Goal: Task Accomplishment & Management: Manage account settings

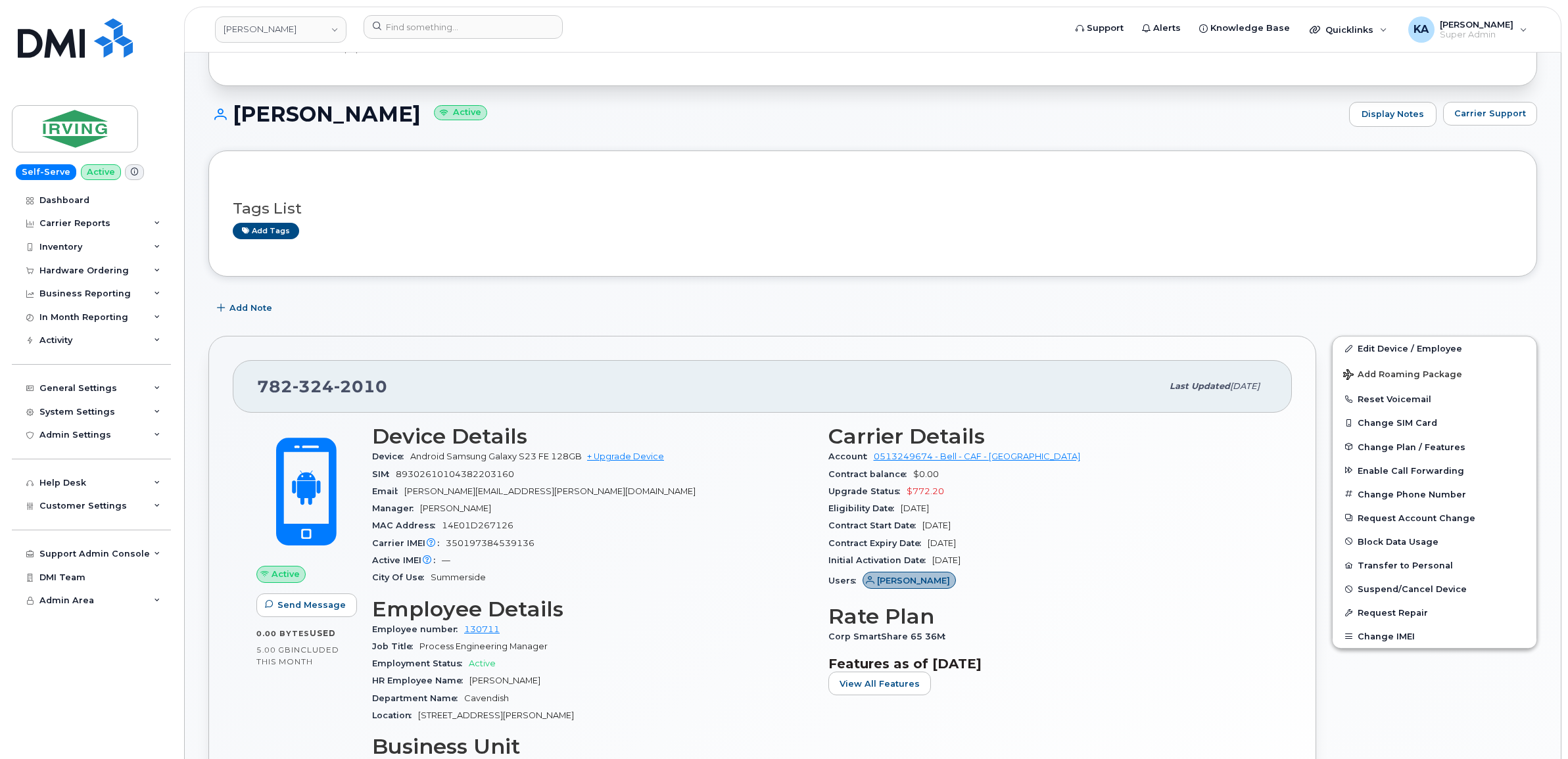
scroll to position [82, 0]
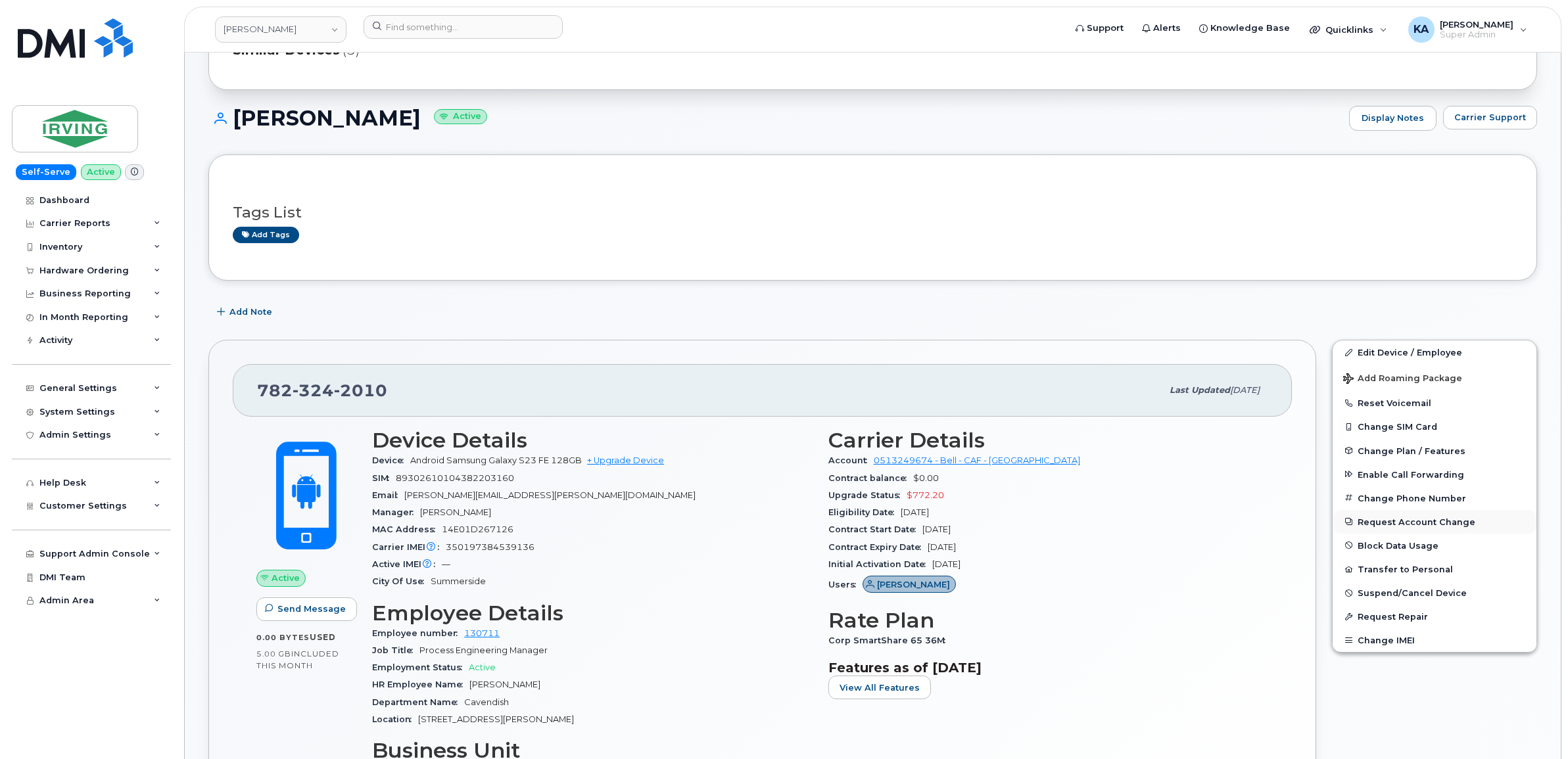
click at [1392, 519] on button "Request Account Change" at bounding box center [1434, 522] width 204 height 24
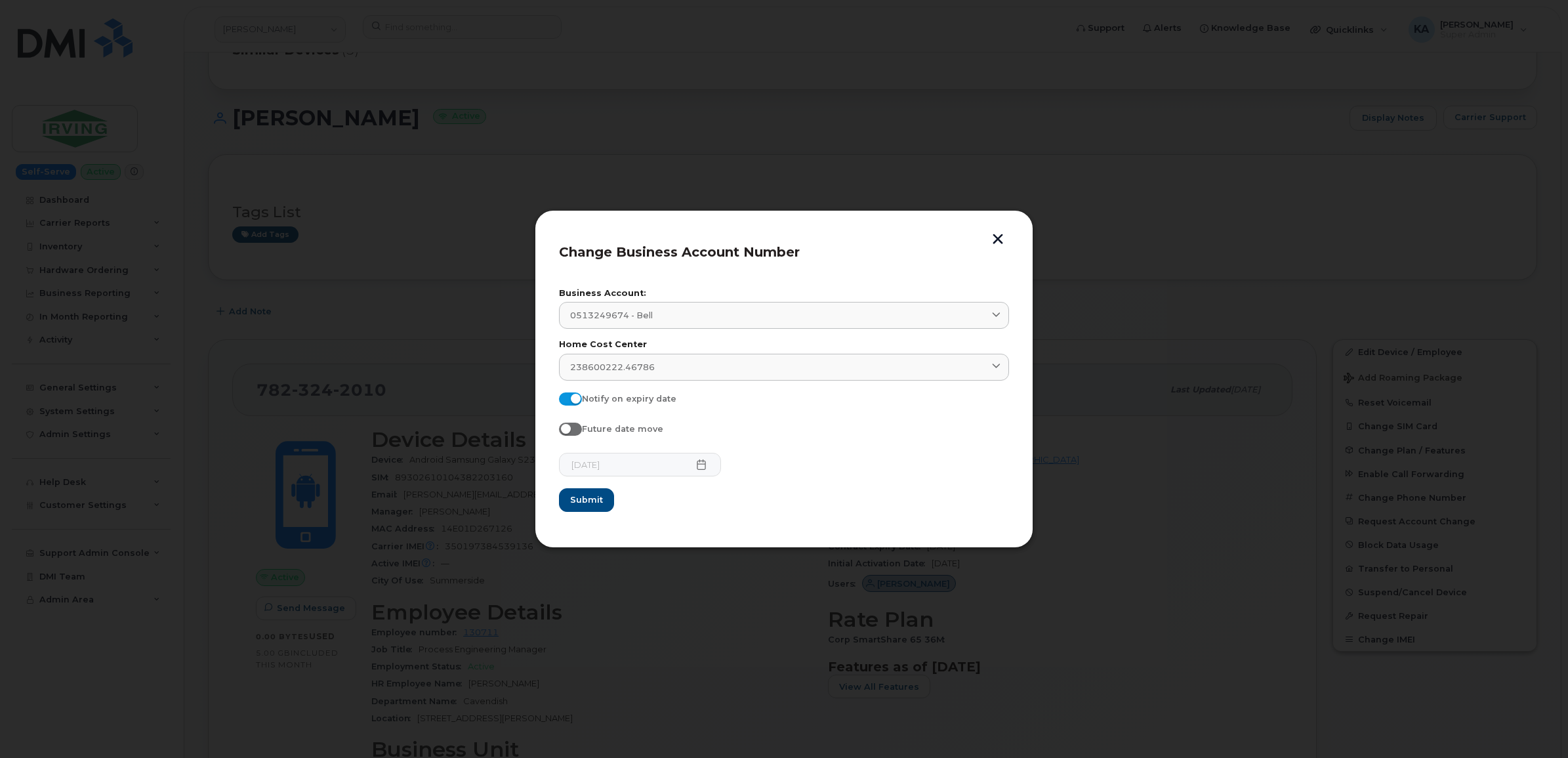
click at [998, 235] on button "button" at bounding box center [998, 240] width 20 height 14
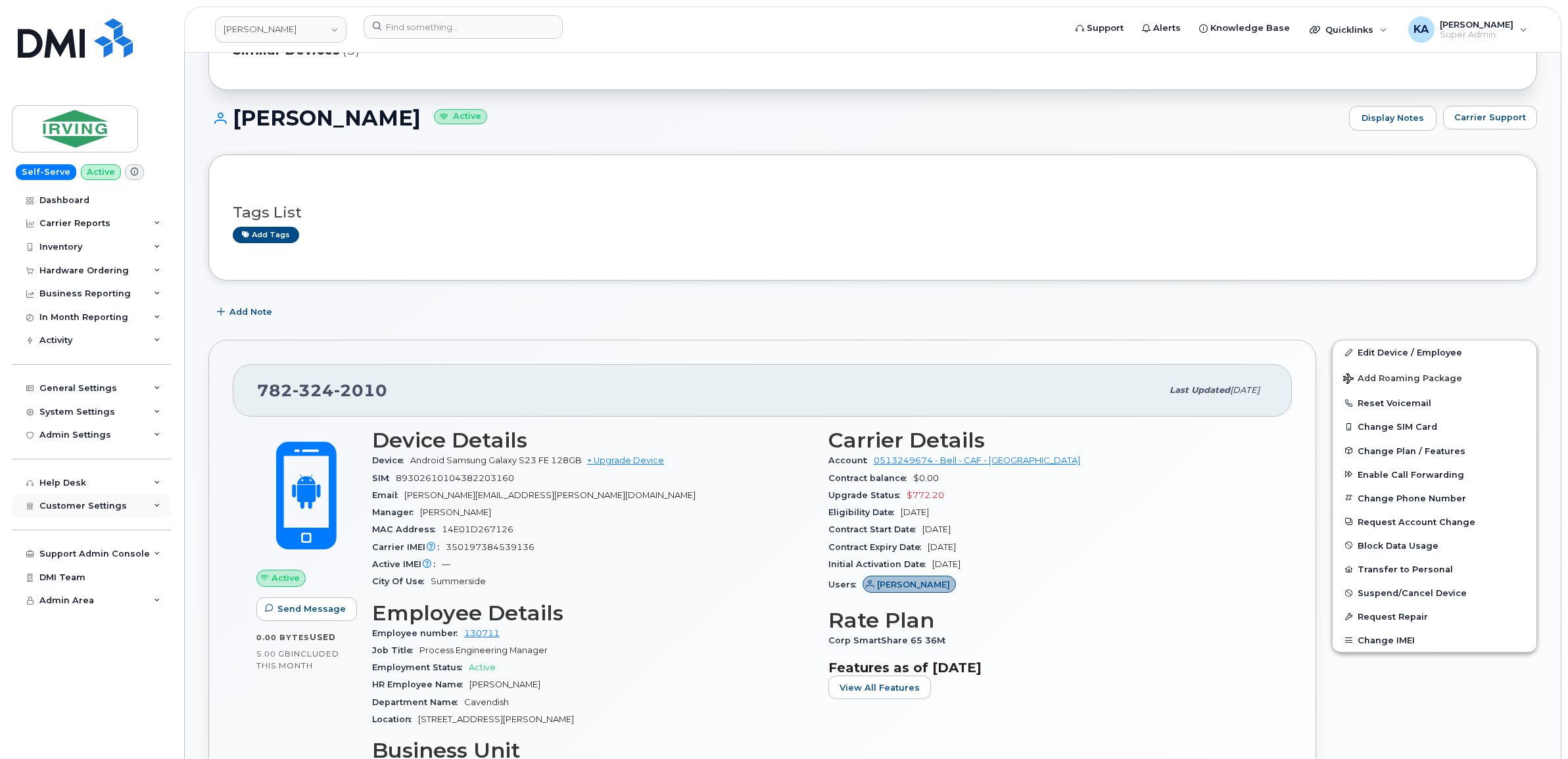
click at [73, 510] on span "Customer Settings" at bounding box center [83, 505] width 88 height 10
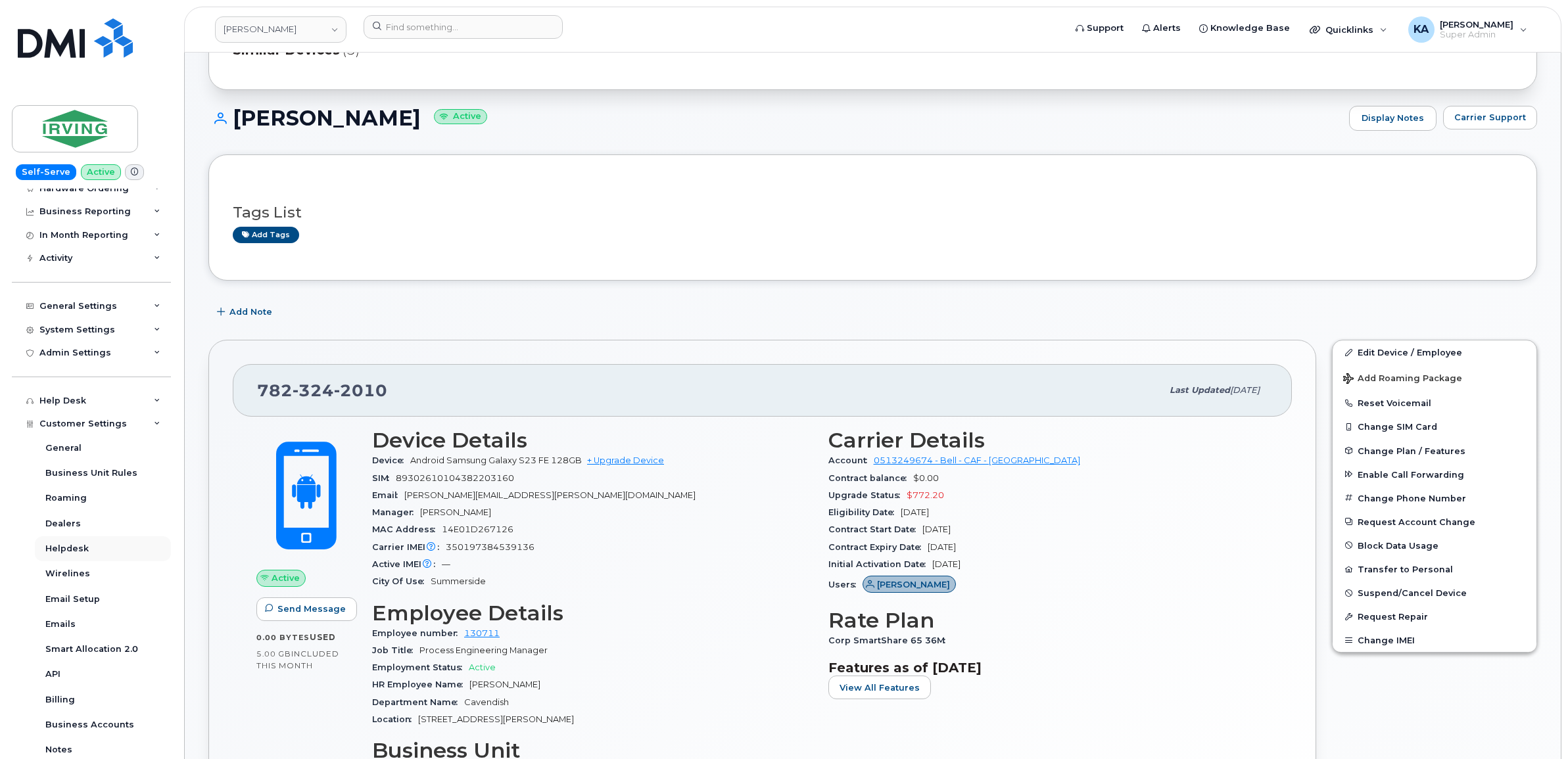
scroll to position [164, 0]
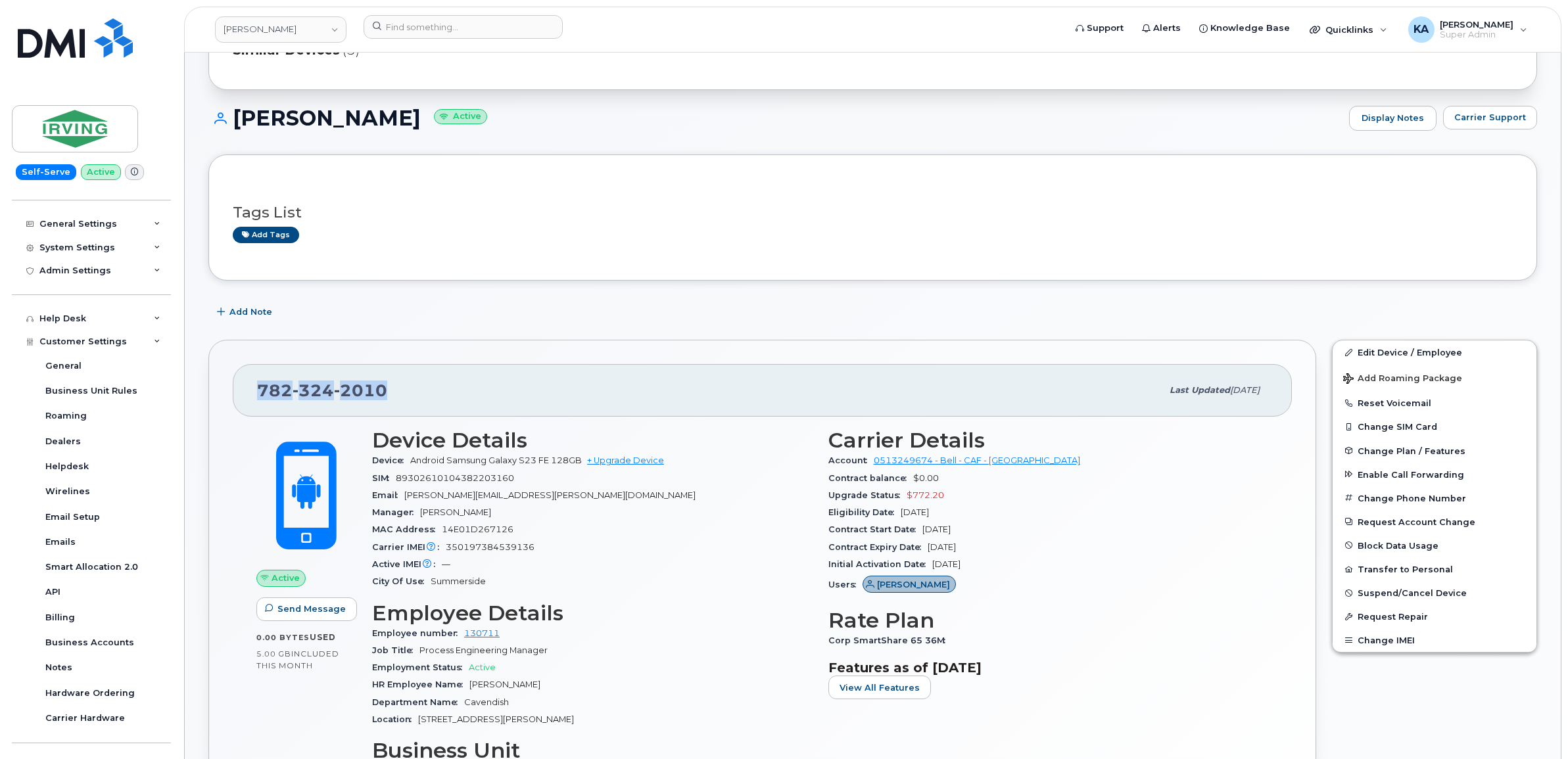
drag, startPoint x: 388, startPoint y: 390, endPoint x: 261, endPoint y: 388, distance: 127.0
click at [261, 388] on div "782 324 2010" at bounding box center [709, 390] width 905 height 27
drag, startPoint x: 261, startPoint y: 388, endPoint x: 275, endPoint y: 389, distance: 14.0
copy span "782 324 2010"
click at [255, 384] on div "782 324 2010 Last updated Aug 13, 2025" at bounding box center [762, 390] width 1059 height 53
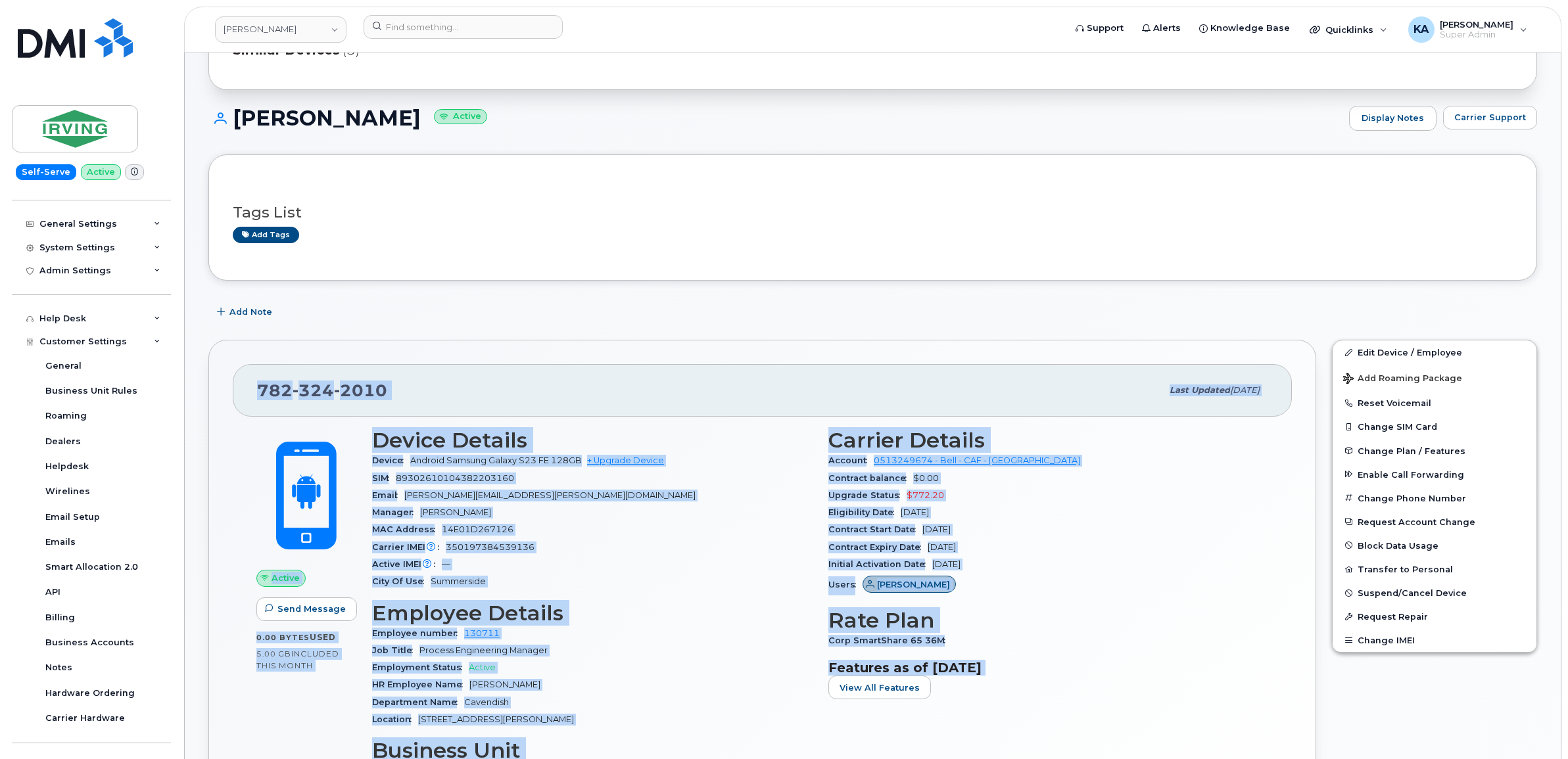
drag, startPoint x: 255, startPoint y: 390, endPoint x: 1026, endPoint y: 691, distance: 827.7
click at [1026, 691] on div "782 324 2010 Last updated Aug 13, 2025 Active Send Message 0.00 Bytes  used 5.0…" at bounding box center [762, 637] width 1108 height 596
drag, startPoint x: 1026, startPoint y: 690, endPoint x: 899, endPoint y: 553, distance: 186.8
copy div "782 324 2010 Last updated Aug 13, 2025 Active Send Message 0.00 Bytes  used 5.0…"
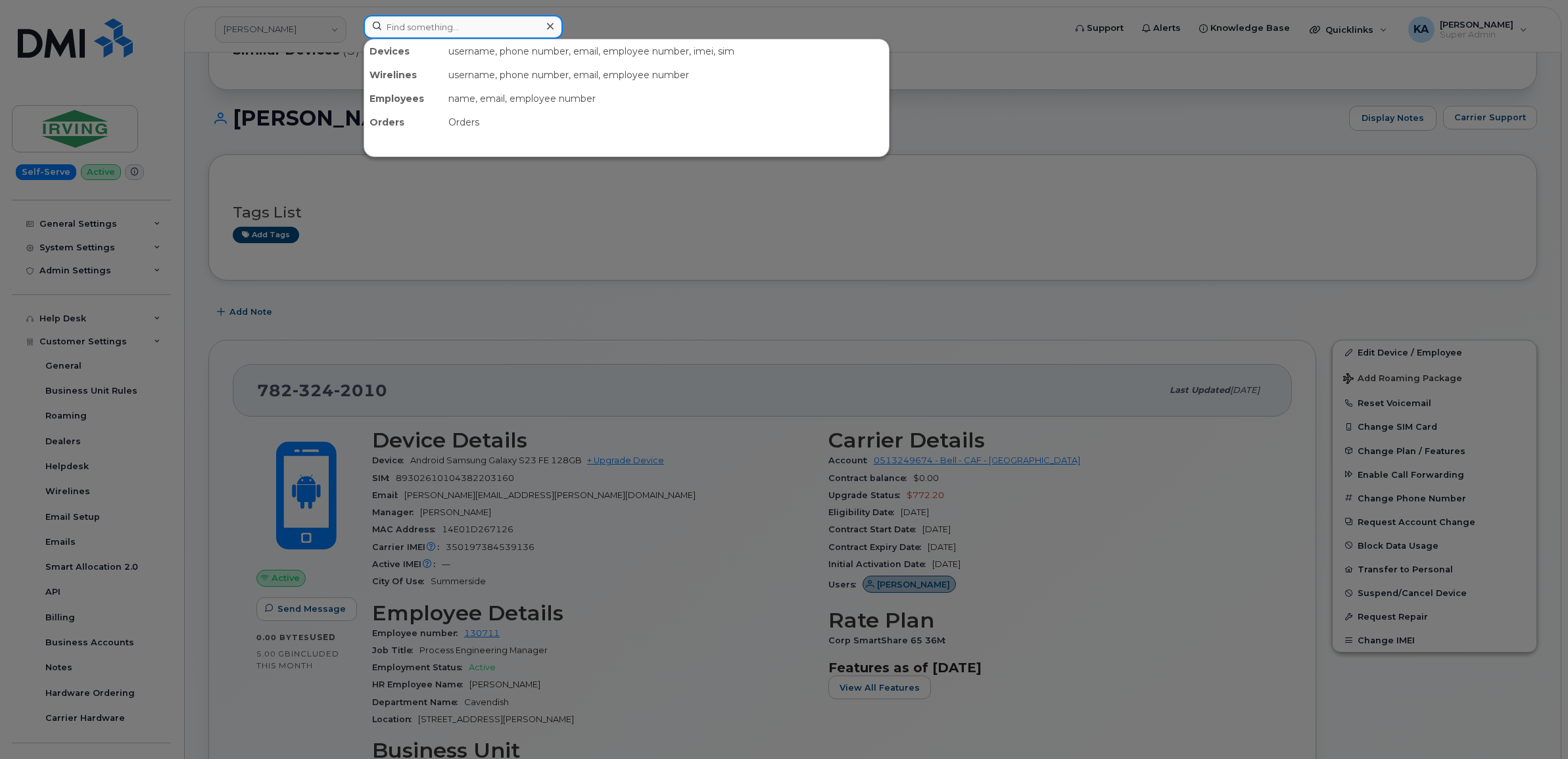
click at [401, 25] on input at bounding box center [463, 27] width 199 height 24
paste input "4017864645"
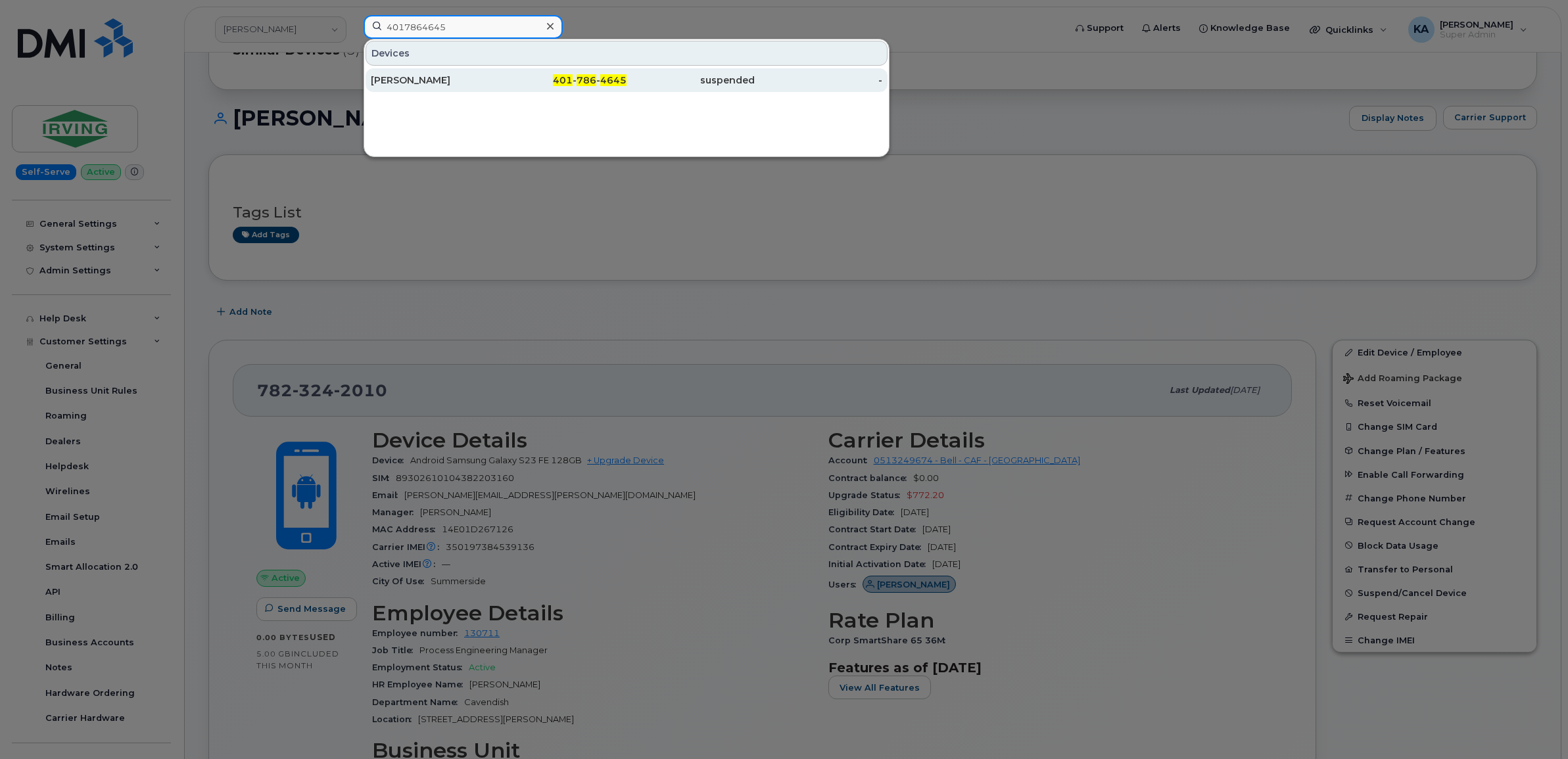
type input "4017864645"
click at [418, 76] on div "HERB SKLAR" at bounding box center [435, 80] width 128 height 13
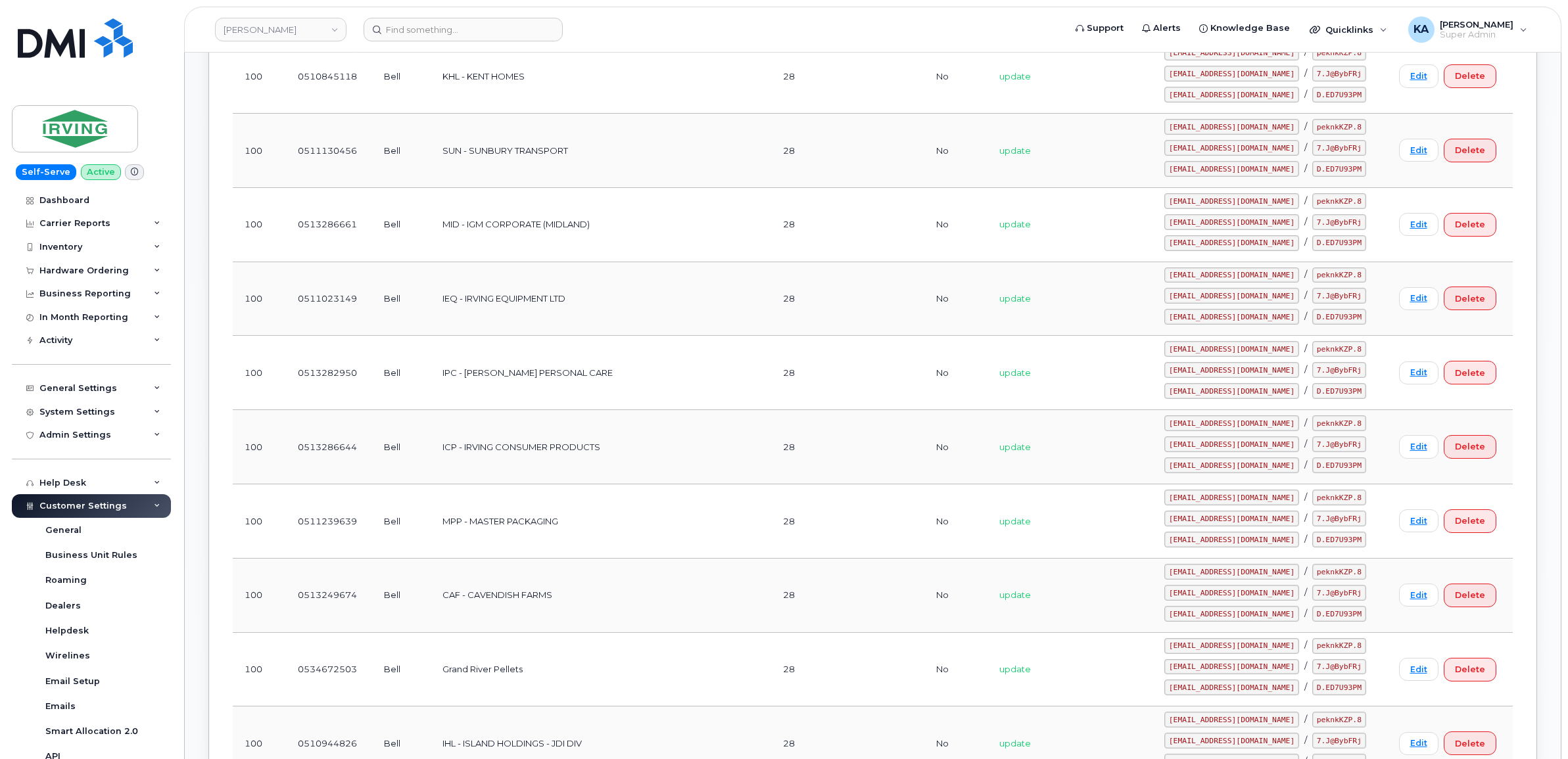
scroll to position [1807, 0]
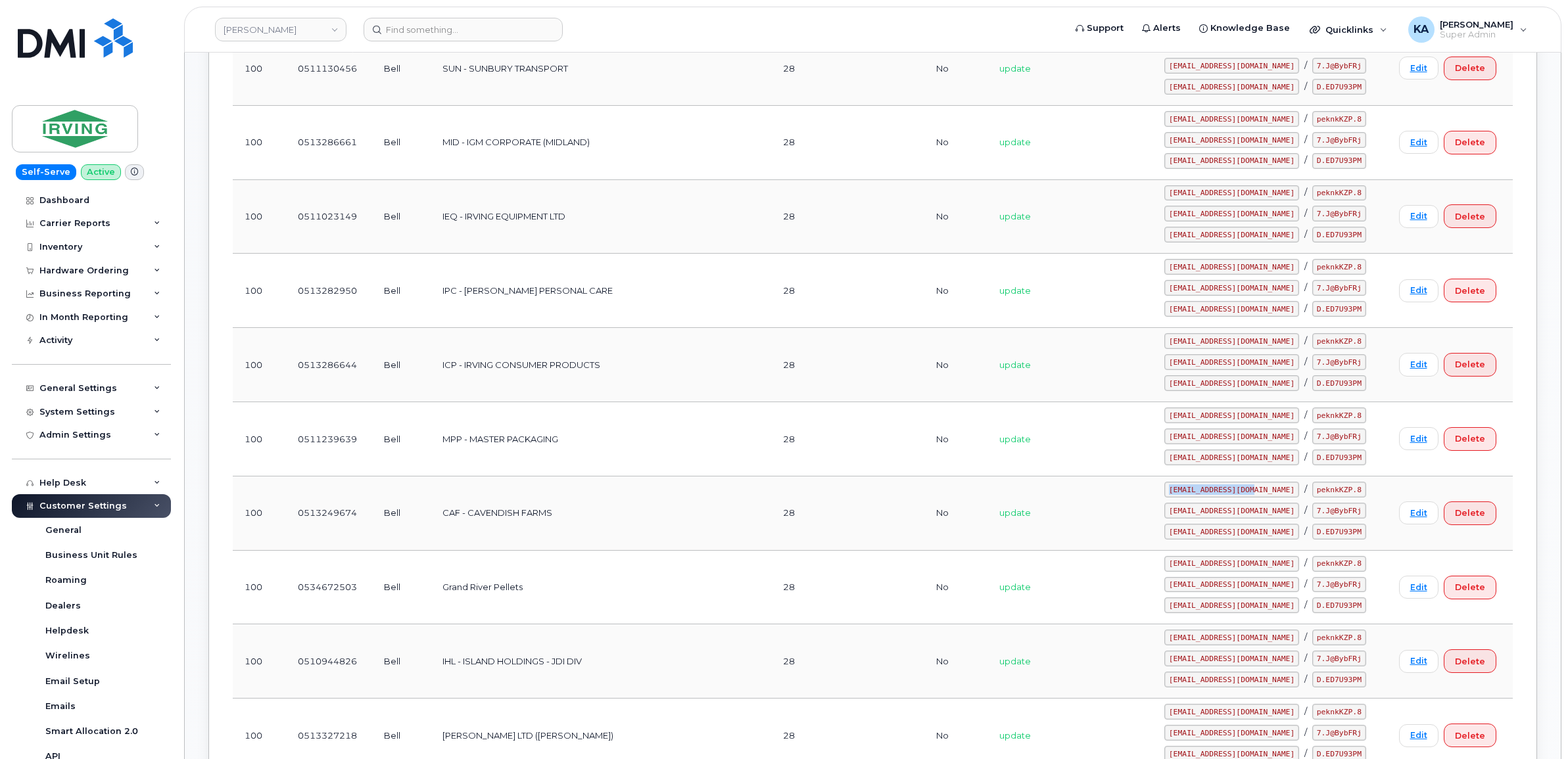
drag, startPoint x: 1182, startPoint y: 521, endPoint x: 1262, endPoint y: 518, distance: 80.1
click at [1262, 498] on code "irvingsm@myserve.ca" at bounding box center [1232, 489] width 135 height 16
drag, startPoint x: 1262, startPoint y: 518, endPoint x: 1253, endPoint y: 518, distance: 9.0
copy code "irvingsm@myserve.ca"
drag, startPoint x: 1282, startPoint y: 518, endPoint x: 1336, endPoint y: 525, distance: 54.5
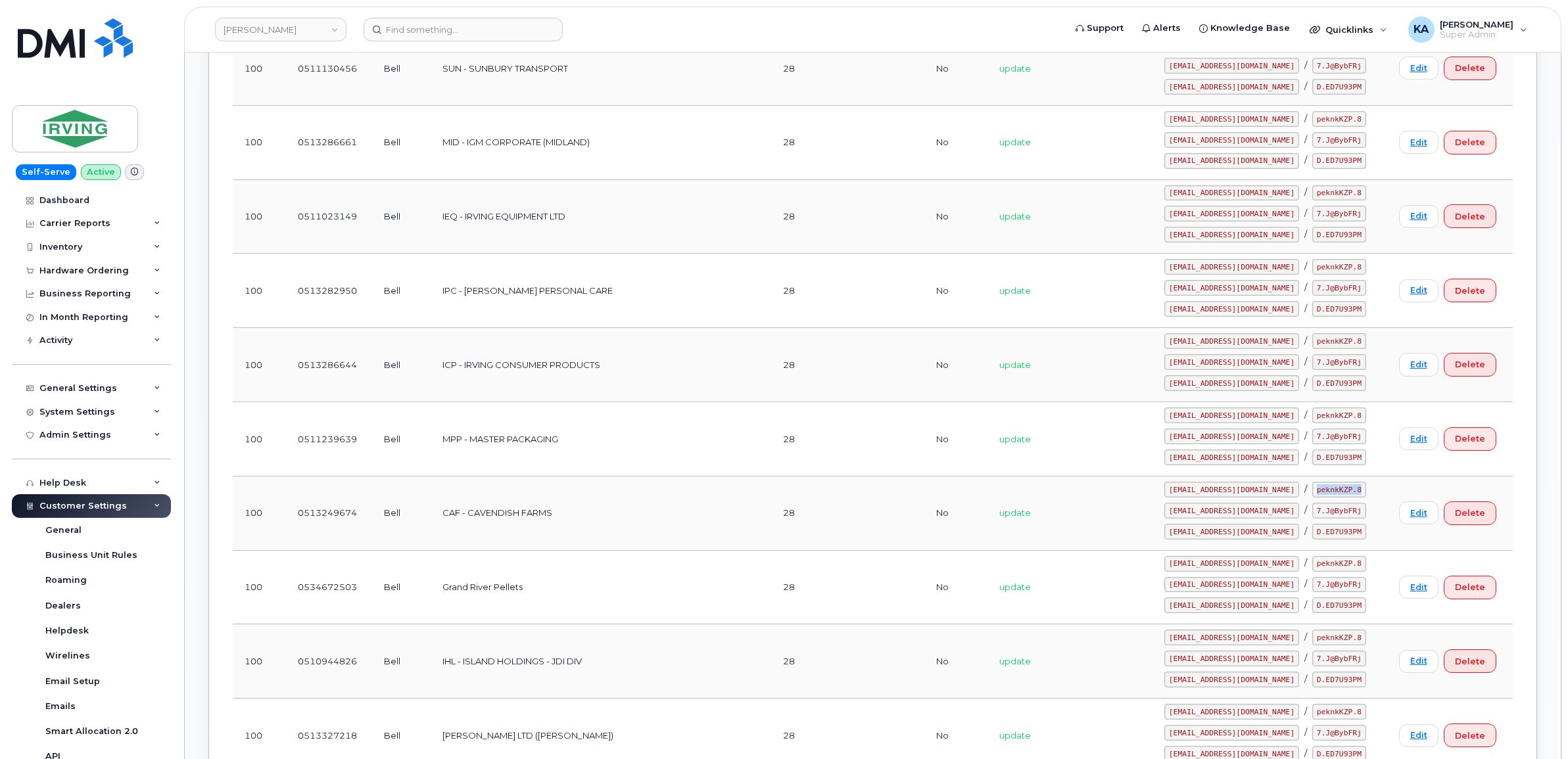
click at [1336, 498] on div "irvingsm@myserve.ca / peknkKZP.8" at bounding box center [1269, 489] width 210 height 16
drag, startPoint x: 1336, startPoint y: 524, endPoint x: 1313, endPoint y: 517, distance: 24.0
copy code "peknkKZP.8"
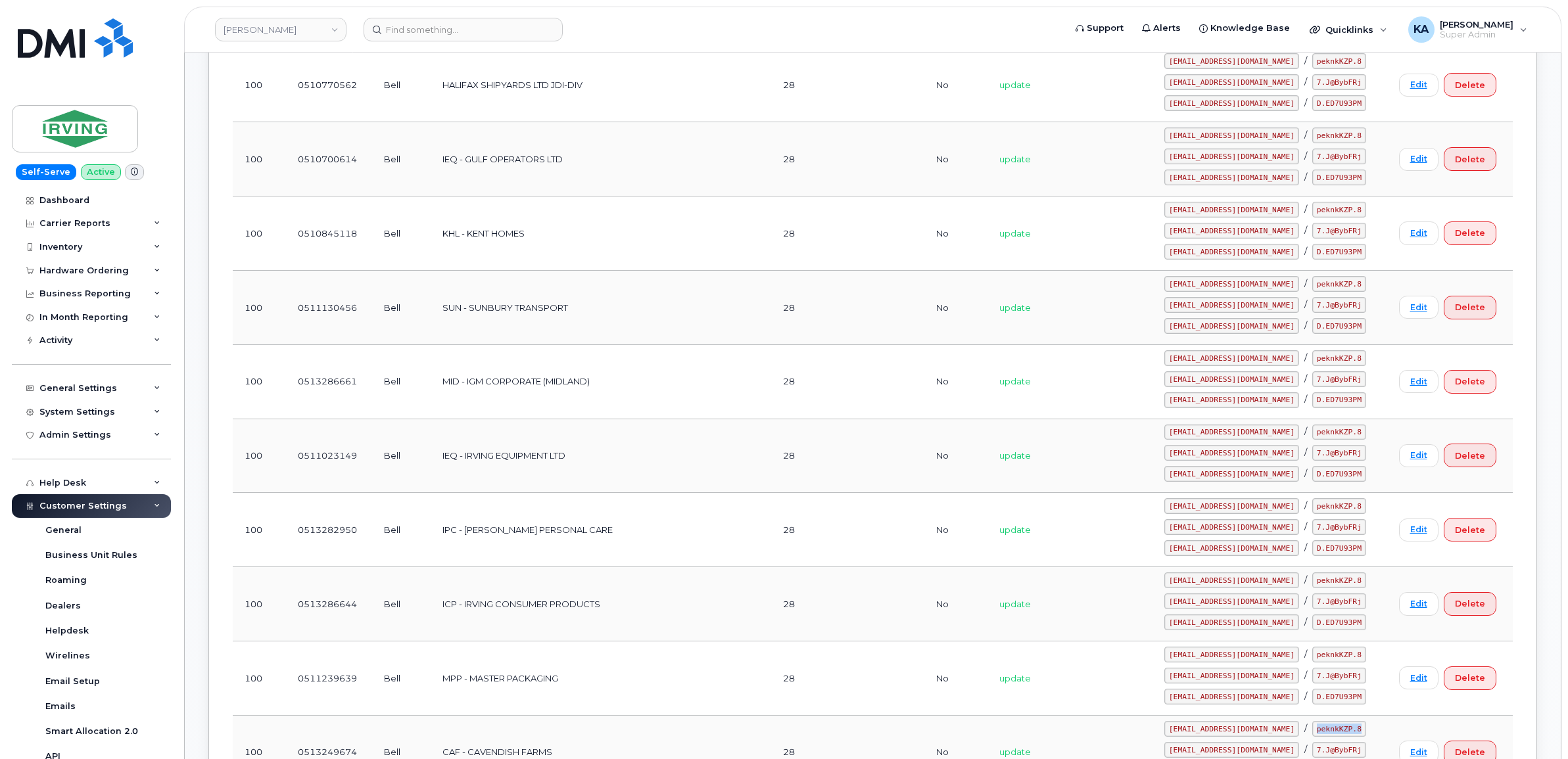
scroll to position [1479, 0]
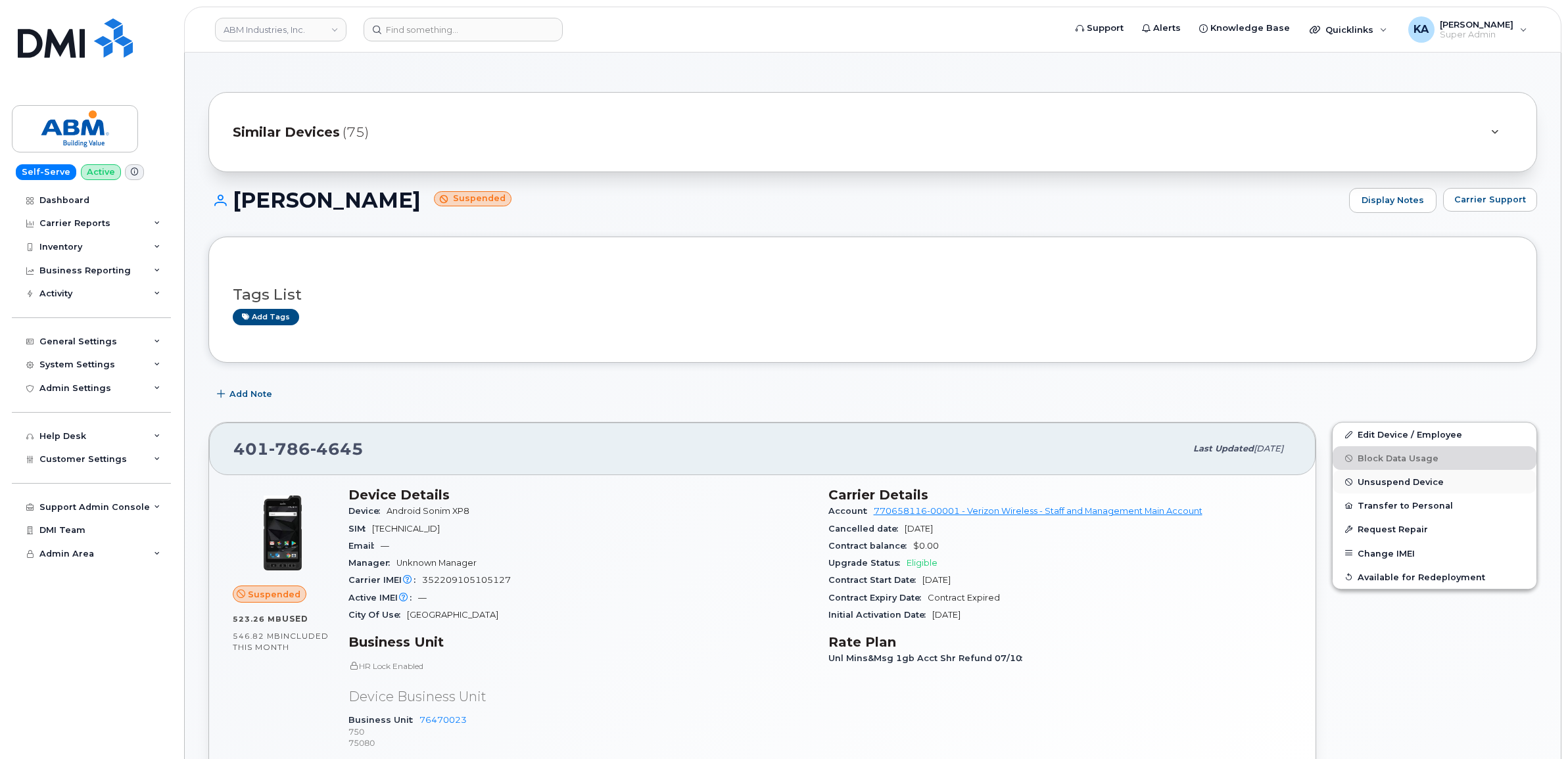
click at [1381, 482] on span "Unsuspend Device" at bounding box center [1400, 482] width 86 height 10
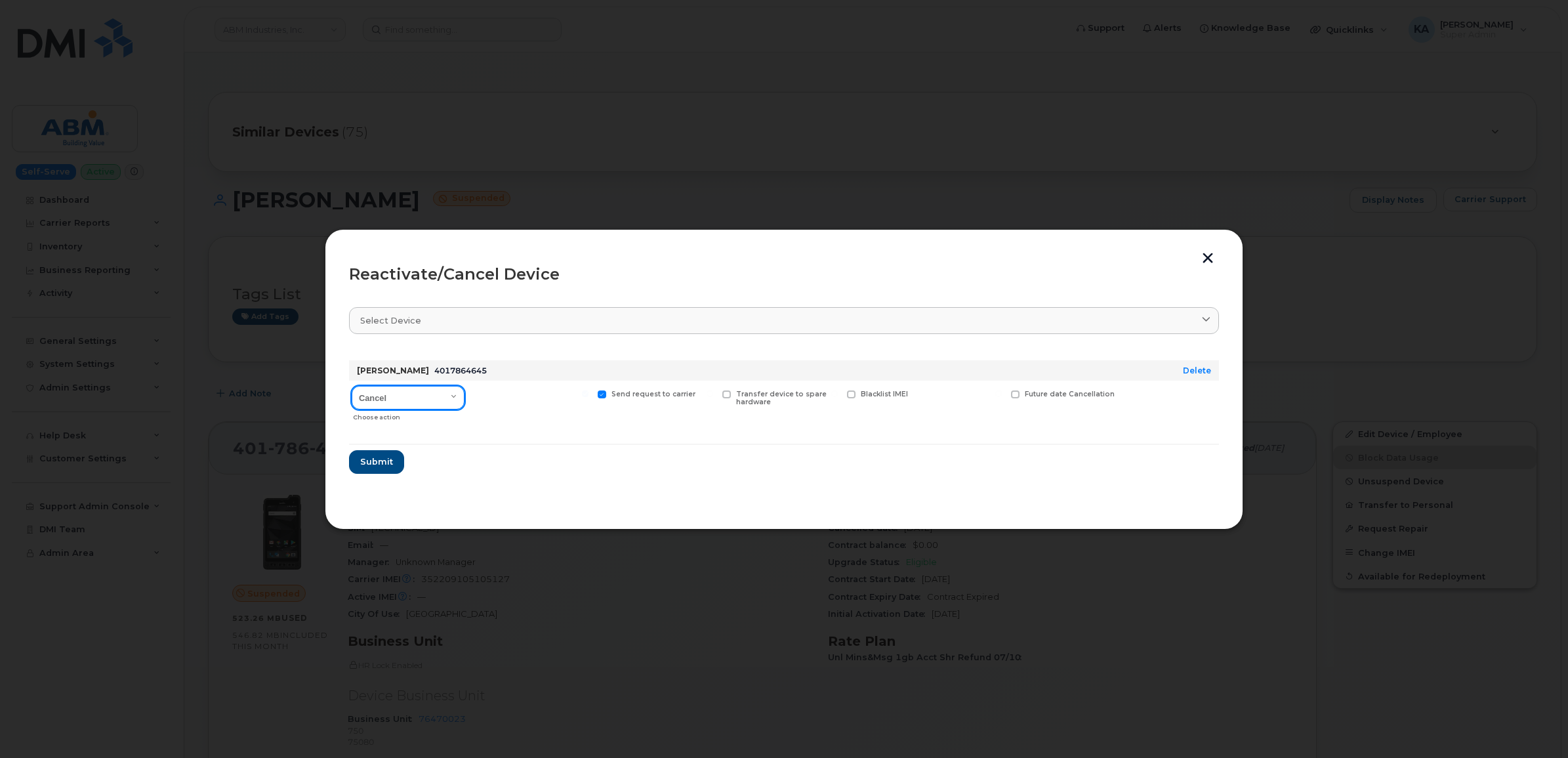
click at [453, 394] on select "Cancel Reactivate" at bounding box center [408, 398] width 113 height 24
select select "[object Object]"
click at [352, 386] on select "Cancel Reactivate" at bounding box center [408, 398] width 113 height 24
click at [371, 457] on span "Submit" at bounding box center [376, 462] width 33 height 13
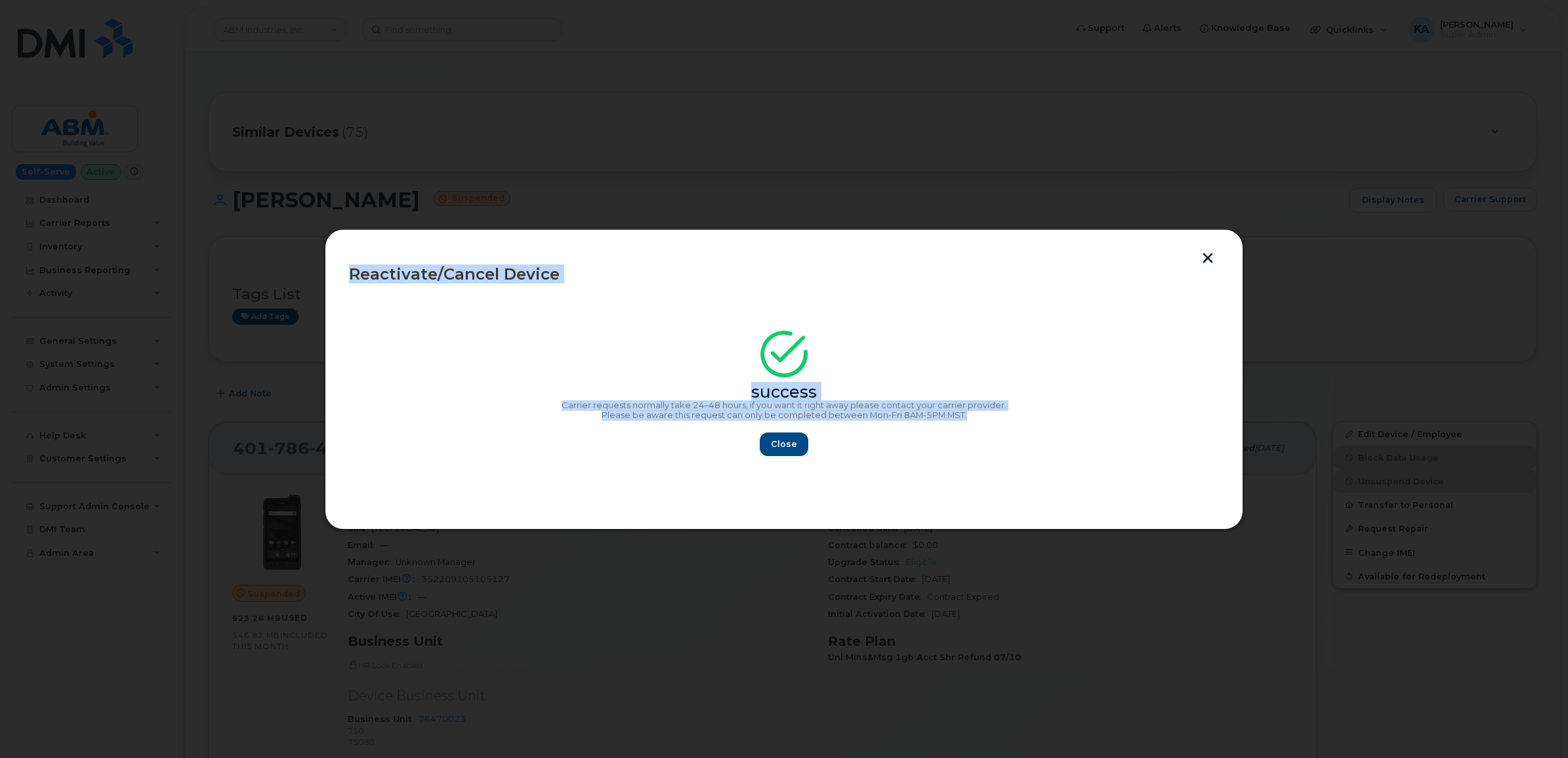
drag, startPoint x: 350, startPoint y: 273, endPoint x: 972, endPoint y: 419, distance: 638.9
click at [972, 419] on div "Reactivate/Cancel Device success Carrier requests normally take 24–48 hours, if…" at bounding box center [784, 379] width 870 height 252
drag, startPoint x: 972, startPoint y: 419, endPoint x: 926, endPoint y: 412, distance: 46.5
copy div "Reactivate/Cancel Device success Carrier requests normally take 24–48 hours, if…"
click at [776, 440] on span "Close" at bounding box center [784, 444] width 26 height 13
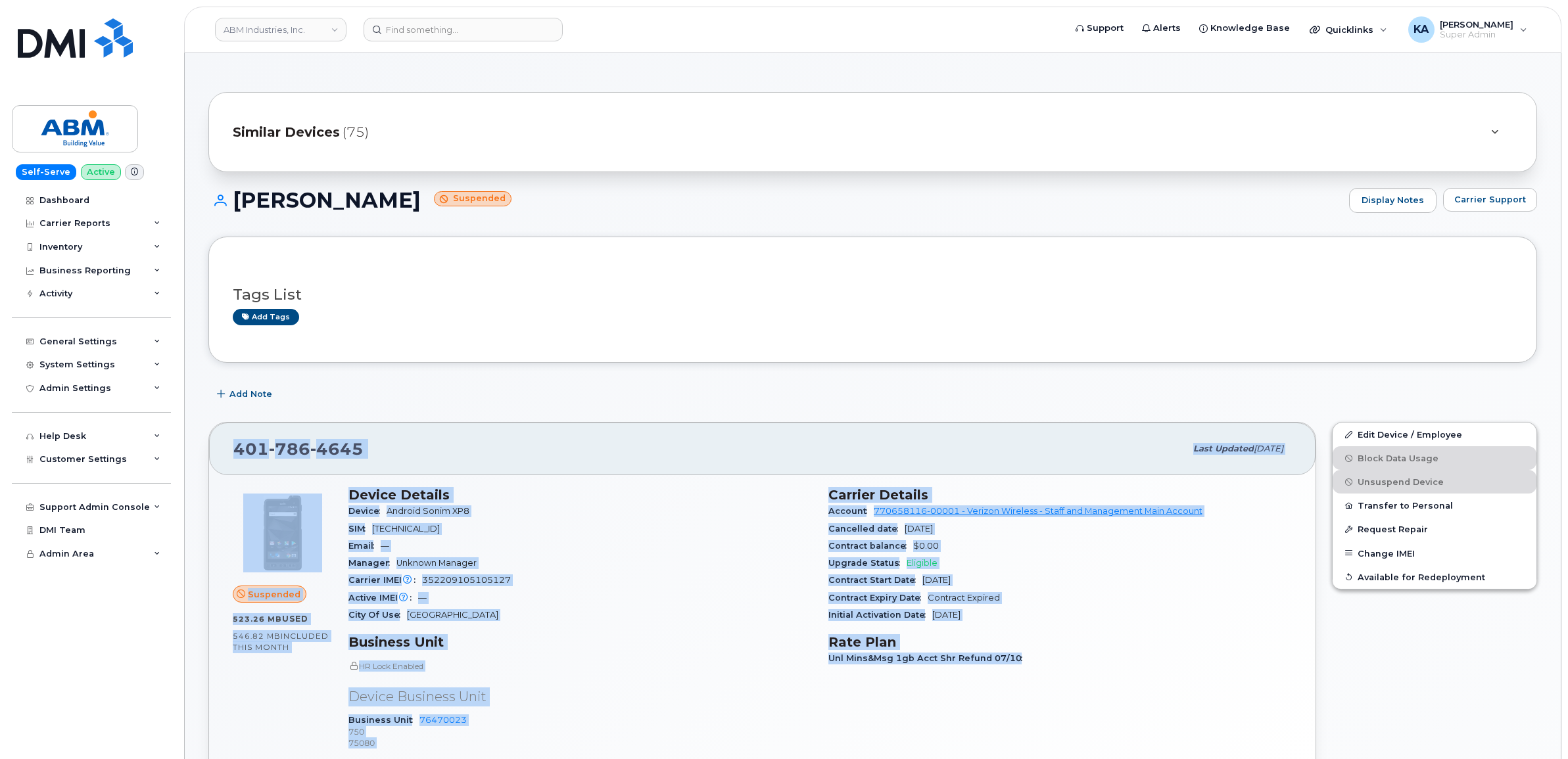
drag, startPoint x: 235, startPoint y: 450, endPoint x: 1027, endPoint y: 661, distance: 819.6
click at [1026, 662] on div "401 786 4645 Last updated Jul 11, 2025 Suspended 523.26 MB  used 546.82 MB  inc…" at bounding box center [762, 622] width 1108 height 400
copy div "401 786 4645 Last updated Jul 11, 2025 Suspended 523.26 MB  used 546.82 MB  inc…"
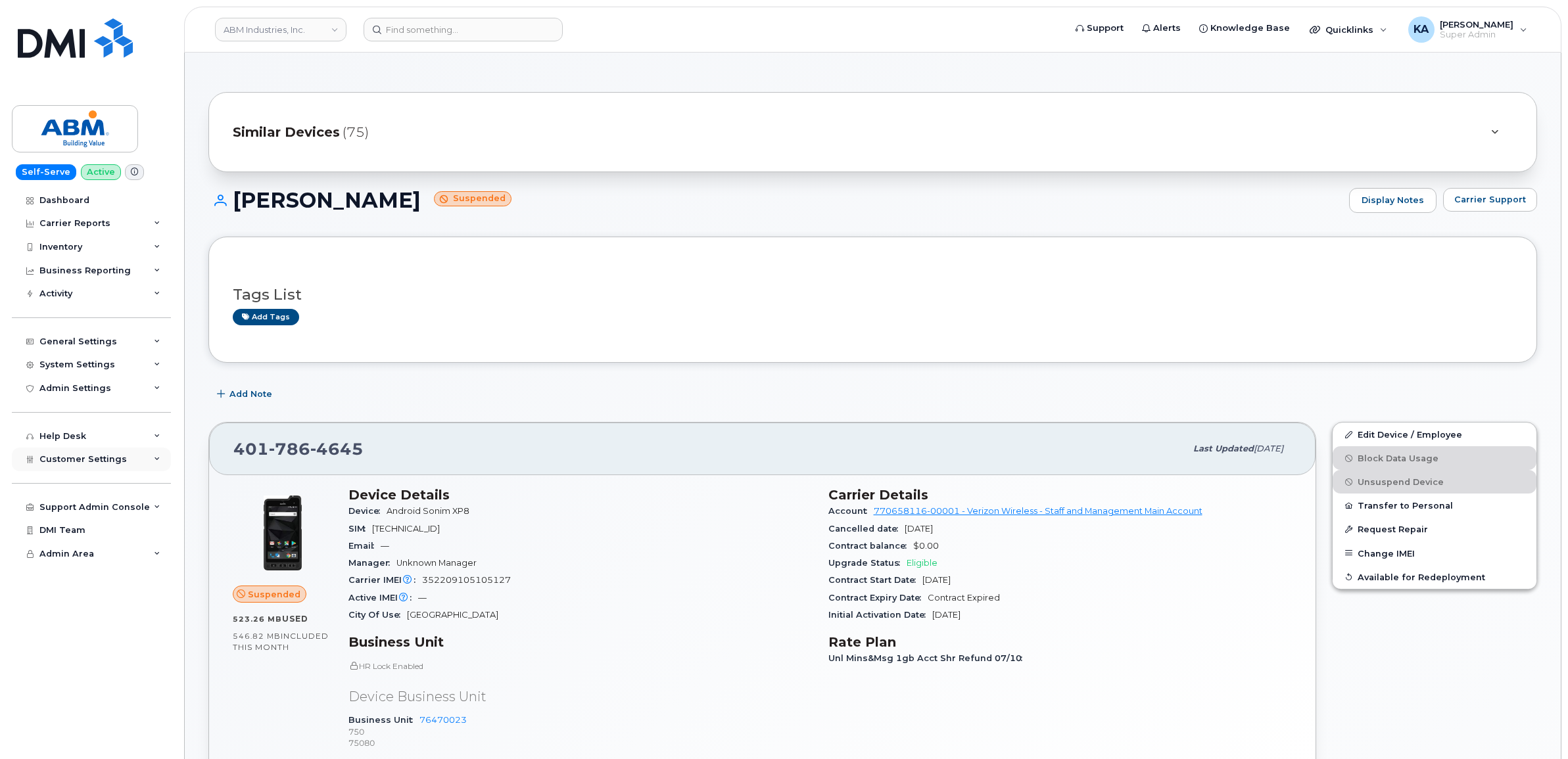
click at [106, 461] on span "Customer Settings" at bounding box center [83, 459] width 88 height 10
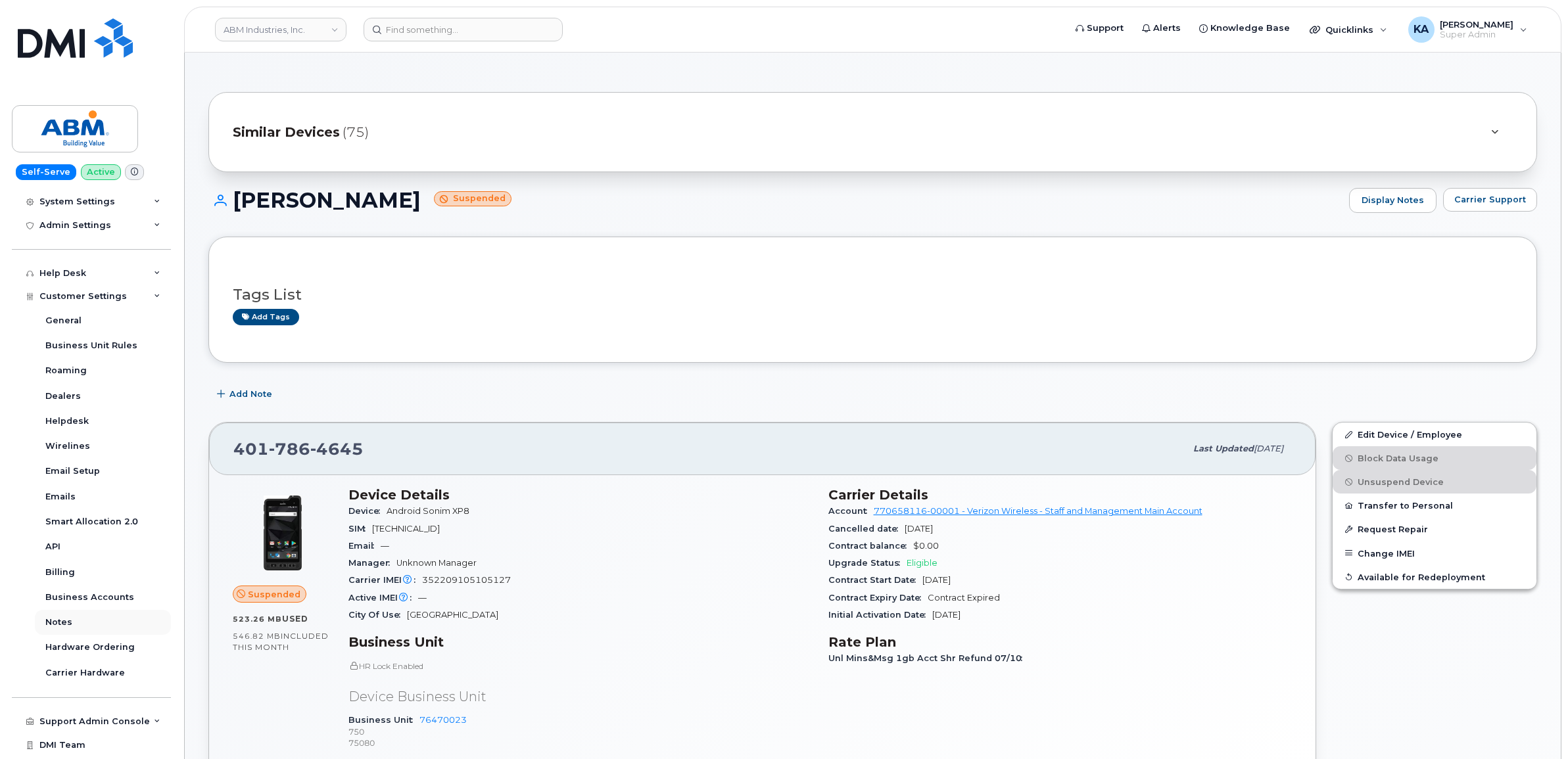
scroll to position [164, 0]
drag, startPoint x: 360, startPoint y: 448, endPoint x: 229, endPoint y: 448, distance: 131.0
click at [229, 448] on div "401 786 4645 Last updated Jul 11, 2025" at bounding box center [762, 449] width 1106 height 53
drag, startPoint x: 229, startPoint y: 448, endPoint x: 243, endPoint y: 451, distance: 14.3
copy span "401 786 4645"
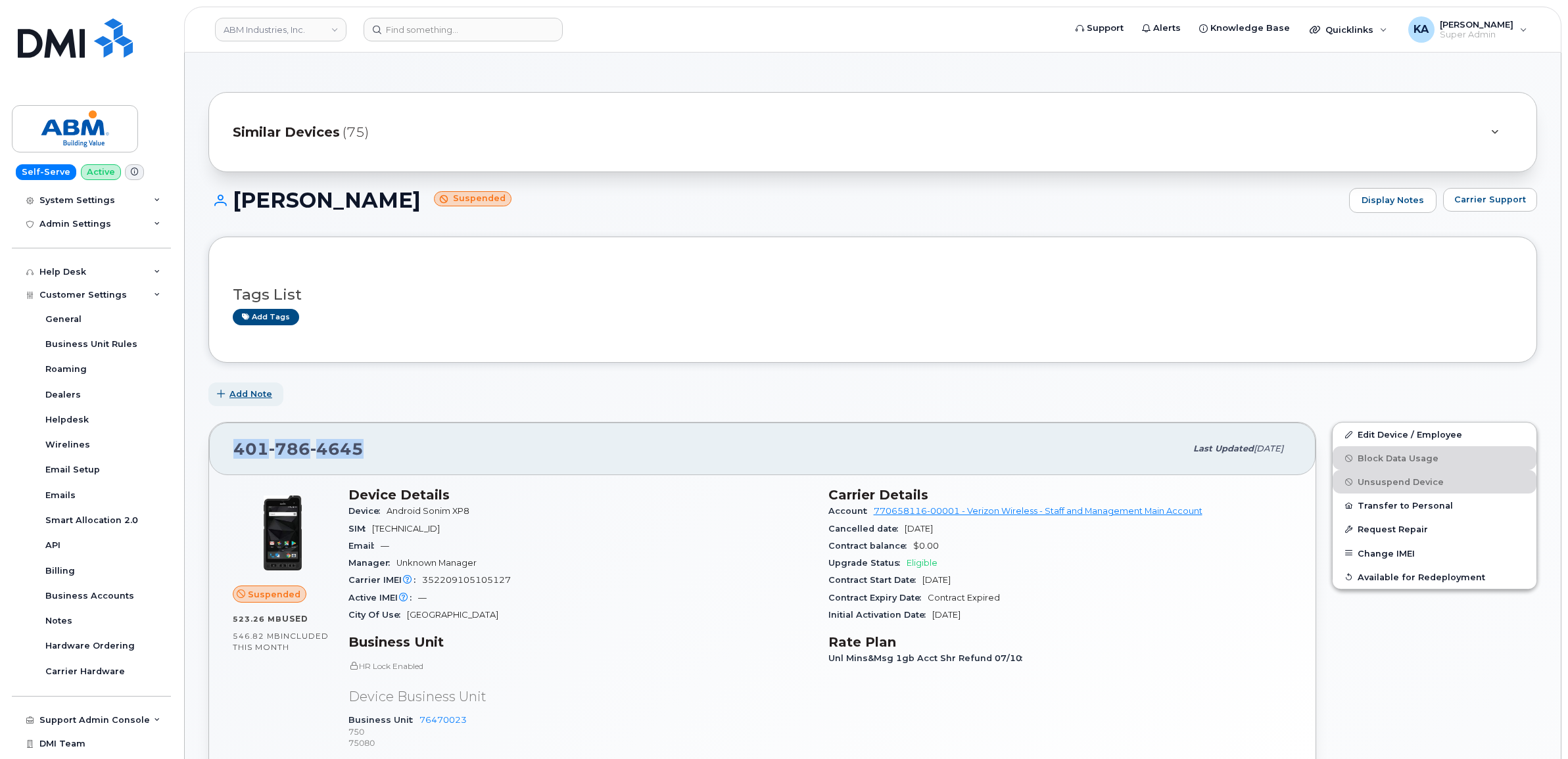
click at [242, 390] on span "Add Note" at bounding box center [251, 394] width 43 height 13
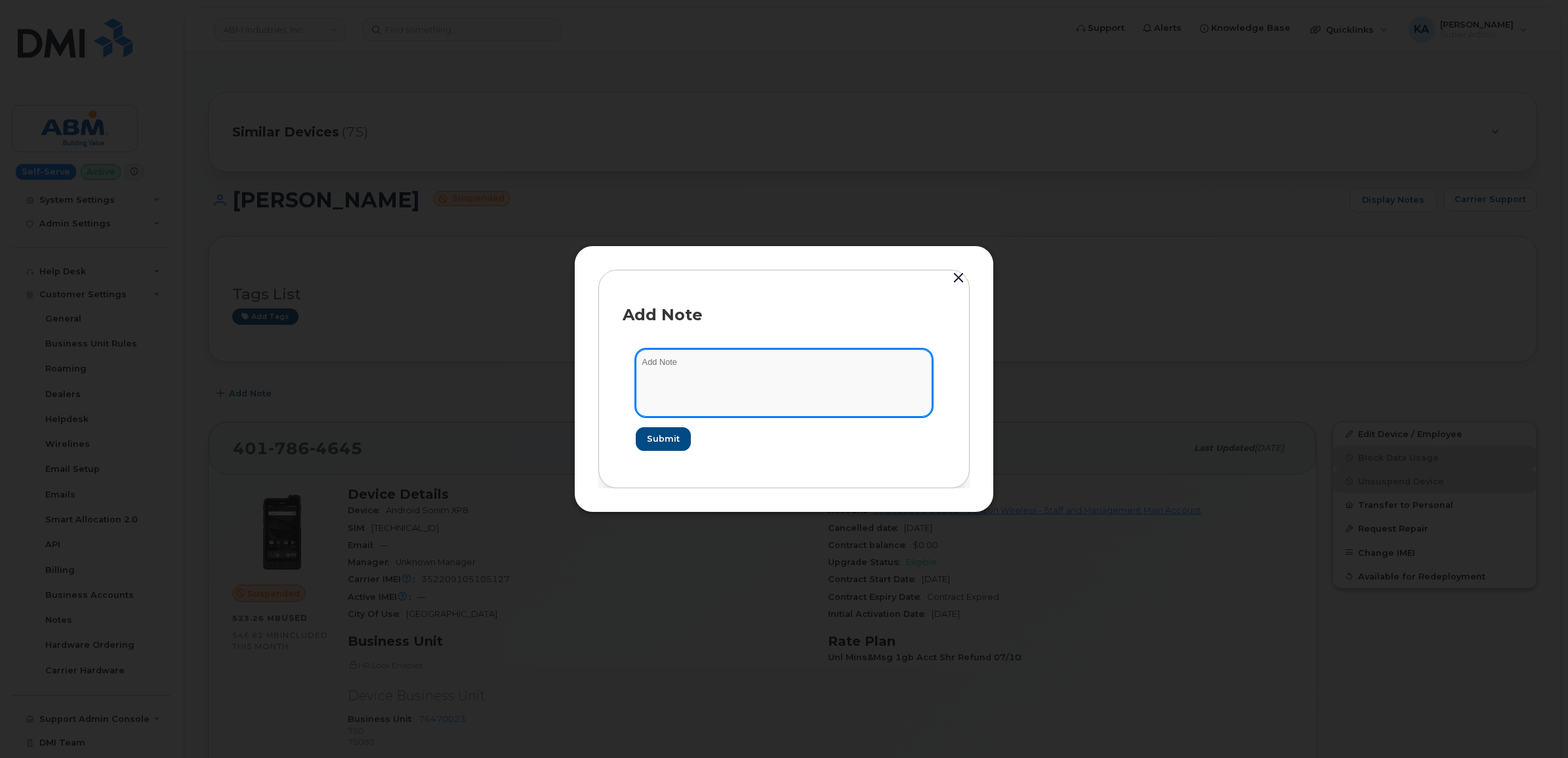
click at [667, 359] on textarea at bounding box center [784, 382] width 296 height 67
click at [868, 363] on textarea "I have request on MyServe to unsuspend this line 8-13-25" at bounding box center [784, 382] width 296 height 67
paste textarea "TASK0656095"
type textarea "I have request on MyServe to unsuspend this line 8-13-25 TASK0656095"
click at [653, 430] on button "Submit" at bounding box center [662, 439] width 54 height 24
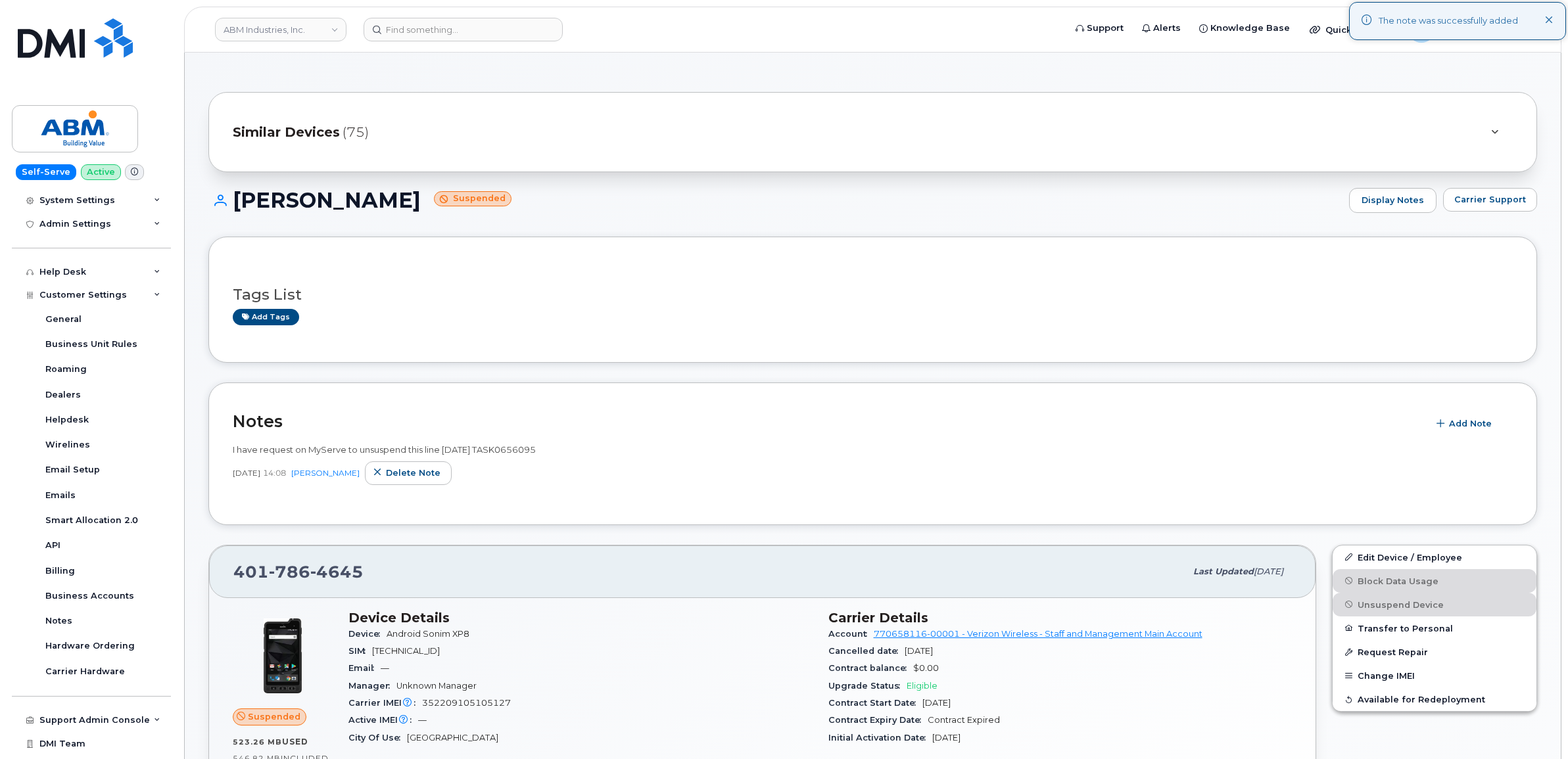
scroll to position [82, 0]
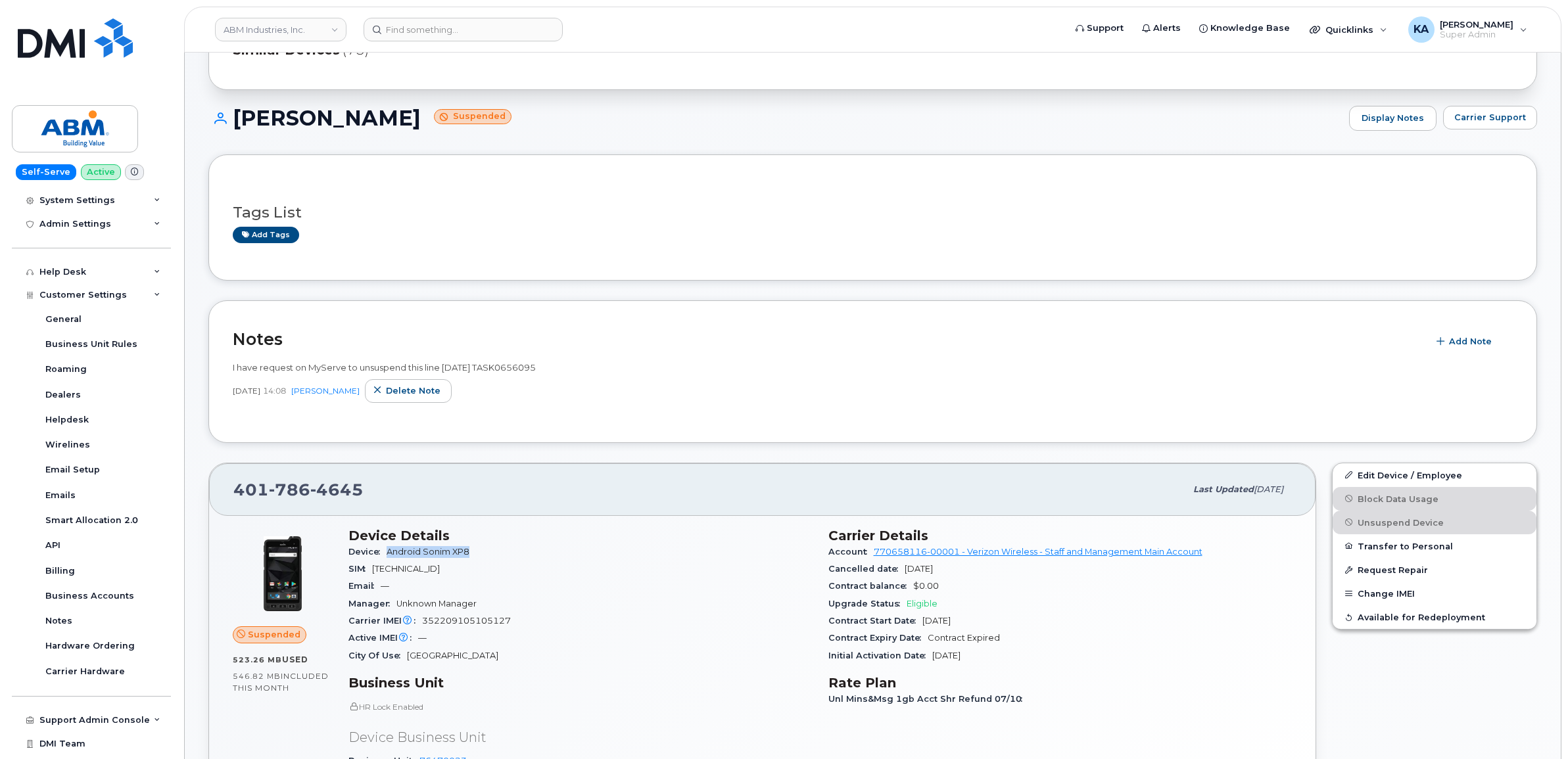
drag, startPoint x: 472, startPoint y: 551, endPoint x: 389, endPoint y: 554, distance: 83.1
click at [389, 554] on span "Android Sonim XP8" at bounding box center [430, 551] width 88 height 10
drag, startPoint x: 389, startPoint y: 554, endPoint x: 396, endPoint y: 554, distance: 7.0
copy span "Android Sonim XP8"
click at [410, 27] on input at bounding box center [463, 30] width 199 height 24
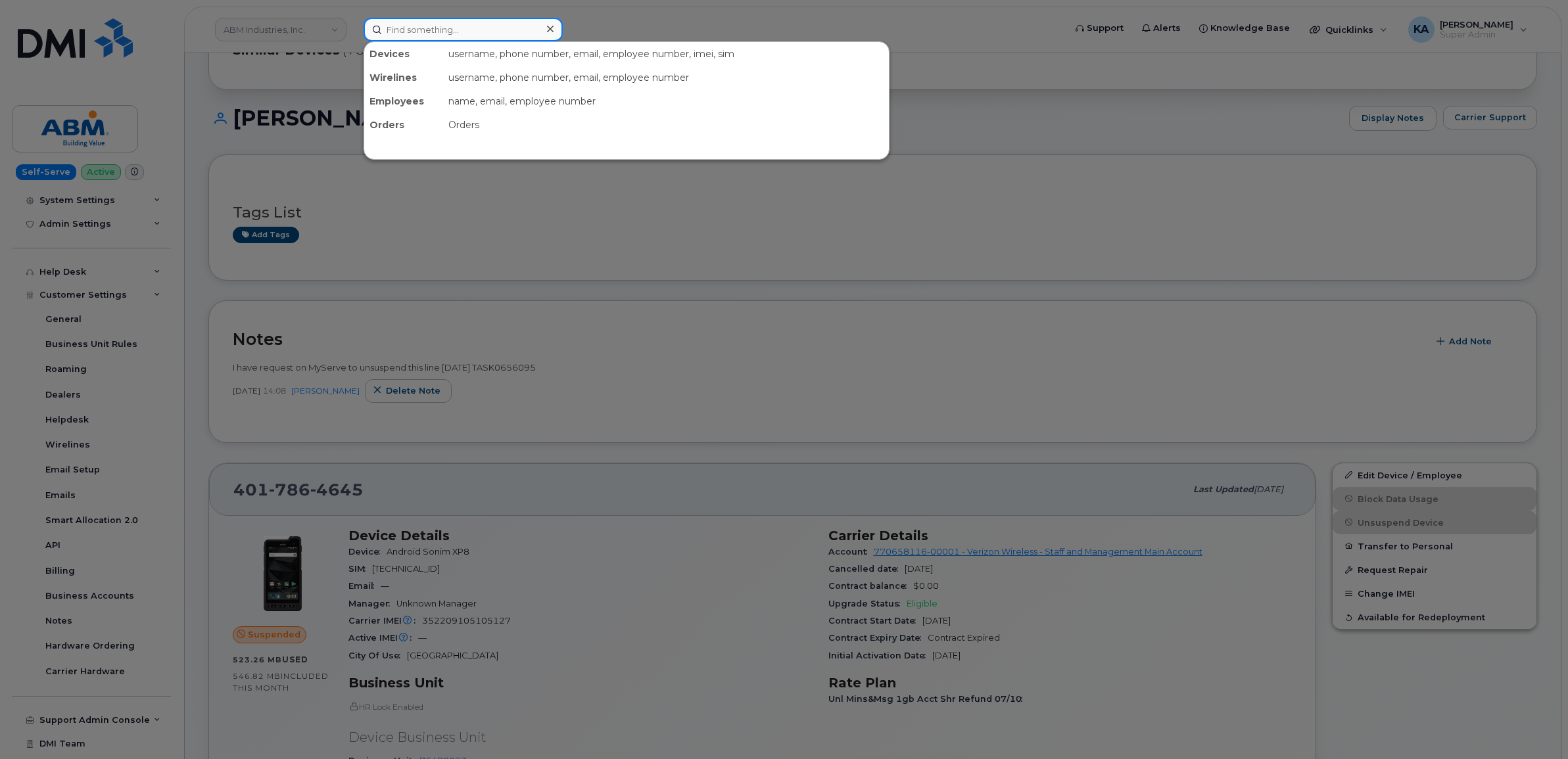
paste input "4013604455"
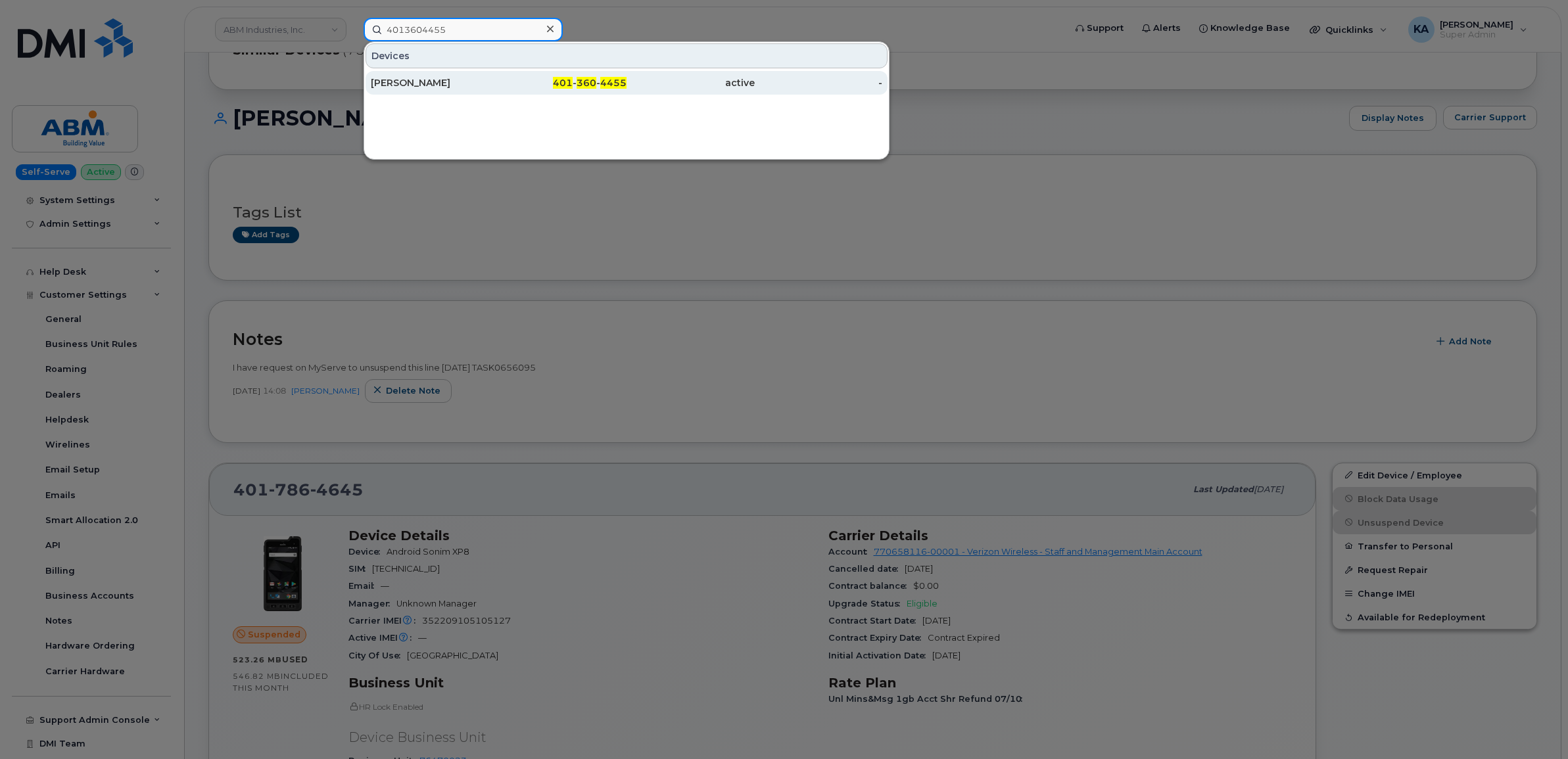
type input "4013604455"
click at [398, 80] on div "ONEIL RODNEY" at bounding box center [435, 83] width 128 height 13
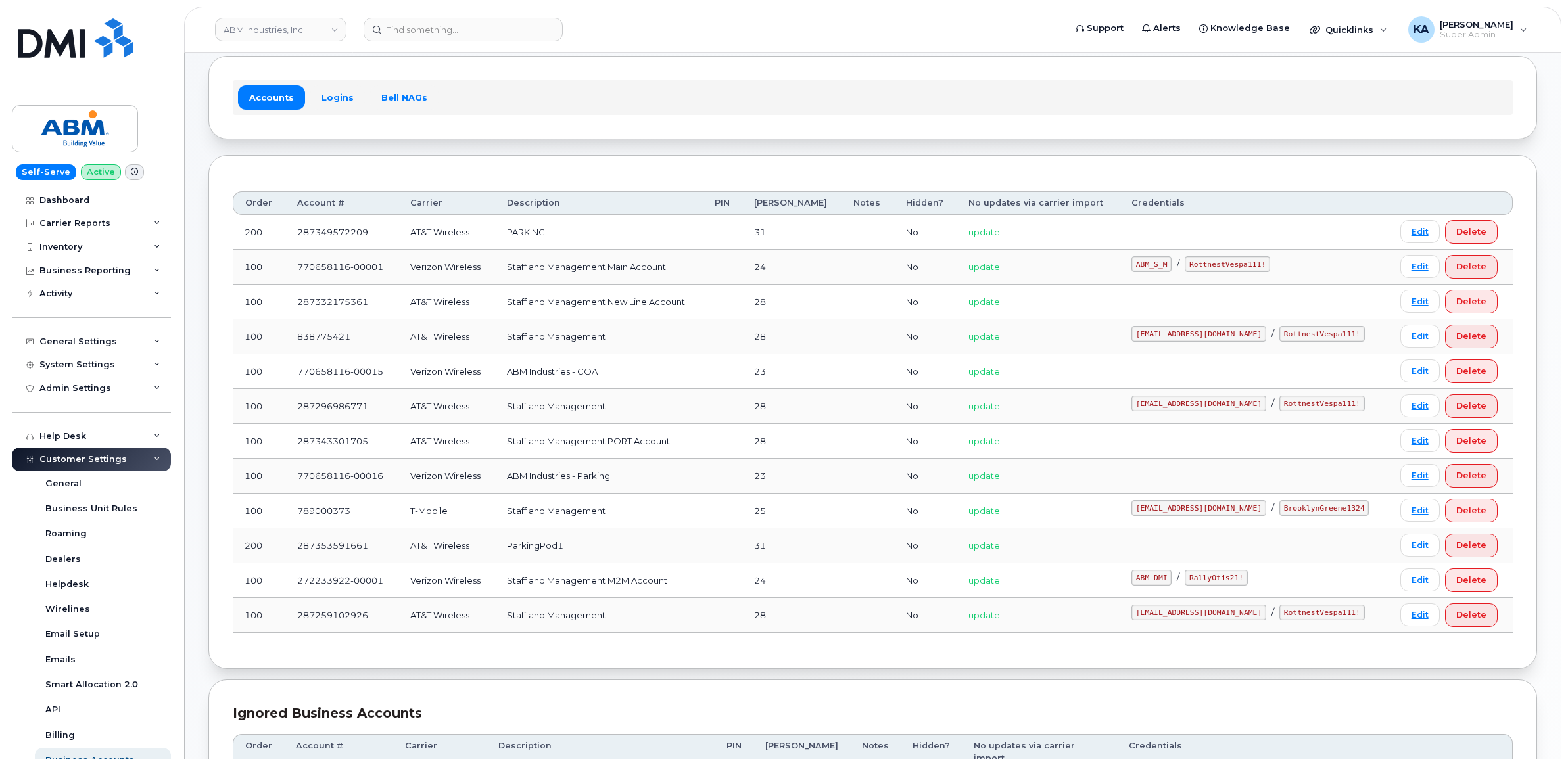
scroll to position [49, 0]
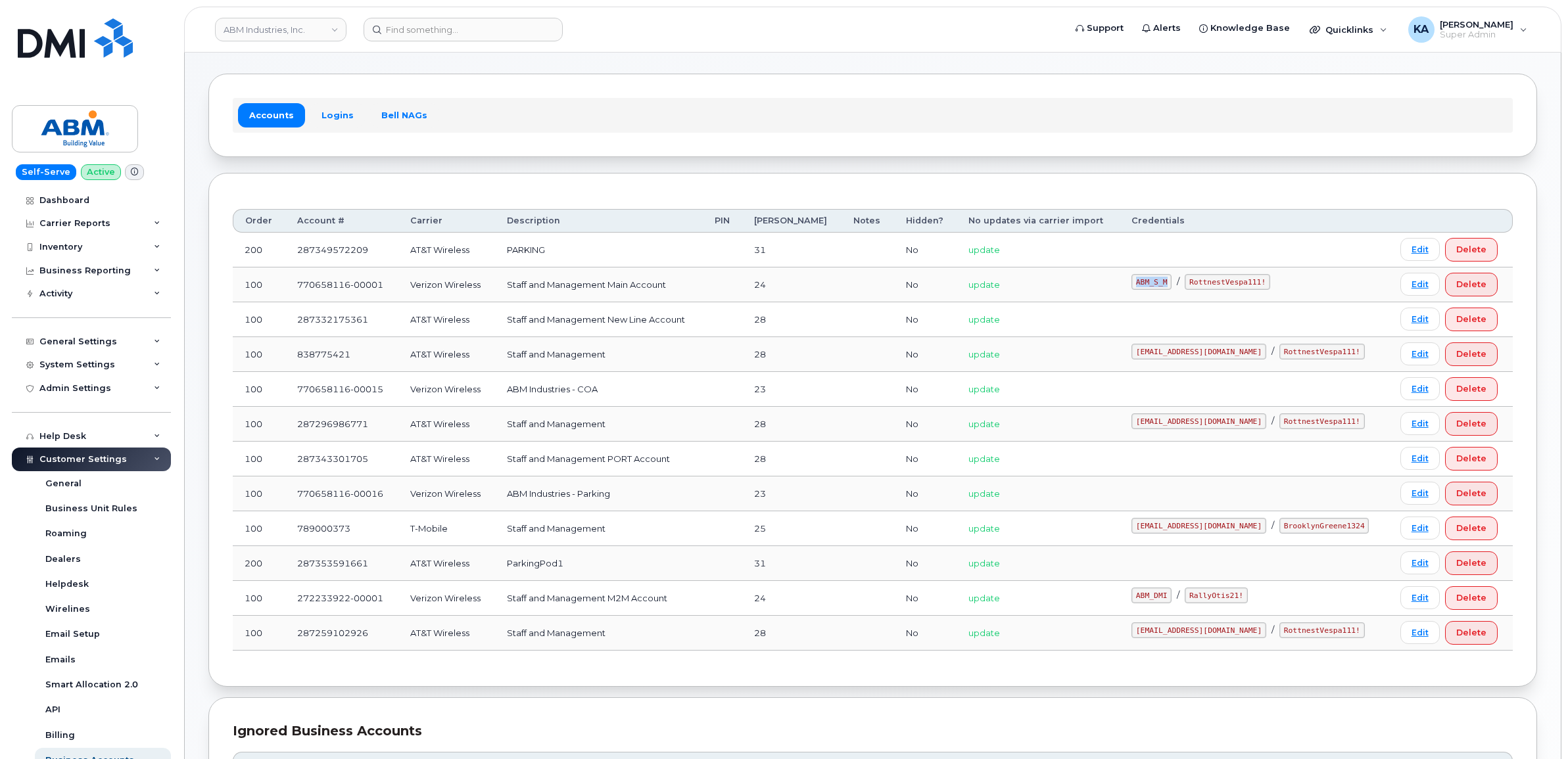
drag, startPoint x: 1181, startPoint y: 286, endPoint x: 1211, endPoint y: 289, distance: 30.1
click at [1172, 289] on code "ABM_S_M" at bounding box center [1152, 281] width 40 height 16
drag, startPoint x: 1210, startPoint y: 289, endPoint x: 1203, endPoint y: 286, distance: 7.6
copy code "ABM_S_M"
drag, startPoint x: 1233, startPoint y: 283, endPoint x: 1304, endPoint y: 291, distance: 71.4
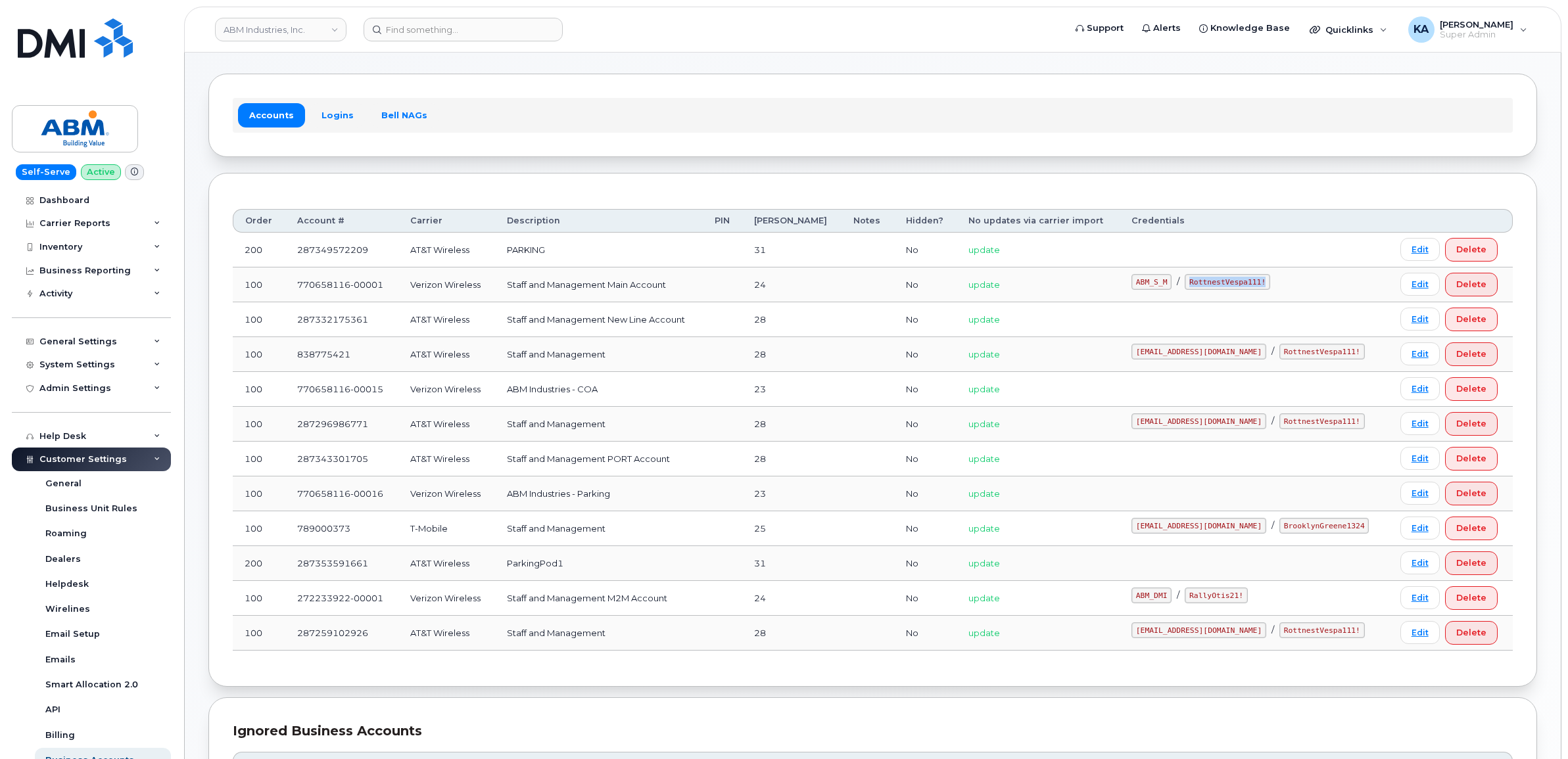
click at [1304, 291] on td "ABM_S_M / RottnestVespa111!" at bounding box center [1254, 285] width 269 height 35
drag, startPoint x: 1304, startPoint y: 291, endPoint x: 1292, endPoint y: 287, distance: 12.6
copy code "RottnestVespa111!"
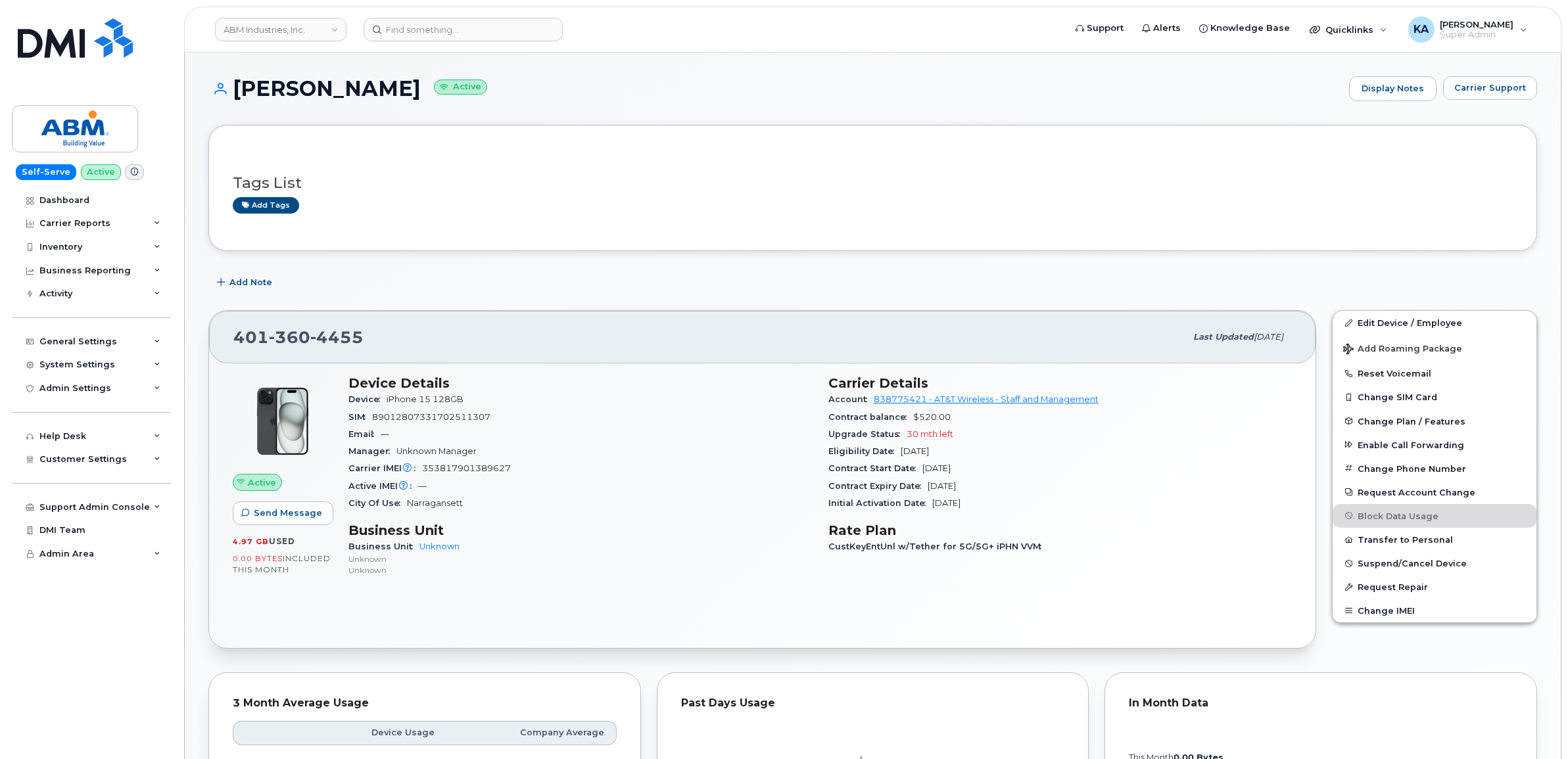
click at [1192, 512] on div "Initial Activation Date Feb 24, 2025" at bounding box center [1060, 503] width 464 height 17
click at [405, 24] on input at bounding box center [463, 30] width 199 height 24
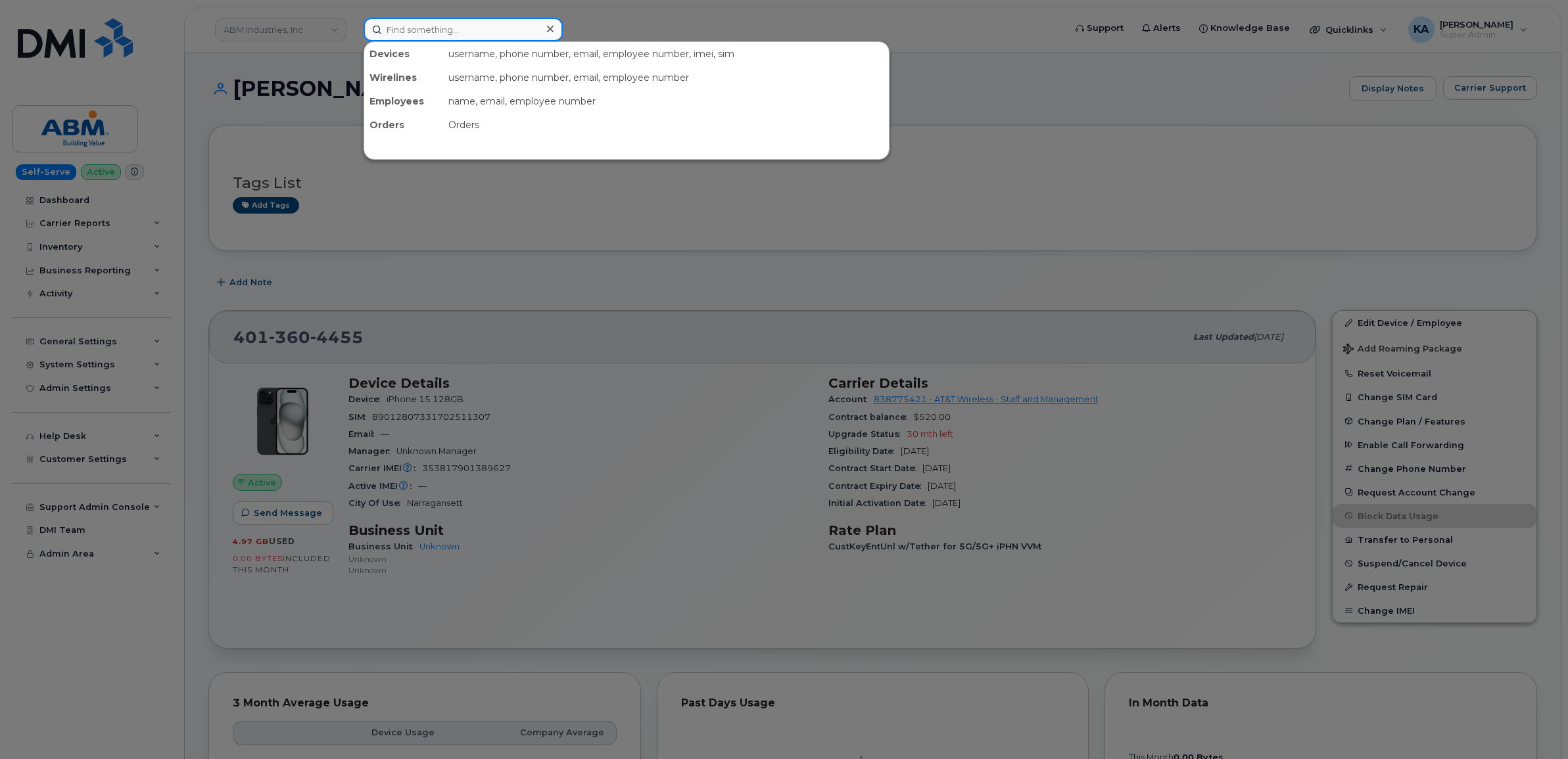
paste input "4017864546"
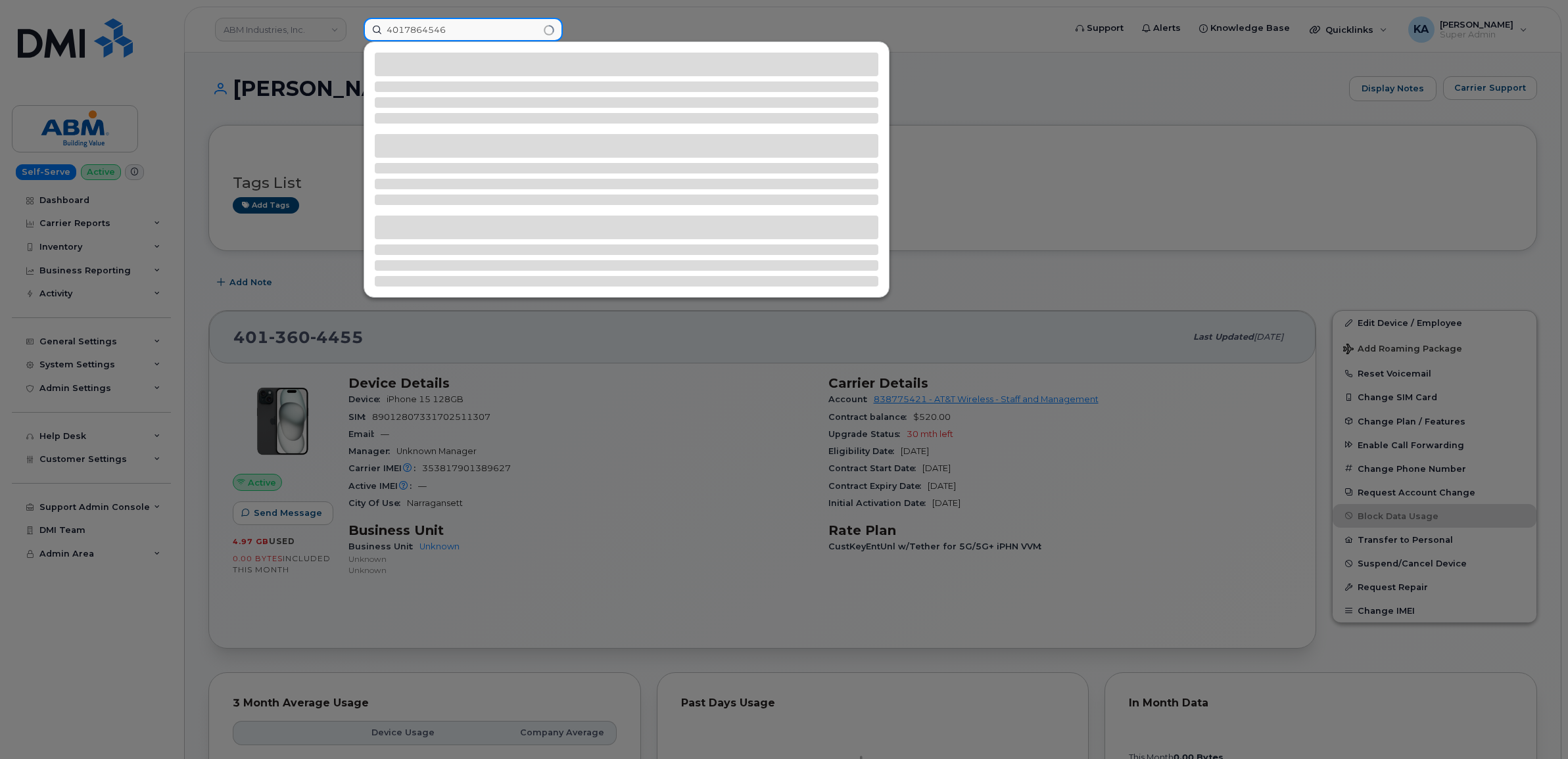
type input "4017864546"
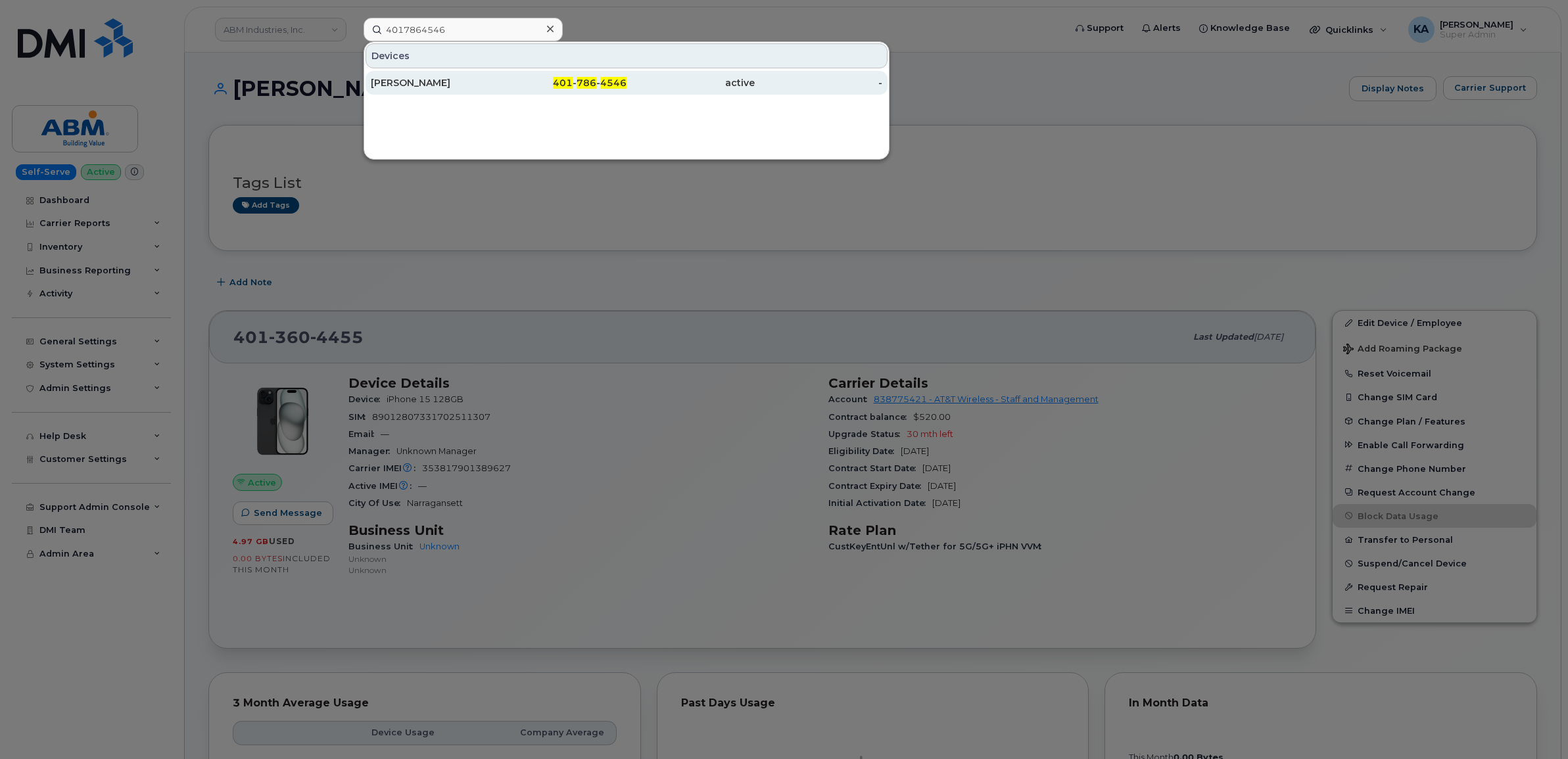
click at [395, 81] on div "HERB SKLAR" at bounding box center [435, 83] width 128 height 13
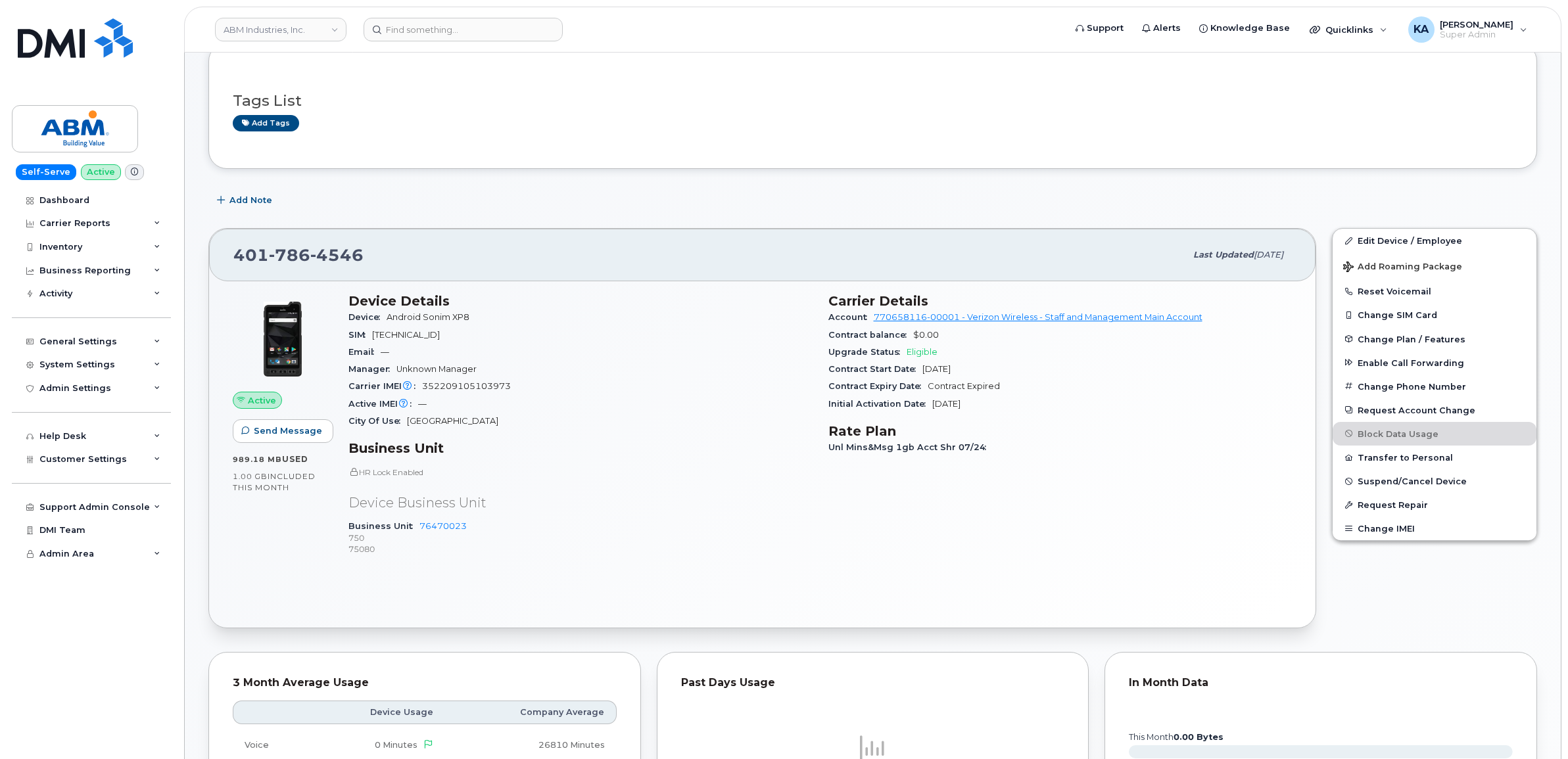
scroll to position [112, 0]
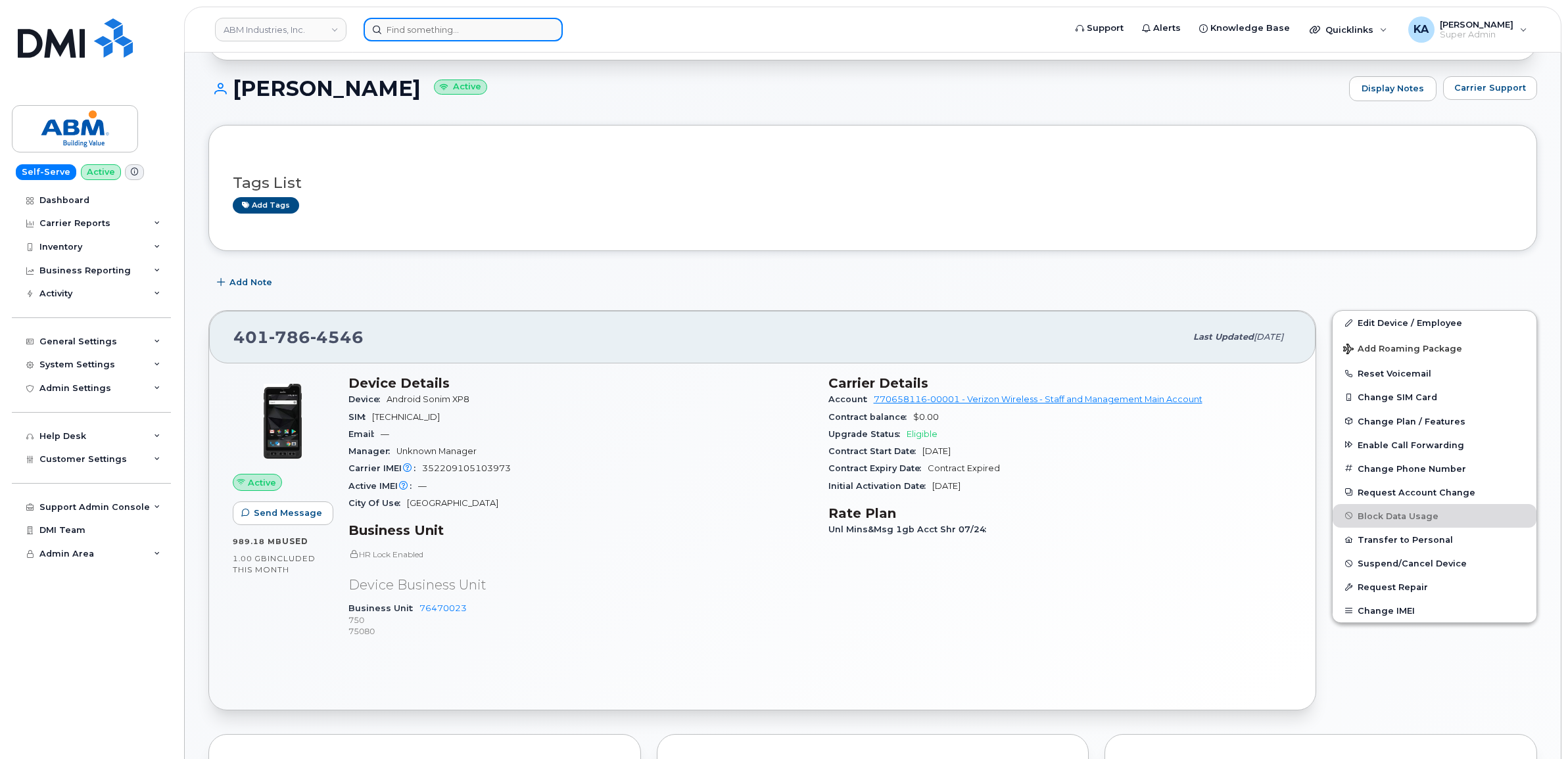
click at [393, 26] on input at bounding box center [463, 30] width 199 height 24
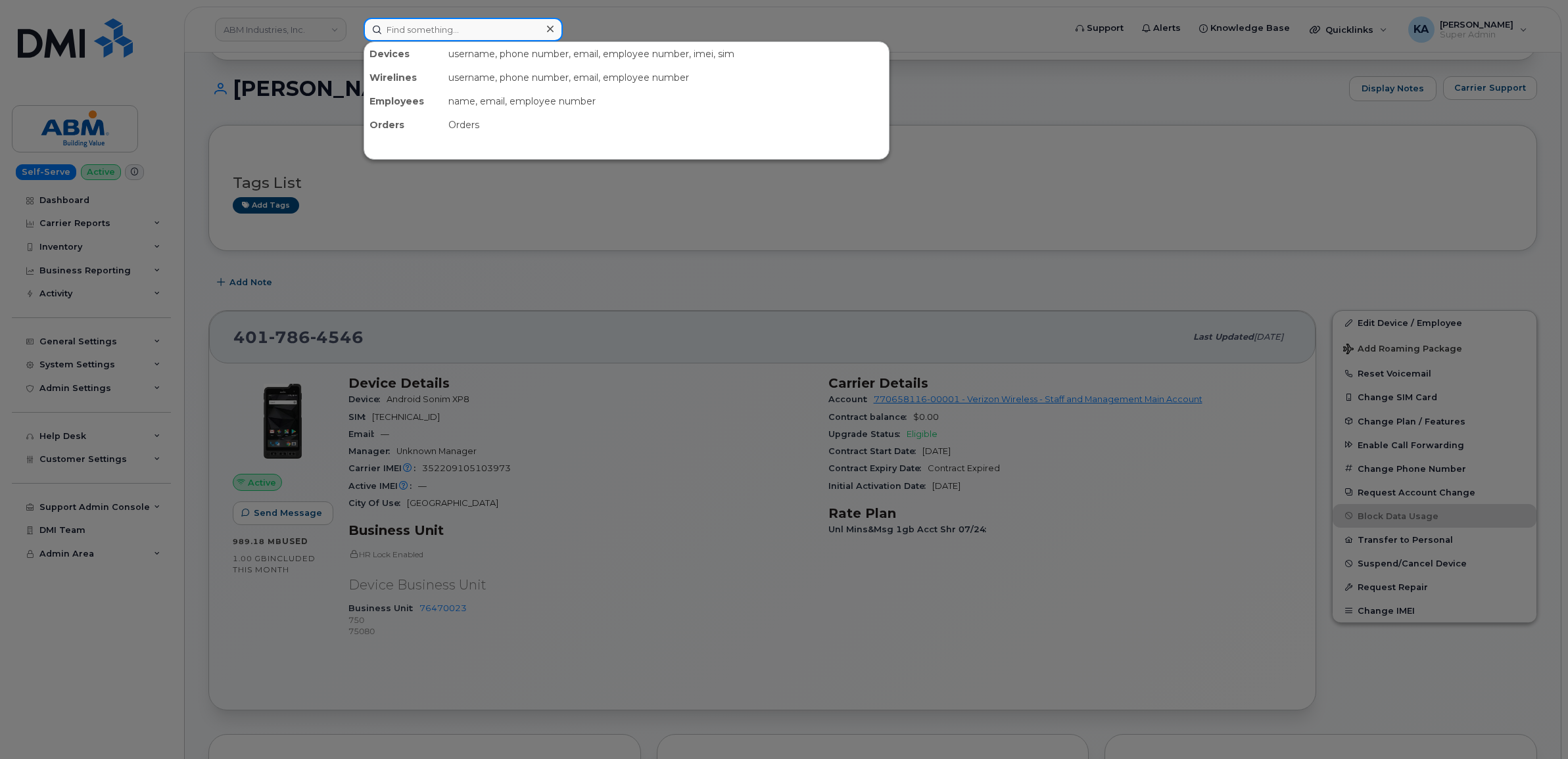
paste input "5873347828"
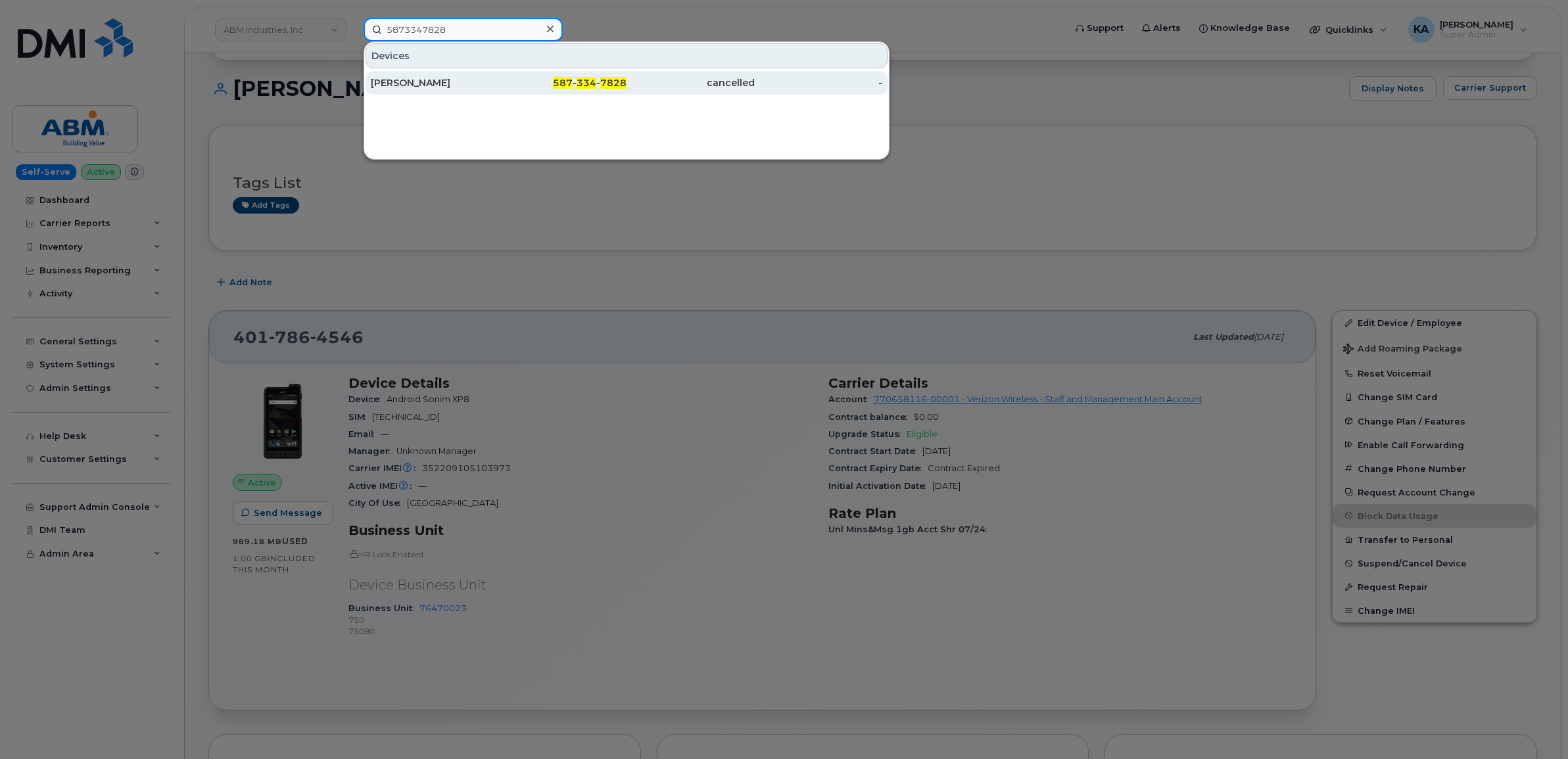
type input "5873347828"
click at [423, 77] on div "Jeannene Crosby" at bounding box center [435, 83] width 128 height 13
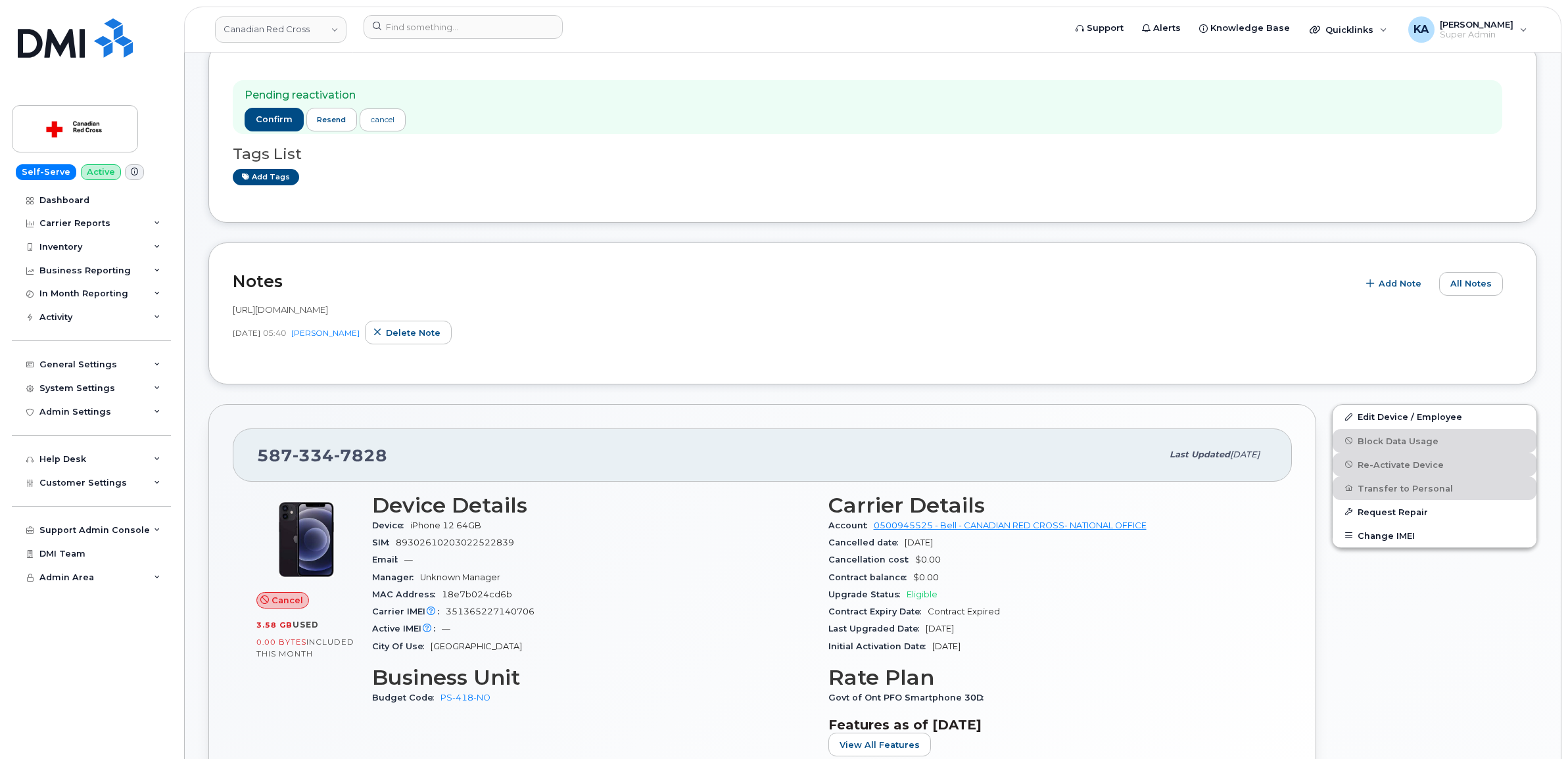
scroll to position [164, 0]
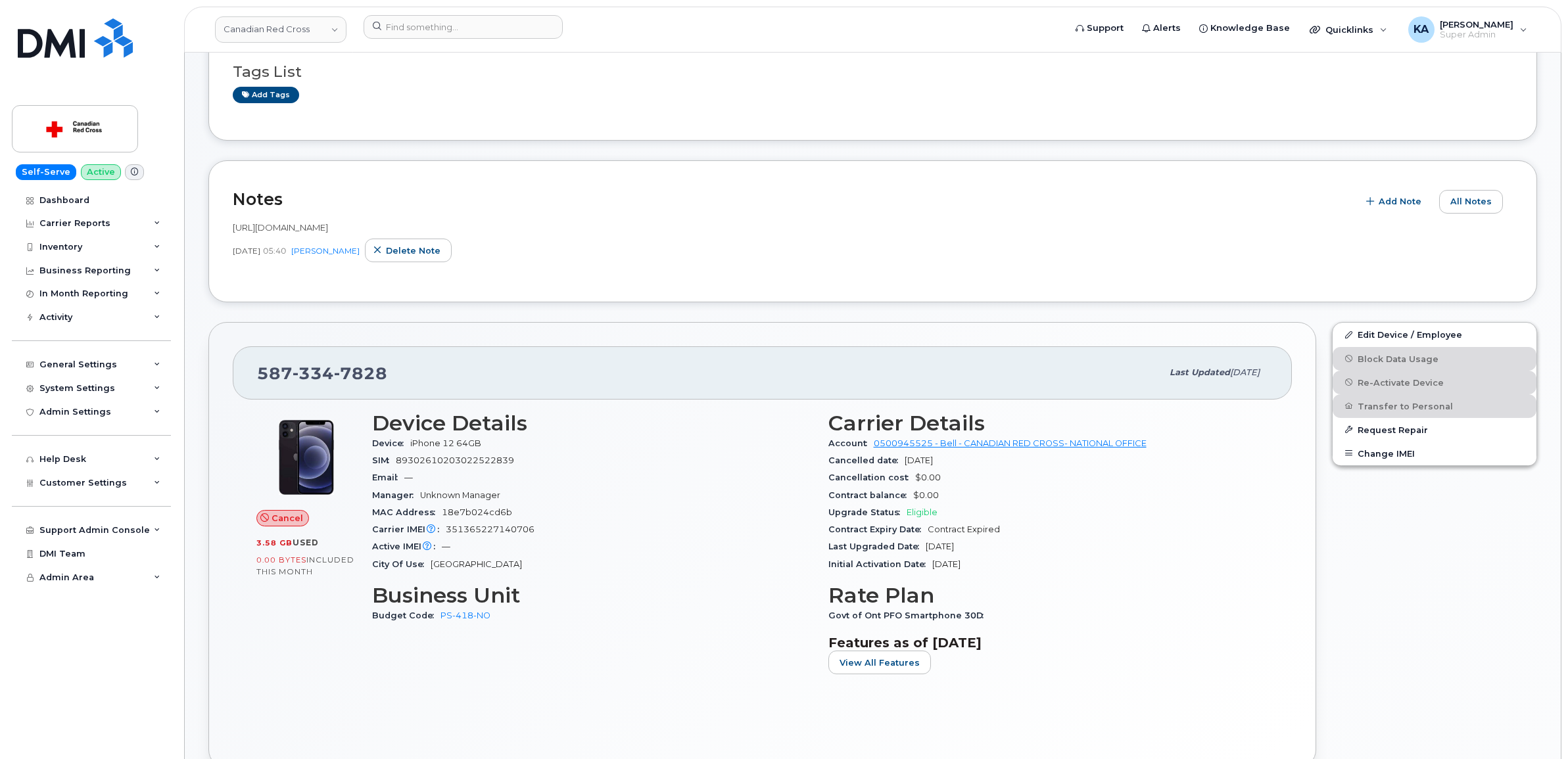
click at [1267, 506] on div "Carrier Details Account 0500945525 - Bell - CANADIAN RED CROSS- NATIONAL OFFICE…" at bounding box center [1049, 548] width 456 height 290
click at [86, 483] on span "Customer Settings" at bounding box center [83, 482] width 88 height 10
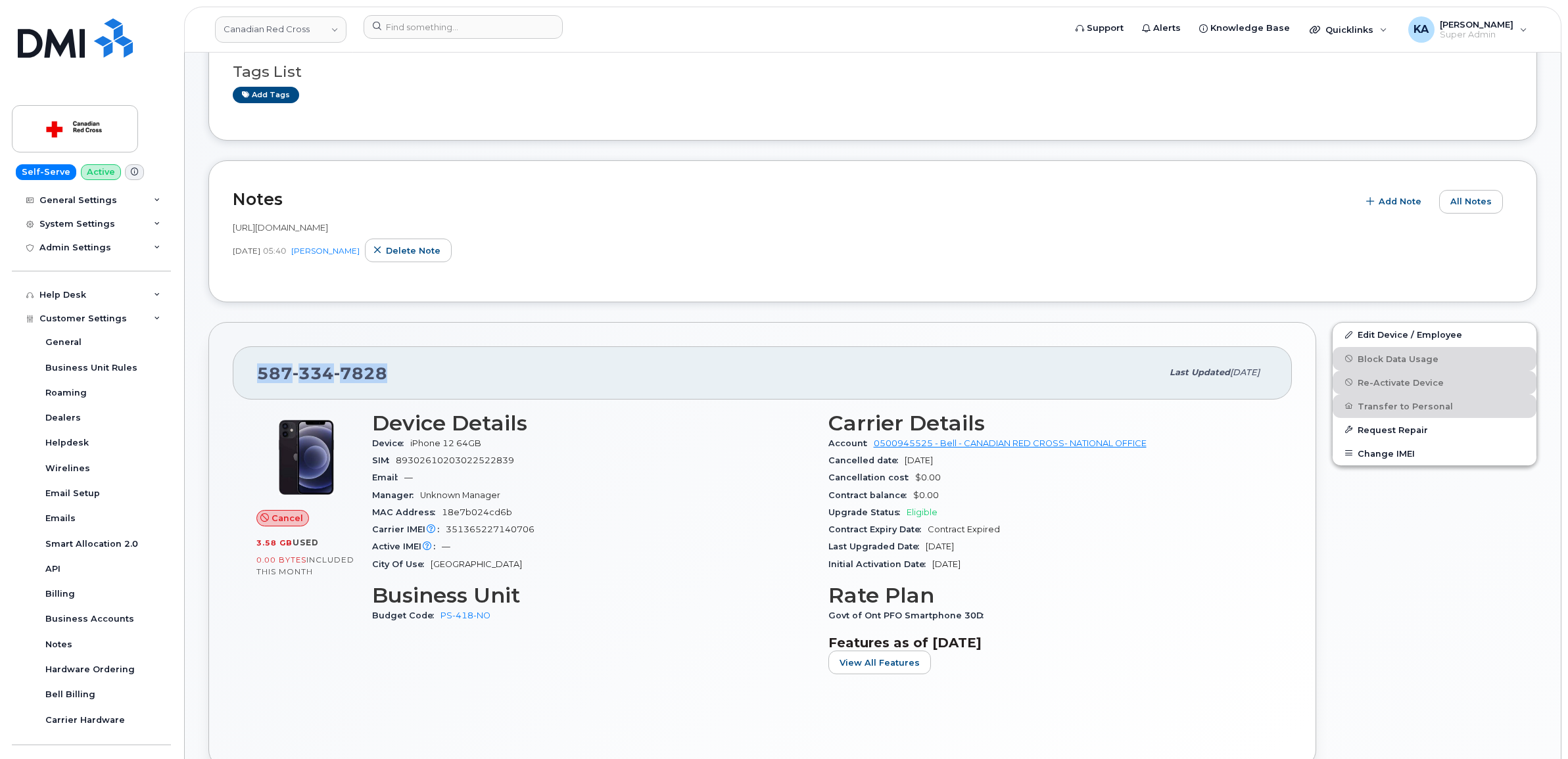
drag, startPoint x: 385, startPoint y: 372, endPoint x: 260, endPoint y: 373, distance: 125.0
click at [260, 373] on div "587 334 7828" at bounding box center [709, 372] width 905 height 27
copy span "587 334 7828"
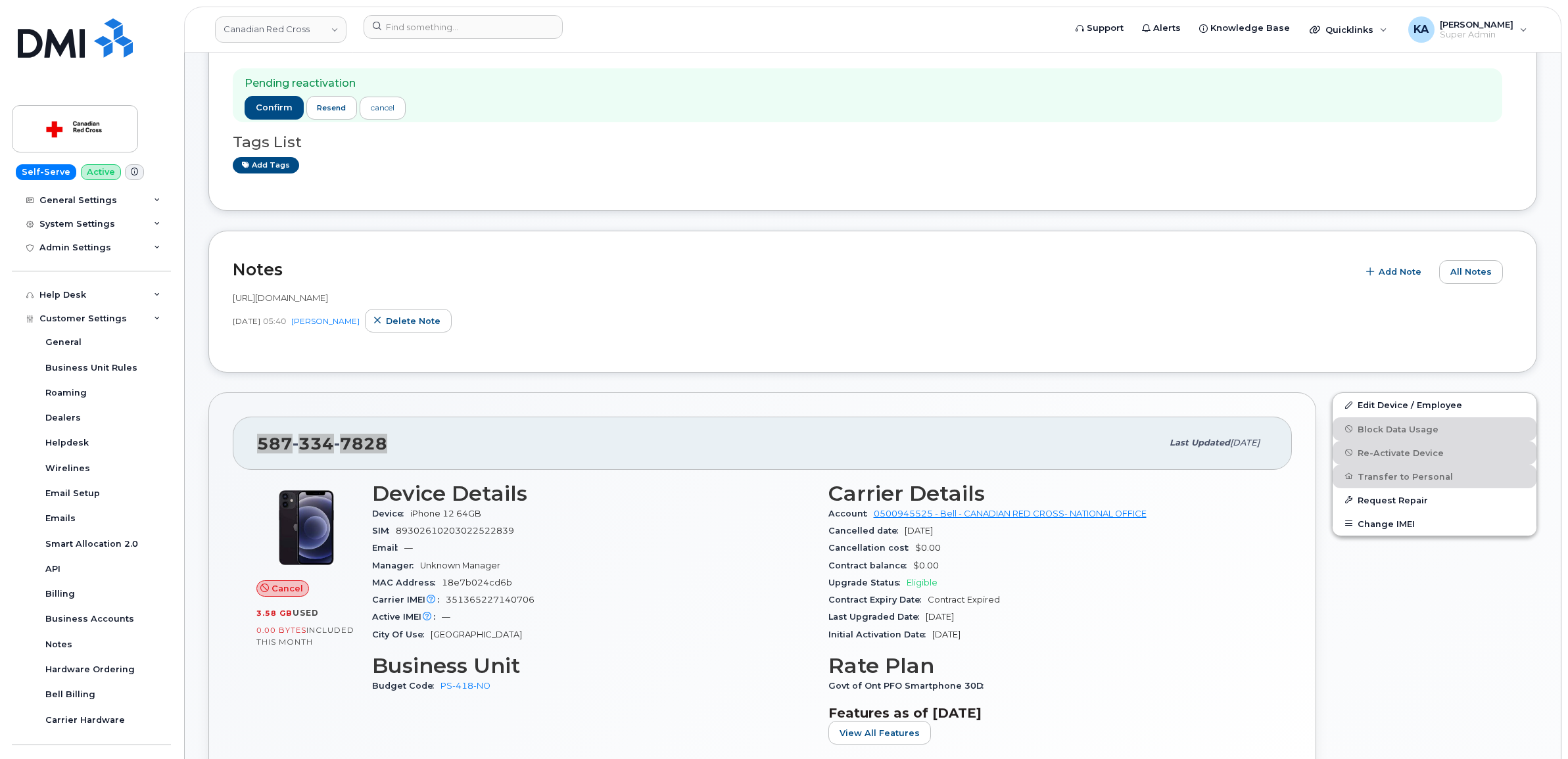
scroll to position [0, 0]
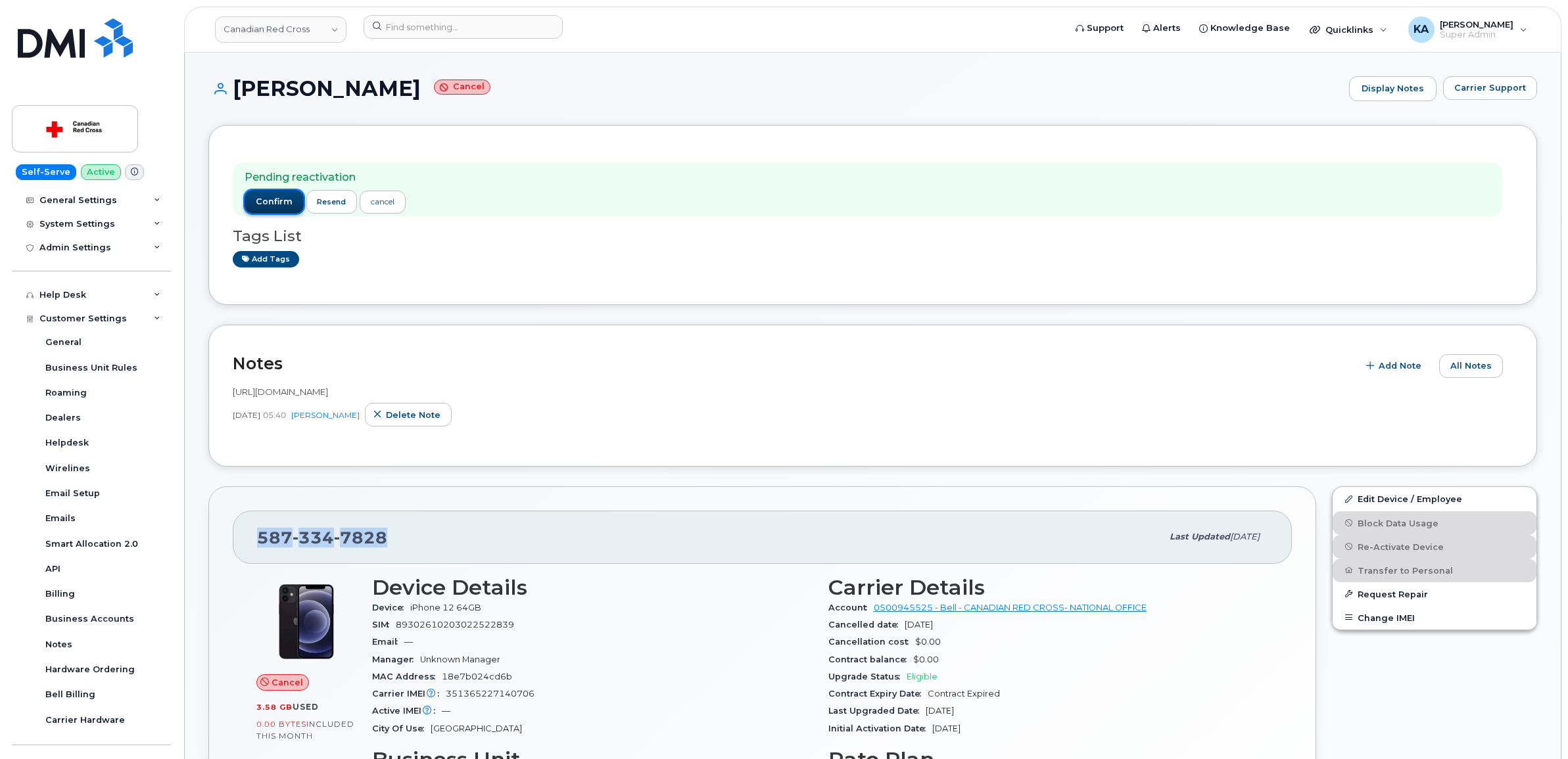
click at [274, 202] on span "confirm" at bounding box center [275, 202] width 37 height 12
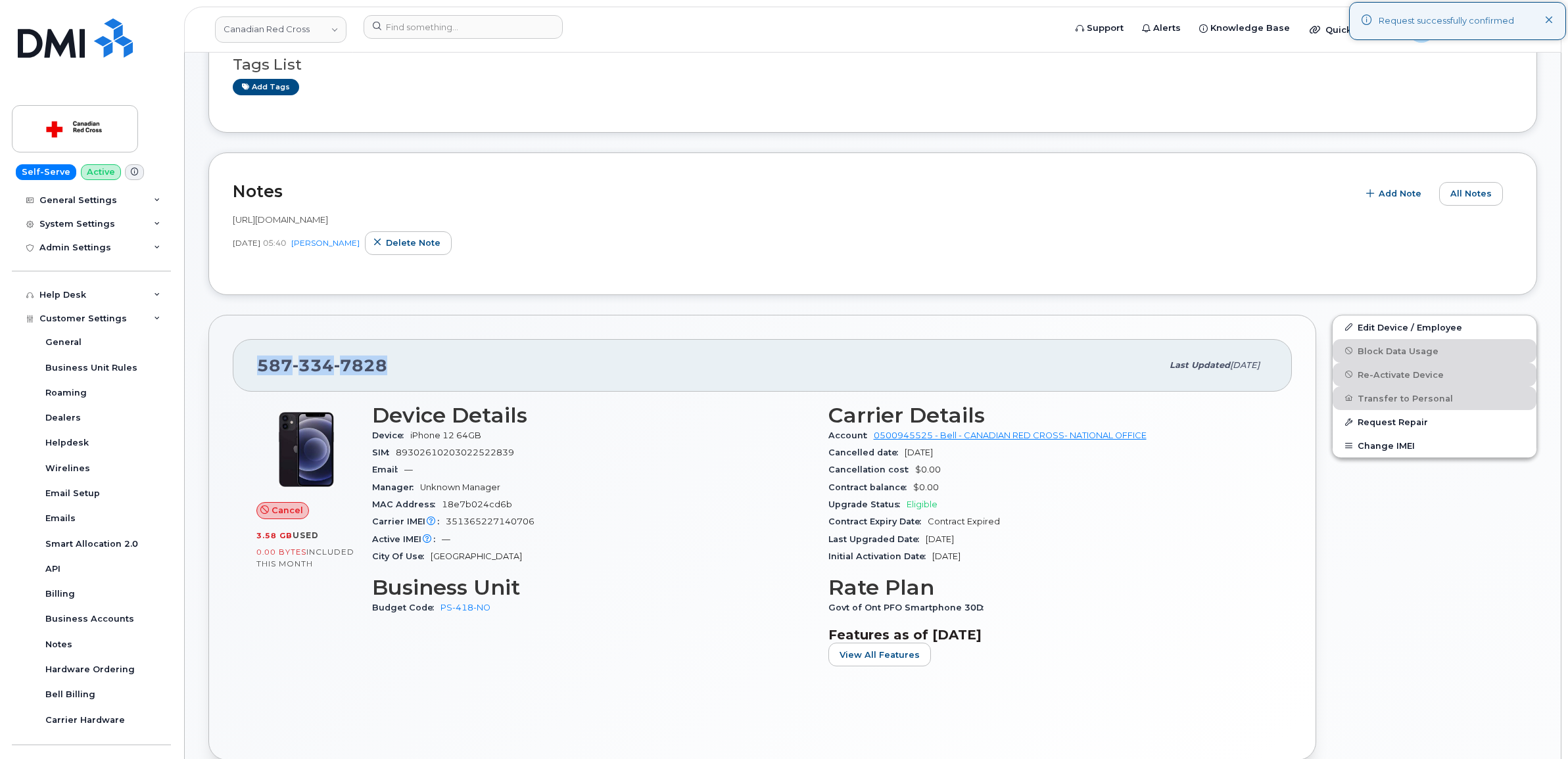
scroll to position [164, 0]
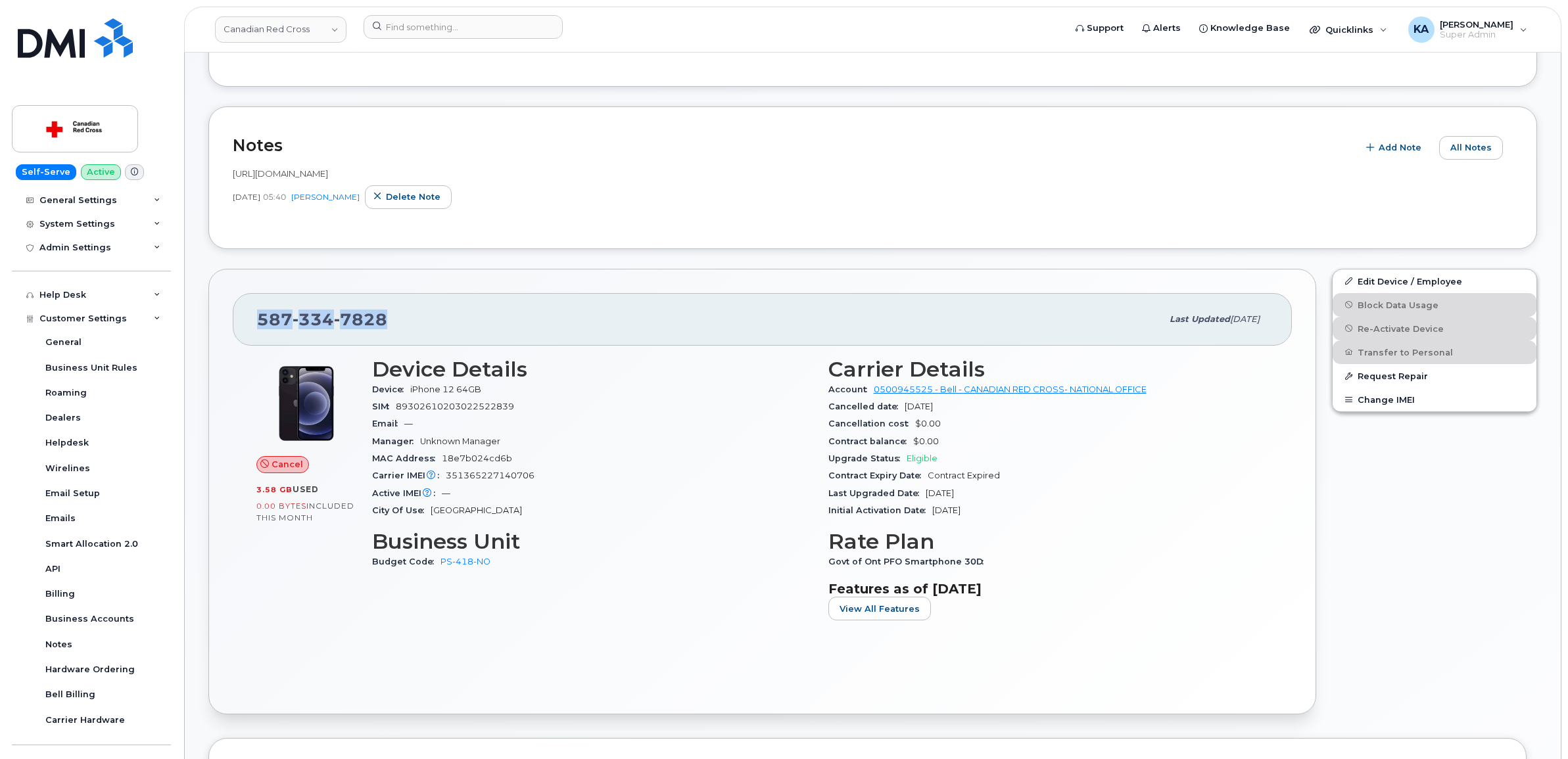
click at [253, 320] on div "587 334 7828 Last updated Aug 13, 2025" at bounding box center [762, 319] width 1059 height 53
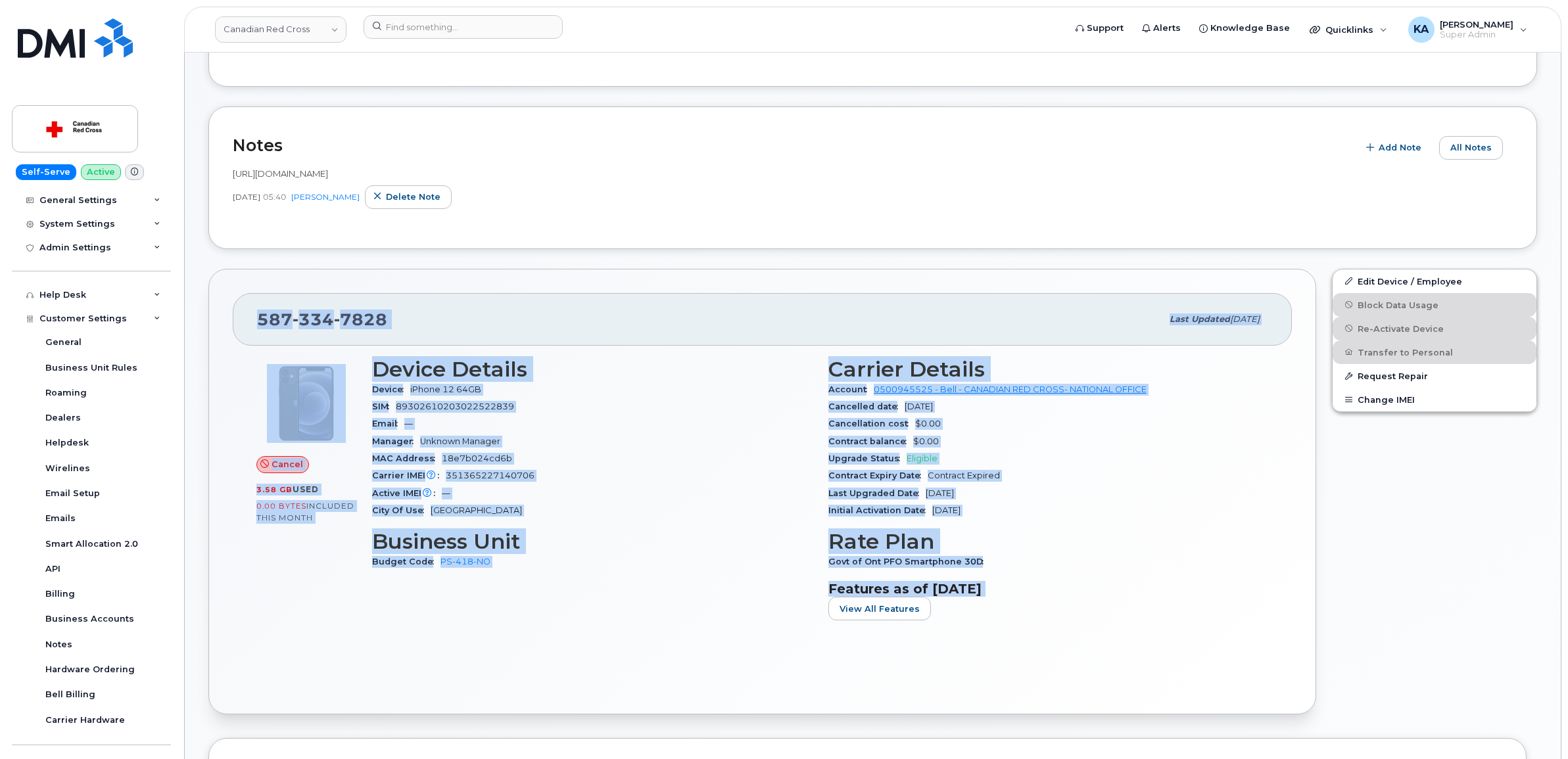
drag, startPoint x: 251, startPoint y: 320, endPoint x: 1034, endPoint y: 631, distance: 842.5
click at [1034, 631] on div "587 334 7828 Last updated Aug 13, 2025 Cancel 3.58 GB  used 0.00 Bytes  include…" at bounding box center [762, 491] width 1108 height 446
copy div "587 334 7828 Last updated Aug 13, 2025 Cancel 3.58 GB  used 0.00 Bytes  include…"
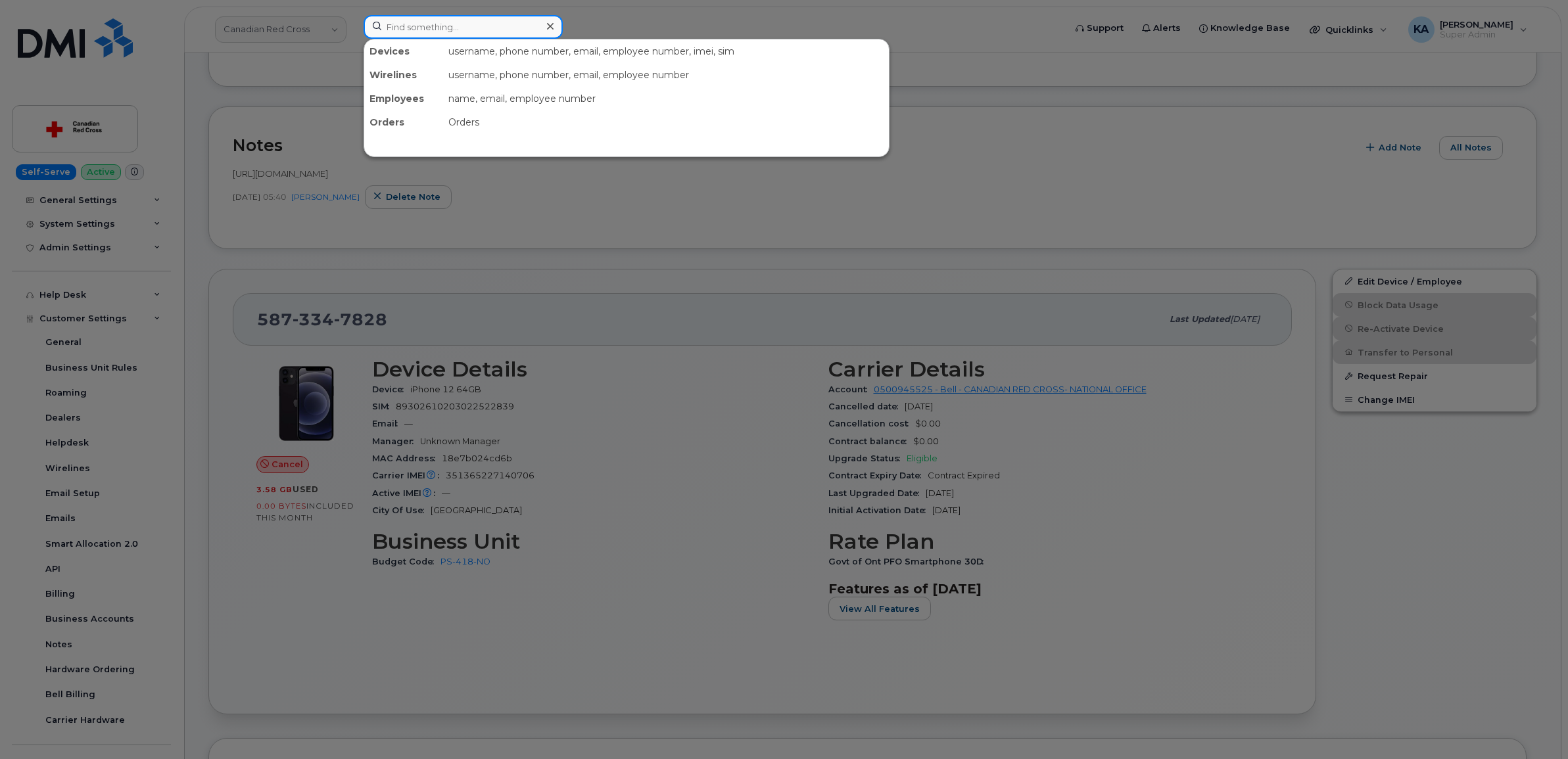
paste input "4374403603"
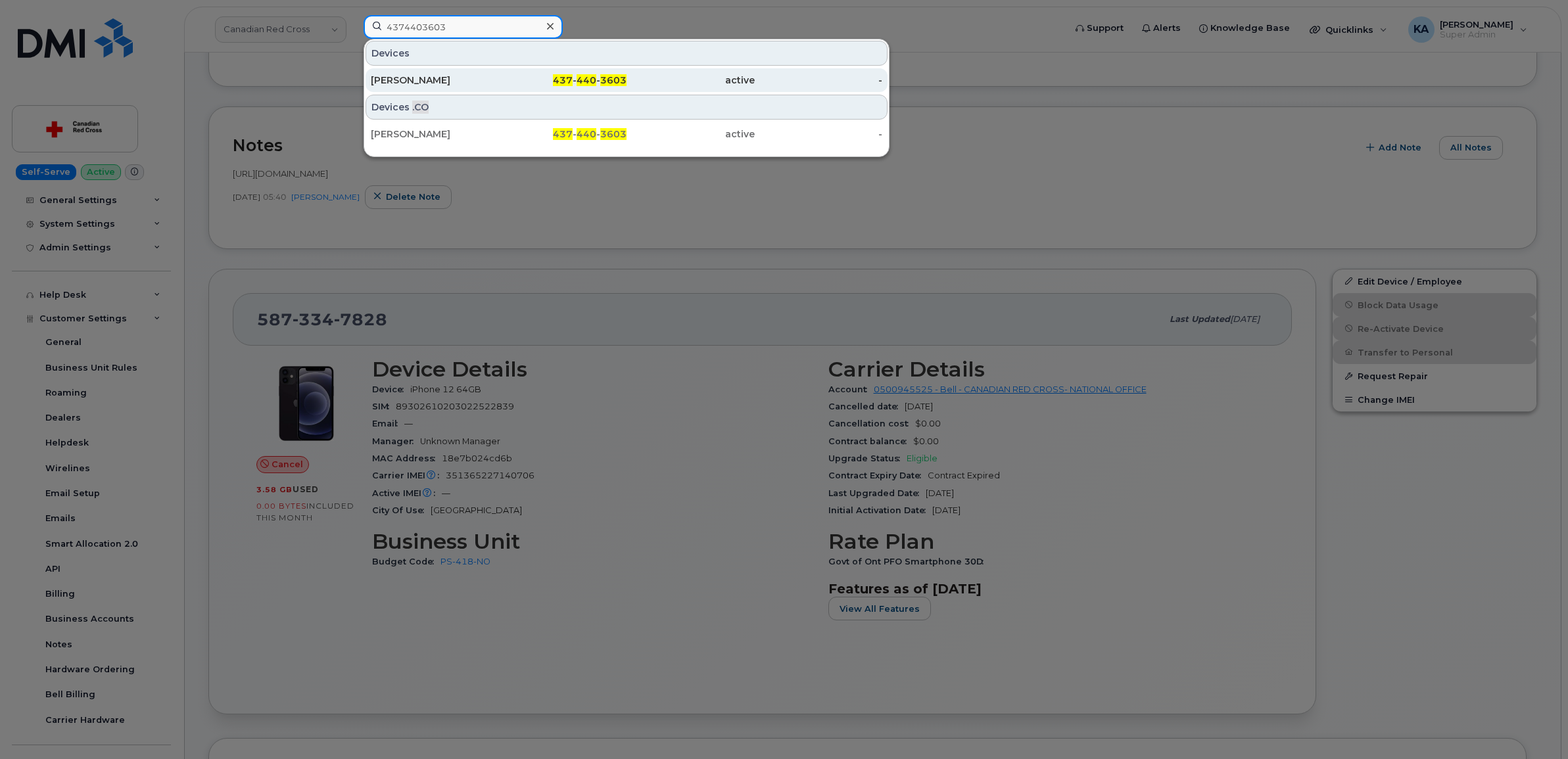
type input "4374403603"
click at [412, 76] on div "[PERSON_NAME]" at bounding box center [435, 80] width 128 height 13
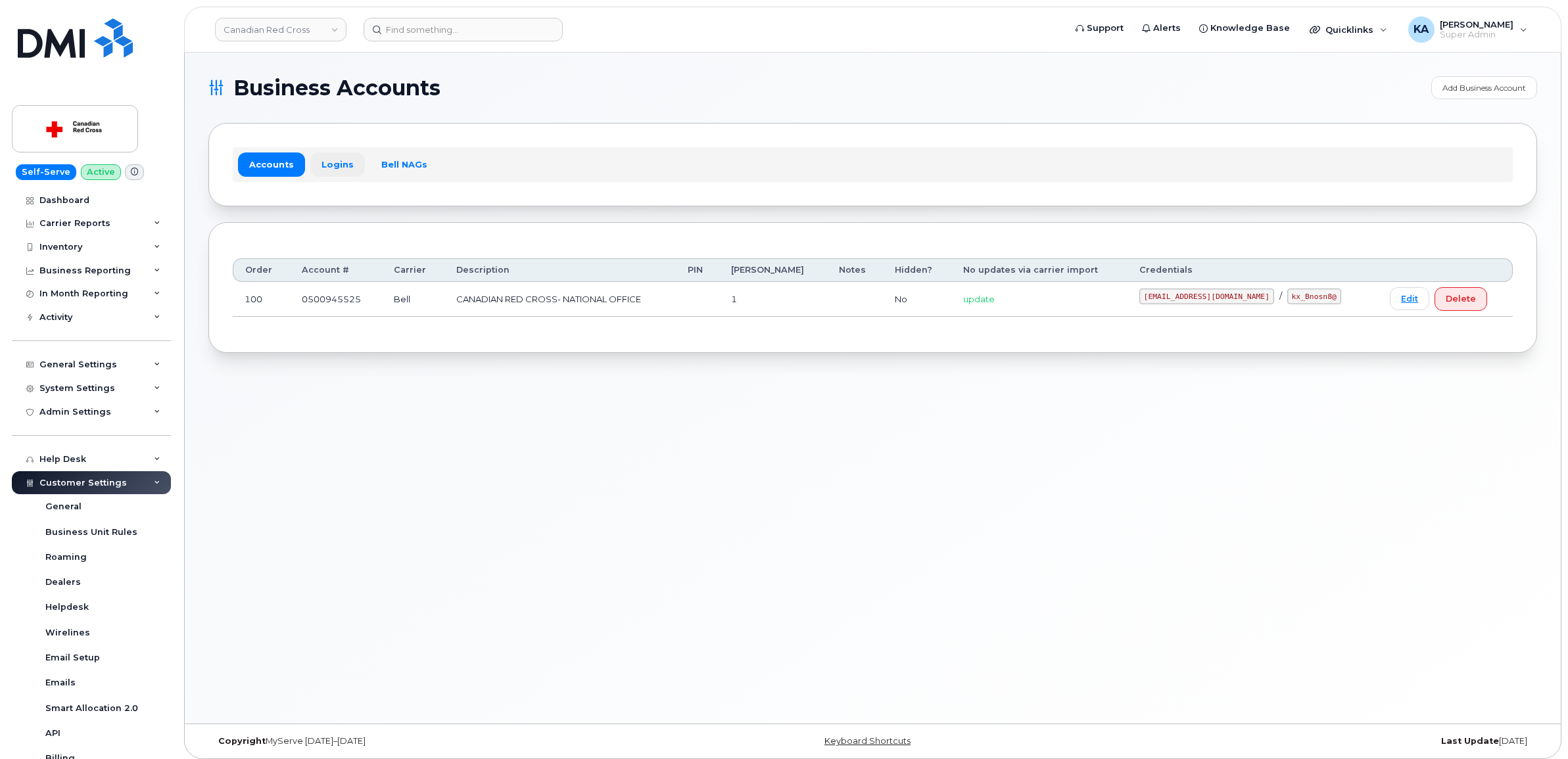
click at [325, 163] on link "Logins" at bounding box center [338, 165] width 55 height 24
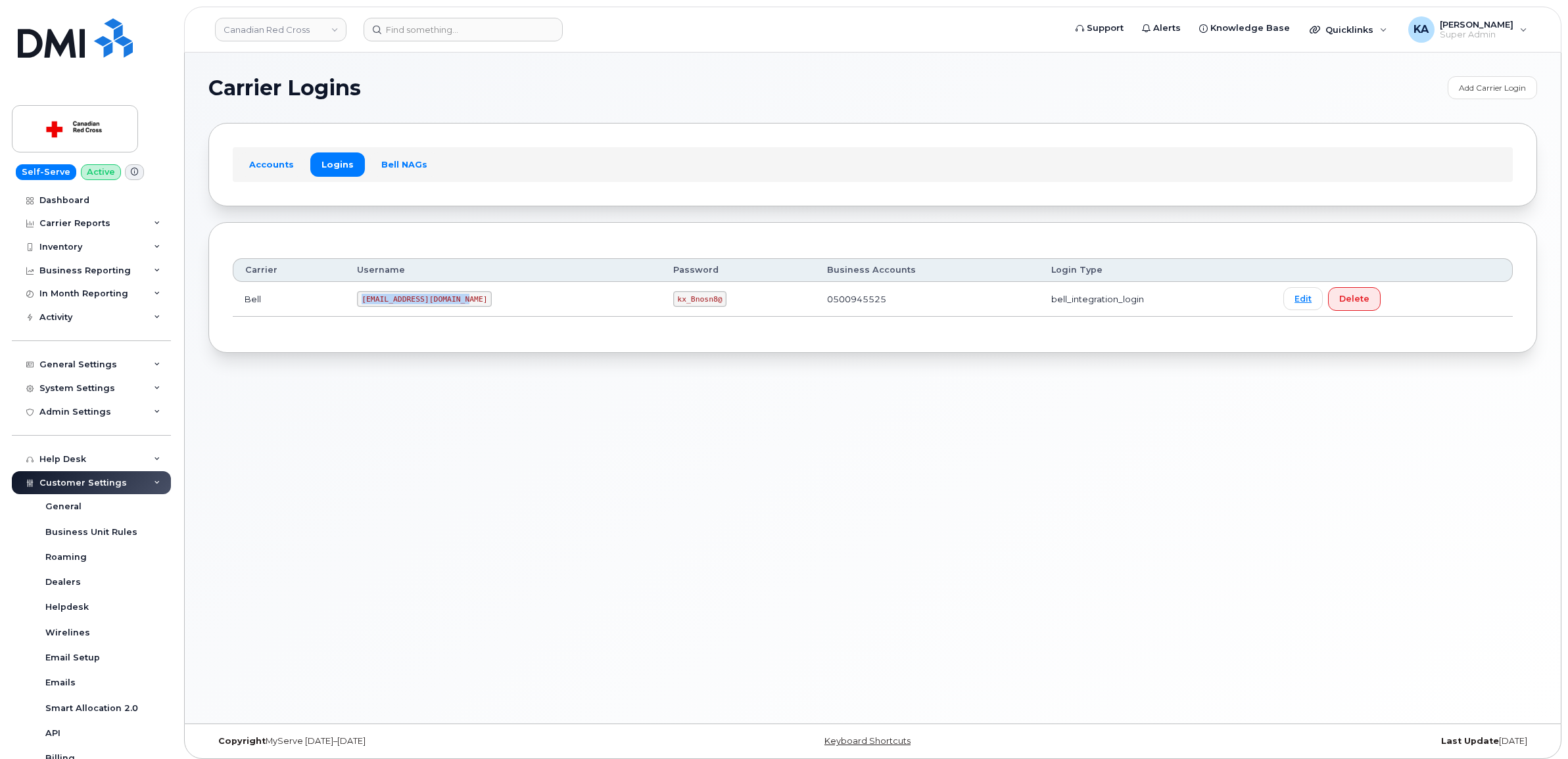
drag, startPoint x: 363, startPoint y: 299, endPoint x: 467, endPoint y: 308, distance: 104.4
click at [467, 308] on td "[EMAIL_ADDRESS][DOMAIN_NAME]" at bounding box center [502, 299] width 315 height 35
drag, startPoint x: 467, startPoint y: 308, endPoint x: 450, endPoint y: 298, distance: 19.7
copy code "[EMAIL_ADDRESS][DOMAIN_NAME]"
drag, startPoint x: 644, startPoint y: 301, endPoint x: 694, endPoint y: 301, distance: 50.0
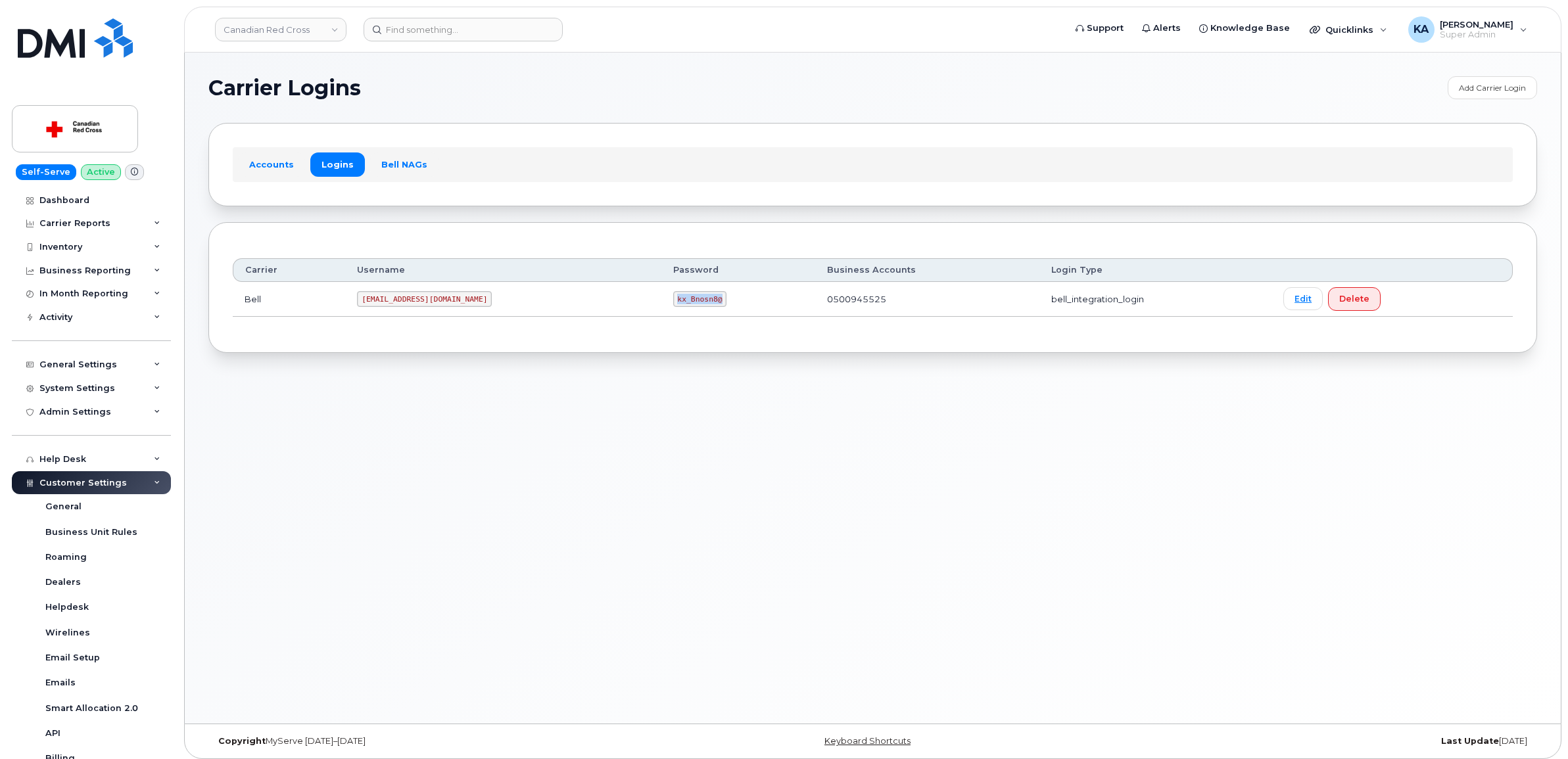
click at [694, 301] on td "kx_Bnosn8@" at bounding box center [738, 299] width 154 height 35
drag, startPoint x: 694, startPoint y: 301, endPoint x: 677, endPoint y: 300, distance: 17.0
copy code "kx_Bnosn8@"
click at [402, 320] on div "Carrier Username Password Business Accounts Login Type Bell [EMAIL_ADDRESS][DOM…" at bounding box center [873, 287] width 1280 height 82
drag, startPoint x: 362, startPoint y: 302, endPoint x: 375, endPoint y: 303, distance: 13.0
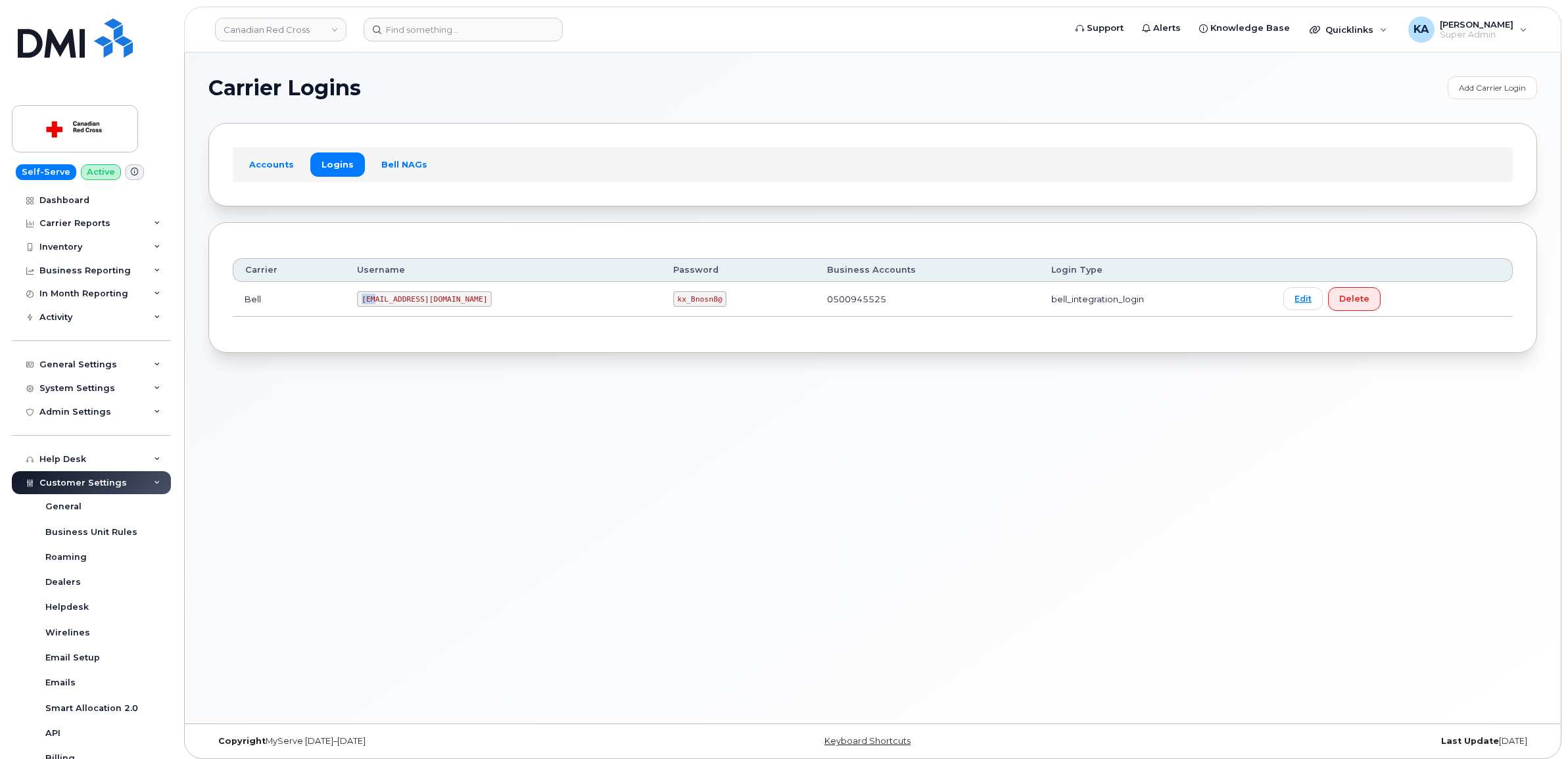
click at [375, 302] on code "[EMAIL_ADDRESS][DOMAIN_NAME]" at bounding box center [424, 298] width 135 height 16
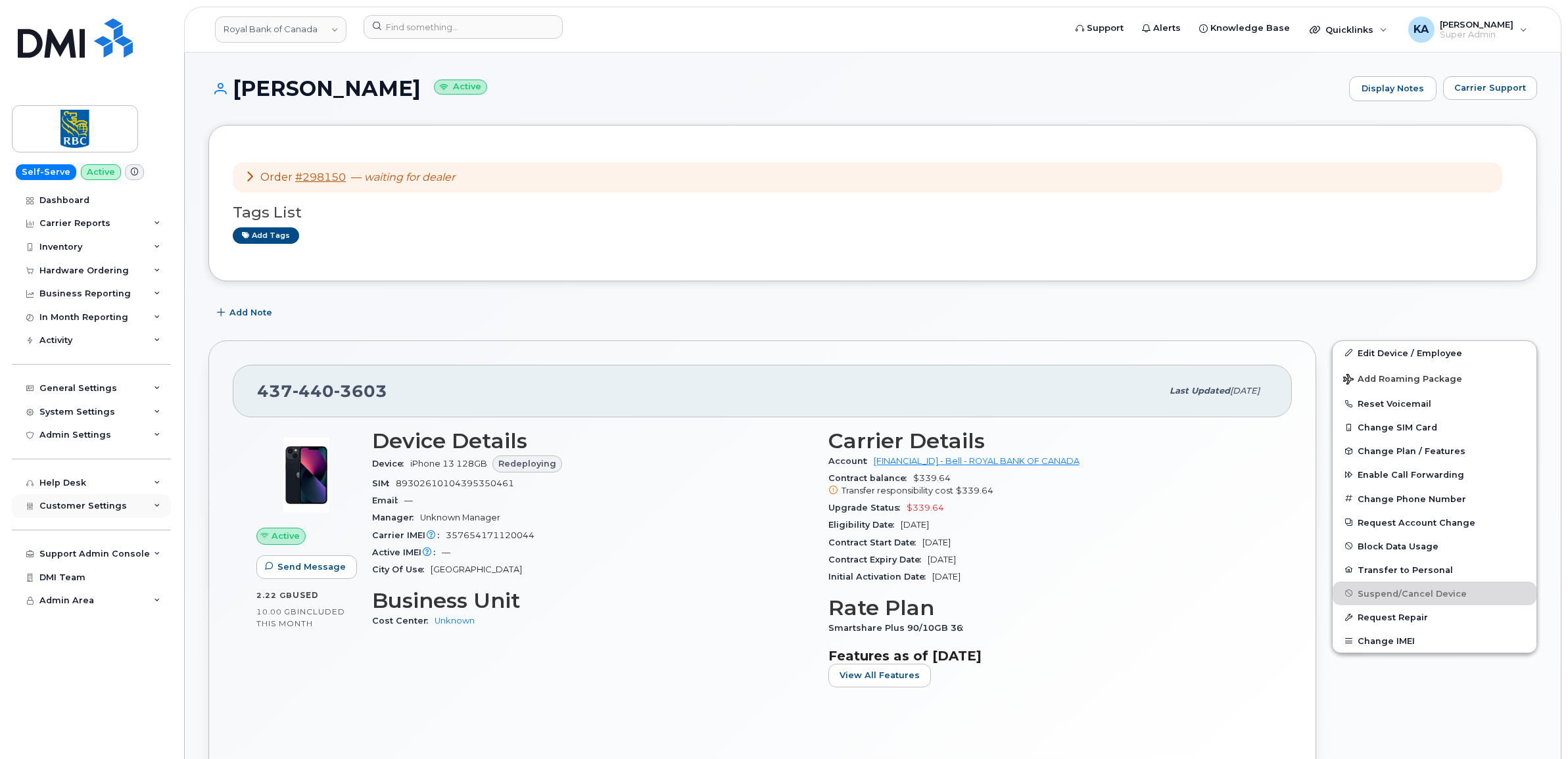
click at [59, 508] on span "Customer Settings" at bounding box center [83, 505] width 88 height 10
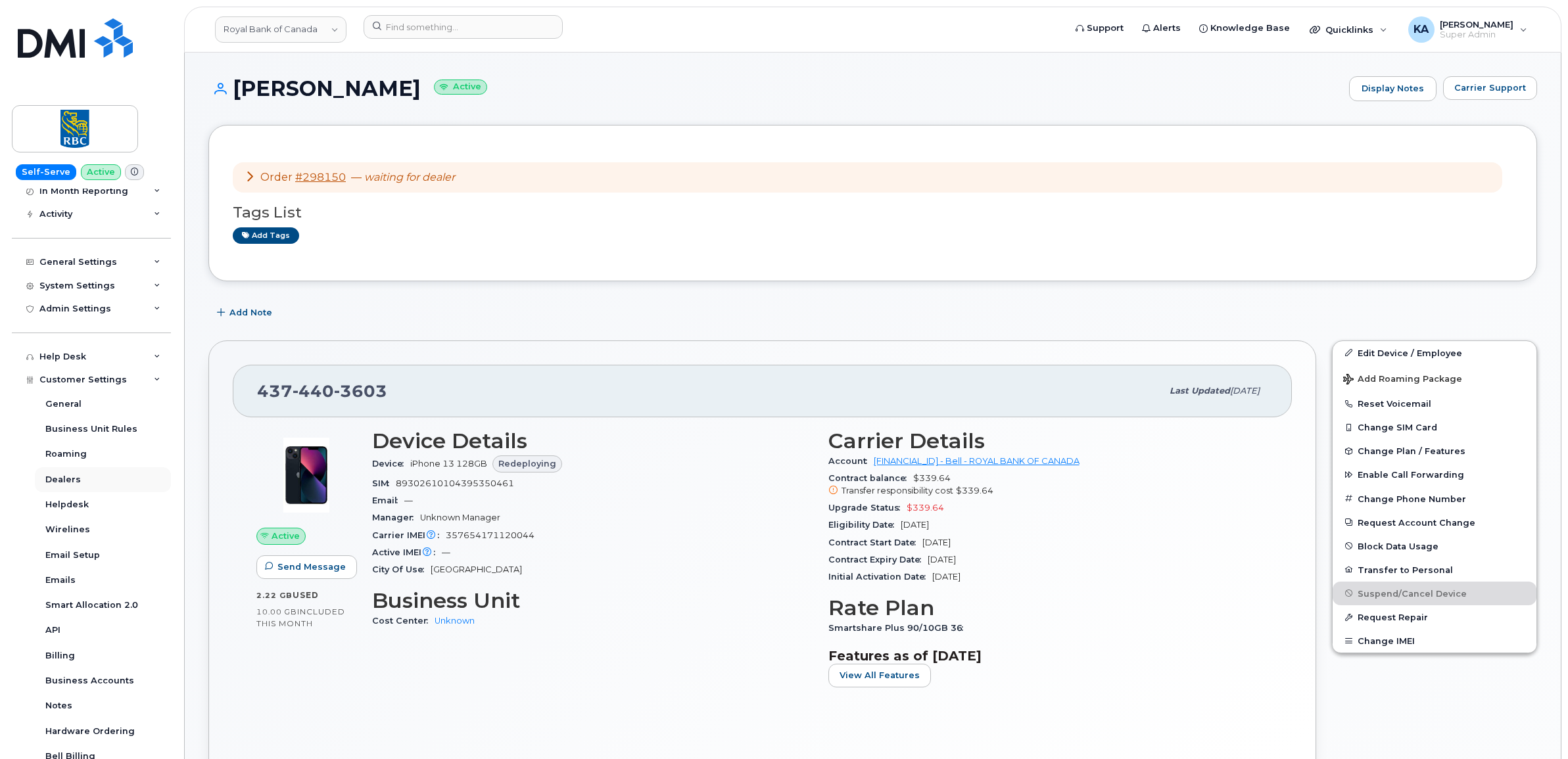
scroll to position [164, 0]
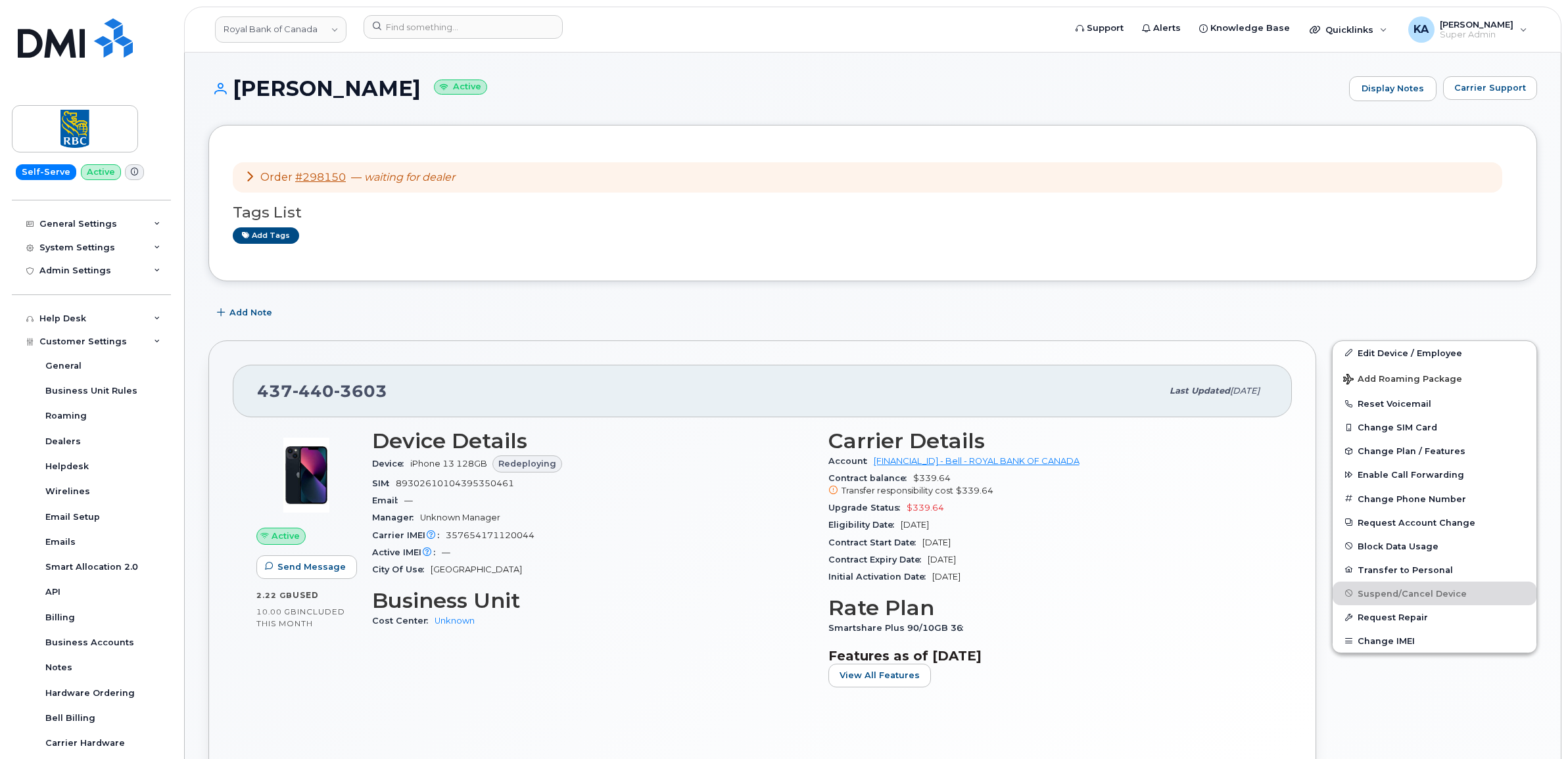
drag, startPoint x: 827, startPoint y: 529, endPoint x: 960, endPoint y: 526, distance: 133.0
click at [960, 526] on div "Carrier Details Account [FINANCIAL_ID] - Bell - ROYAL BANK OF CANADA Contract b…" at bounding box center [1049, 564] width 456 height 285
drag, startPoint x: 960, startPoint y: 526, endPoint x: 948, endPoint y: 526, distance: 12.0
copy div "Eligibility Date Sep 21, 2026"
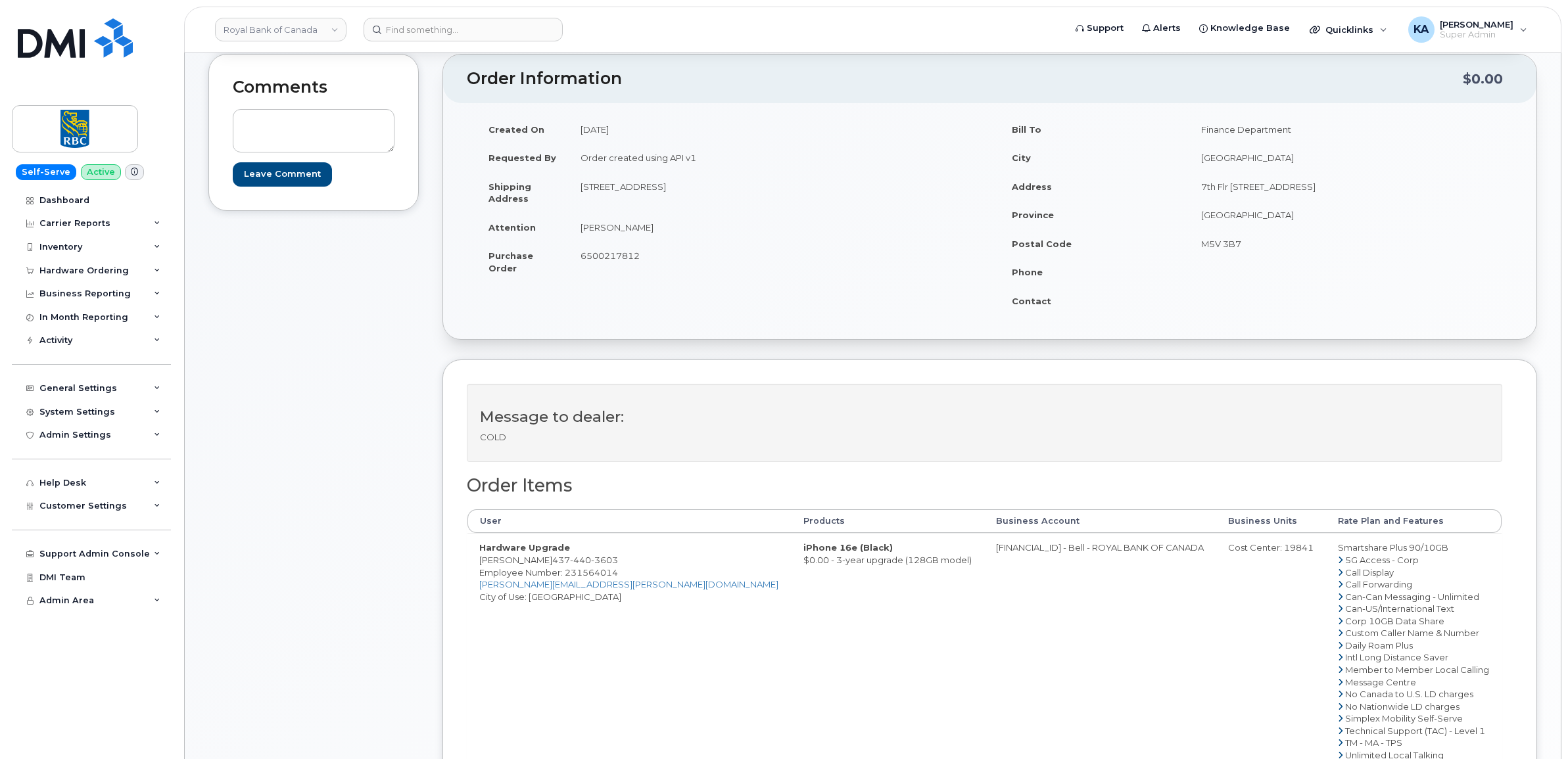
scroll to position [164, 0]
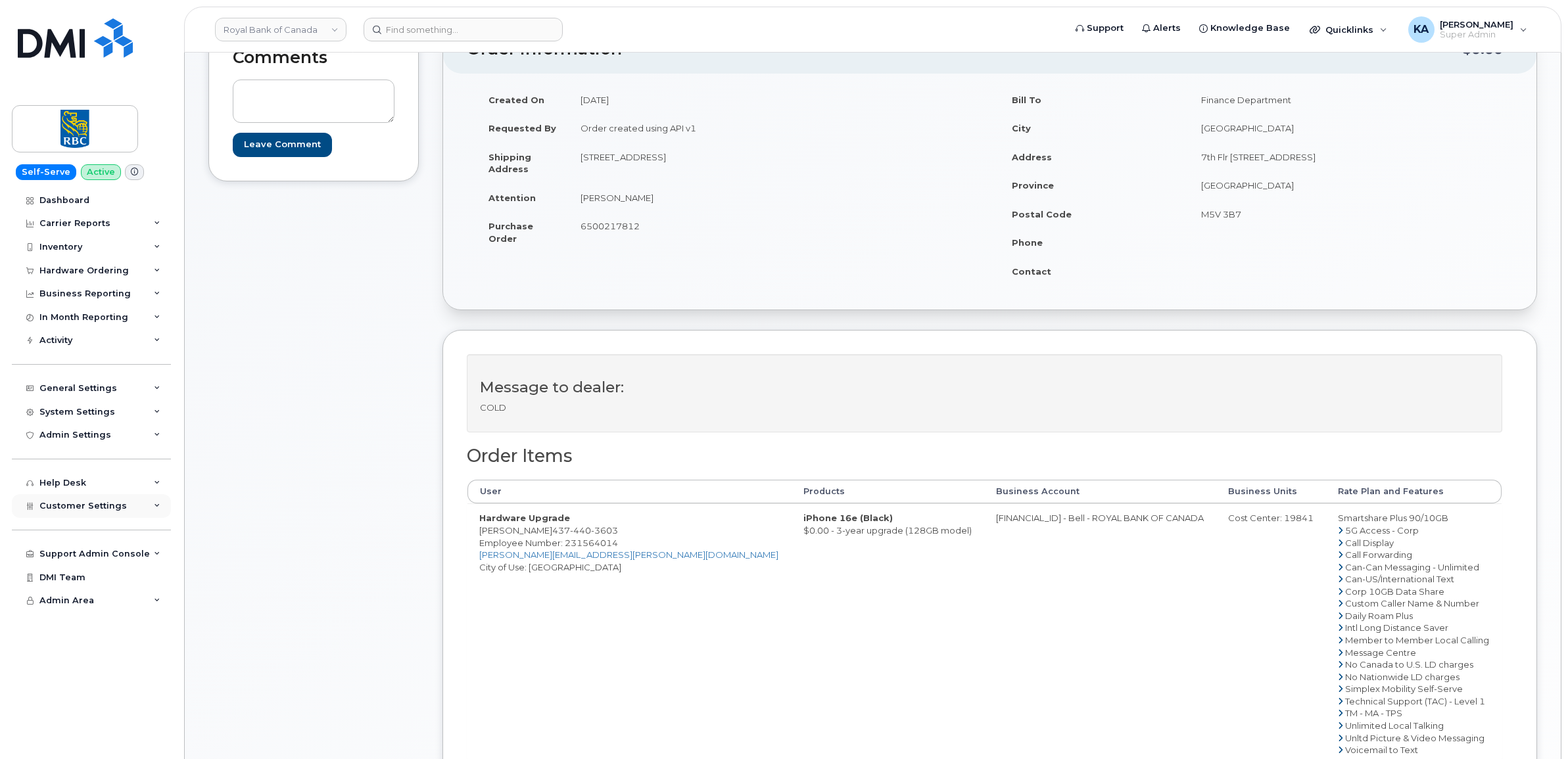
click at [50, 510] on span "Customer Settings" at bounding box center [83, 505] width 88 height 10
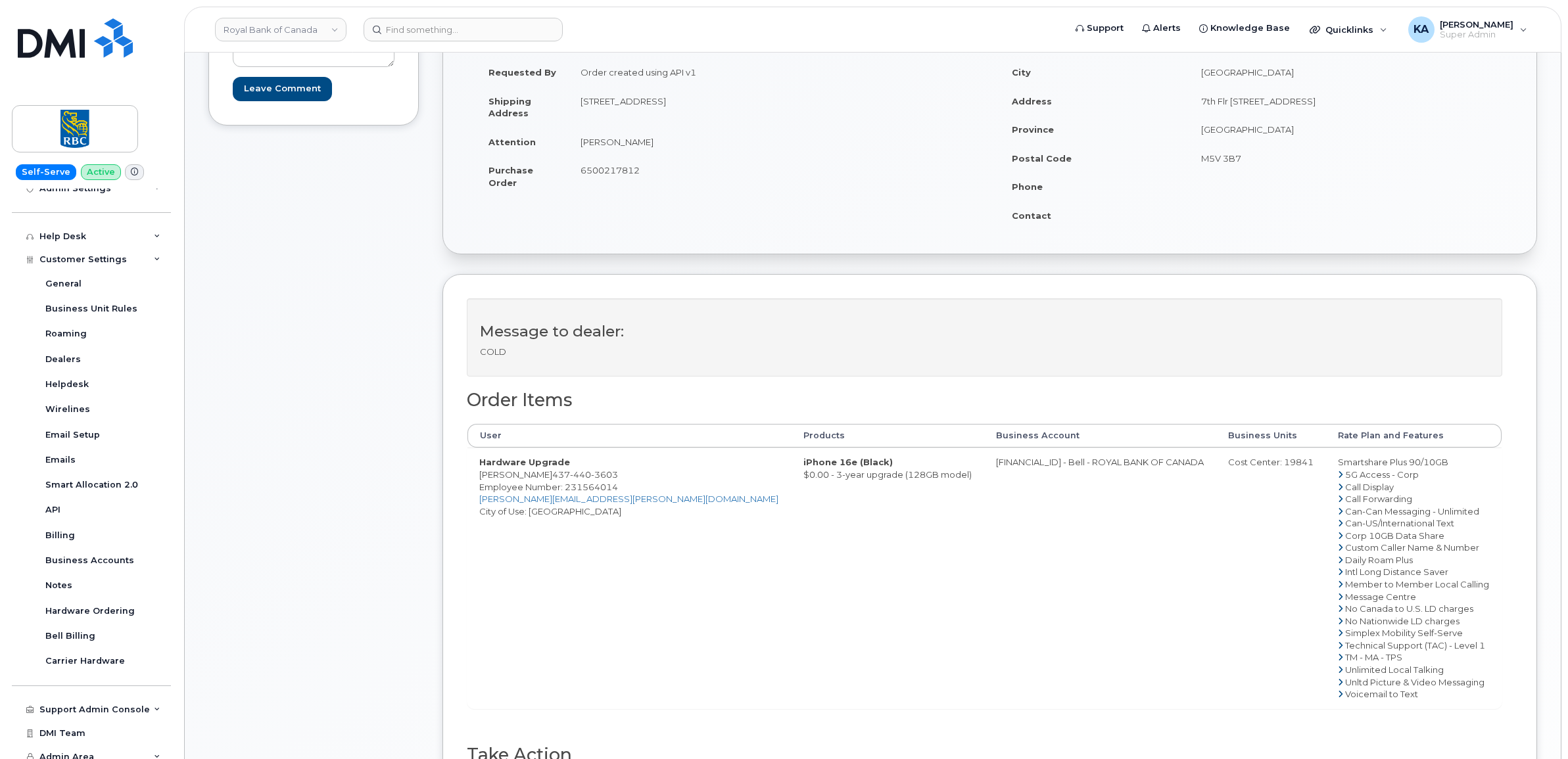
scroll to position [246, 0]
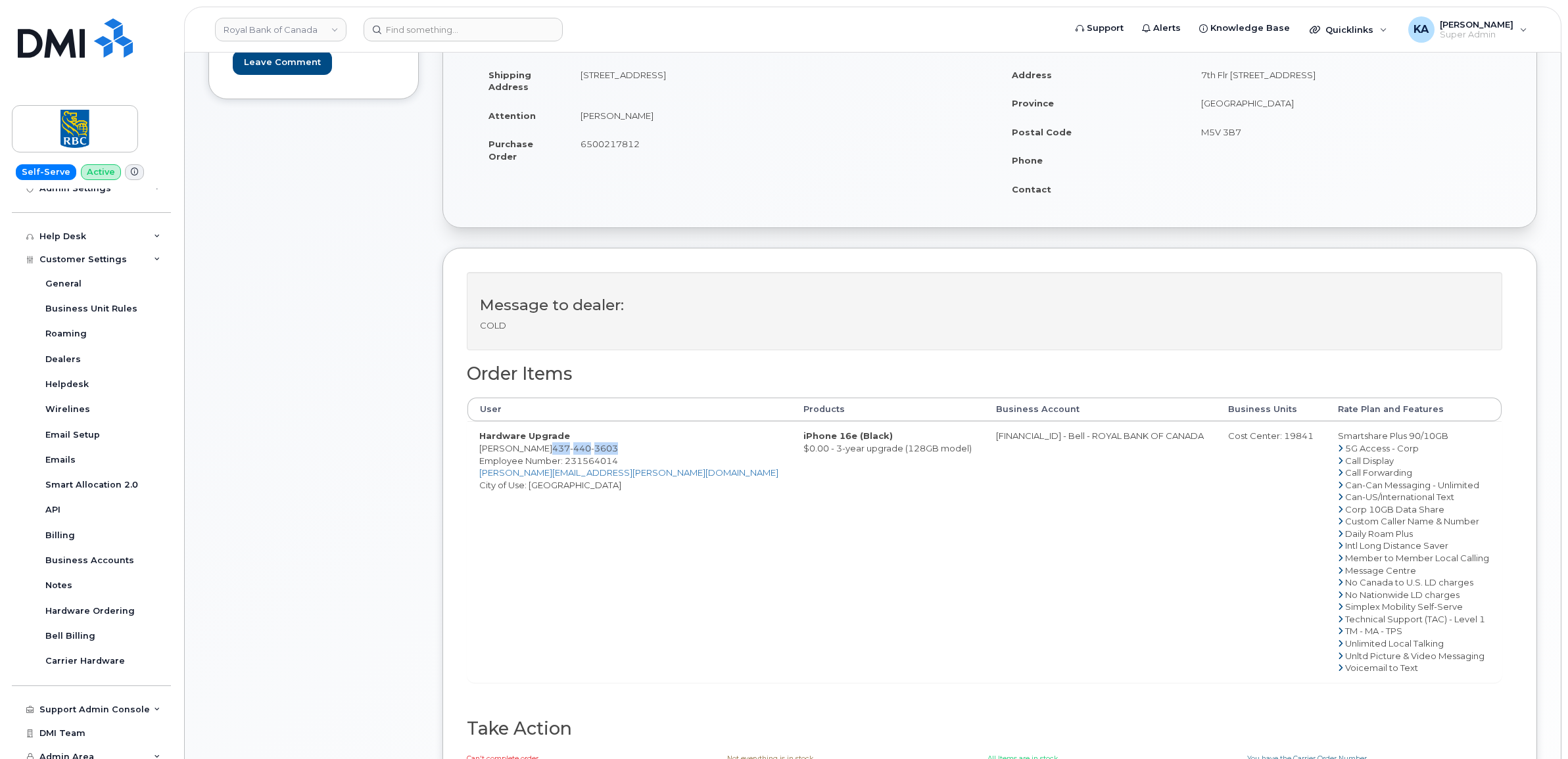
drag, startPoint x: 606, startPoint y: 452, endPoint x: 536, endPoint y: 450, distance: 70.0
click at [536, 450] on td "Hardware Upgrade Nidhi Mehta 437 440 3603 Employee Number: 231564014 nidhi.meht…" at bounding box center [629, 551] width 324 height 260
copy span "437 440 3603"
drag, startPoint x: 480, startPoint y: 450, endPoint x: 531, endPoint y: 453, distance: 51.1
click at [531, 453] on td "Hardware Upgrade Nidhi Mehta 437 440 3603 Employee Number: 231564014 nidhi.meht…" at bounding box center [629, 551] width 324 height 260
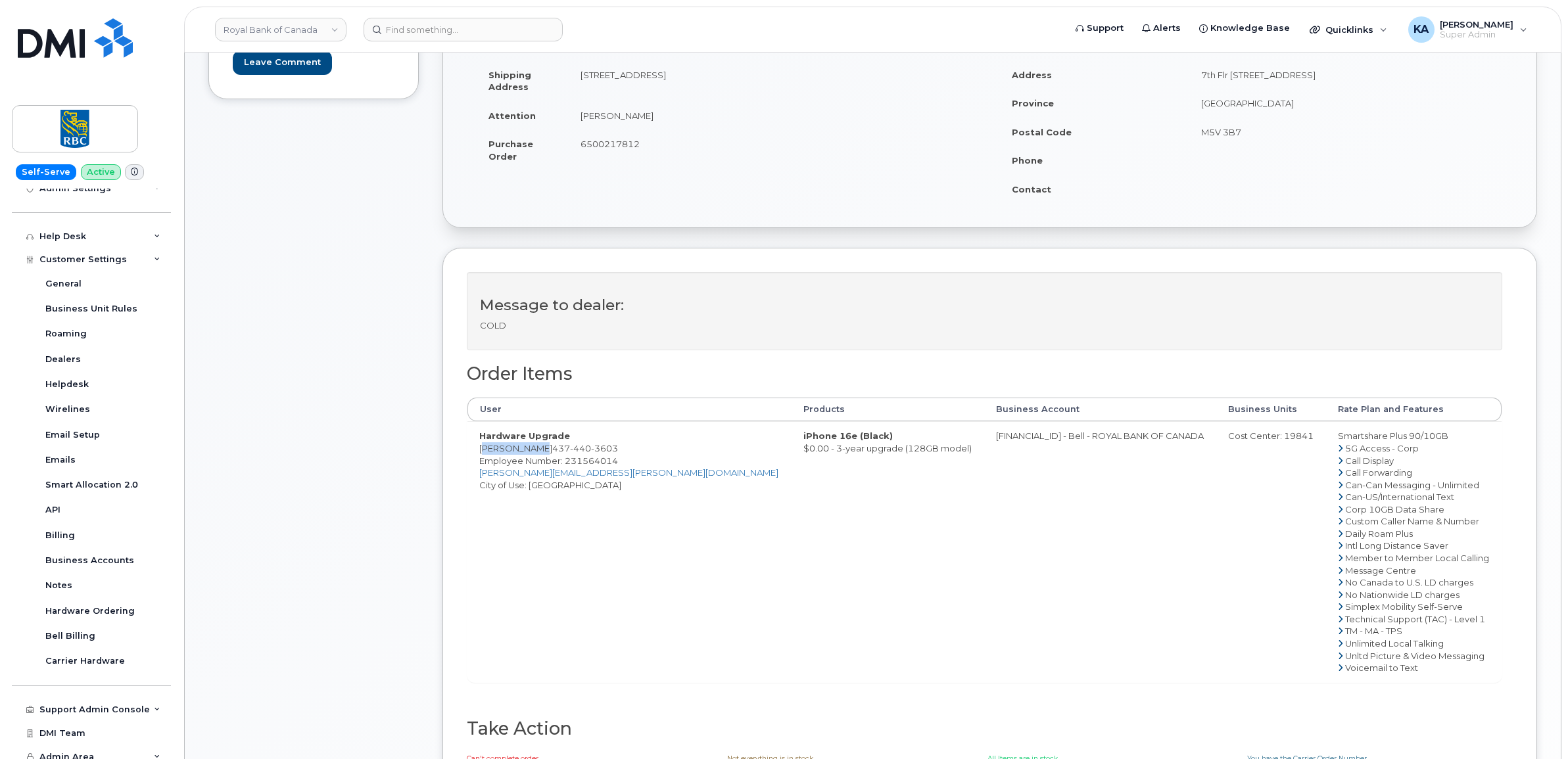
drag, startPoint x: 531, startPoint y: 453, endPoint x: 521, endPoint y: 452, distance: 10.0
copy td "Nidhi Mehta"
drag, startPoint x: 623, startPoint y: 462, endPoint x: 564, endPoint y: 464, distance: 59.0
click at [564, 464] on td "Hardware Upgrade Nidhi Mehta 437 440 3603 Employee Number: 231564014 nidhi.meht…" at bounding box center [629, 551] width 324 height 260
copy span "231564014"
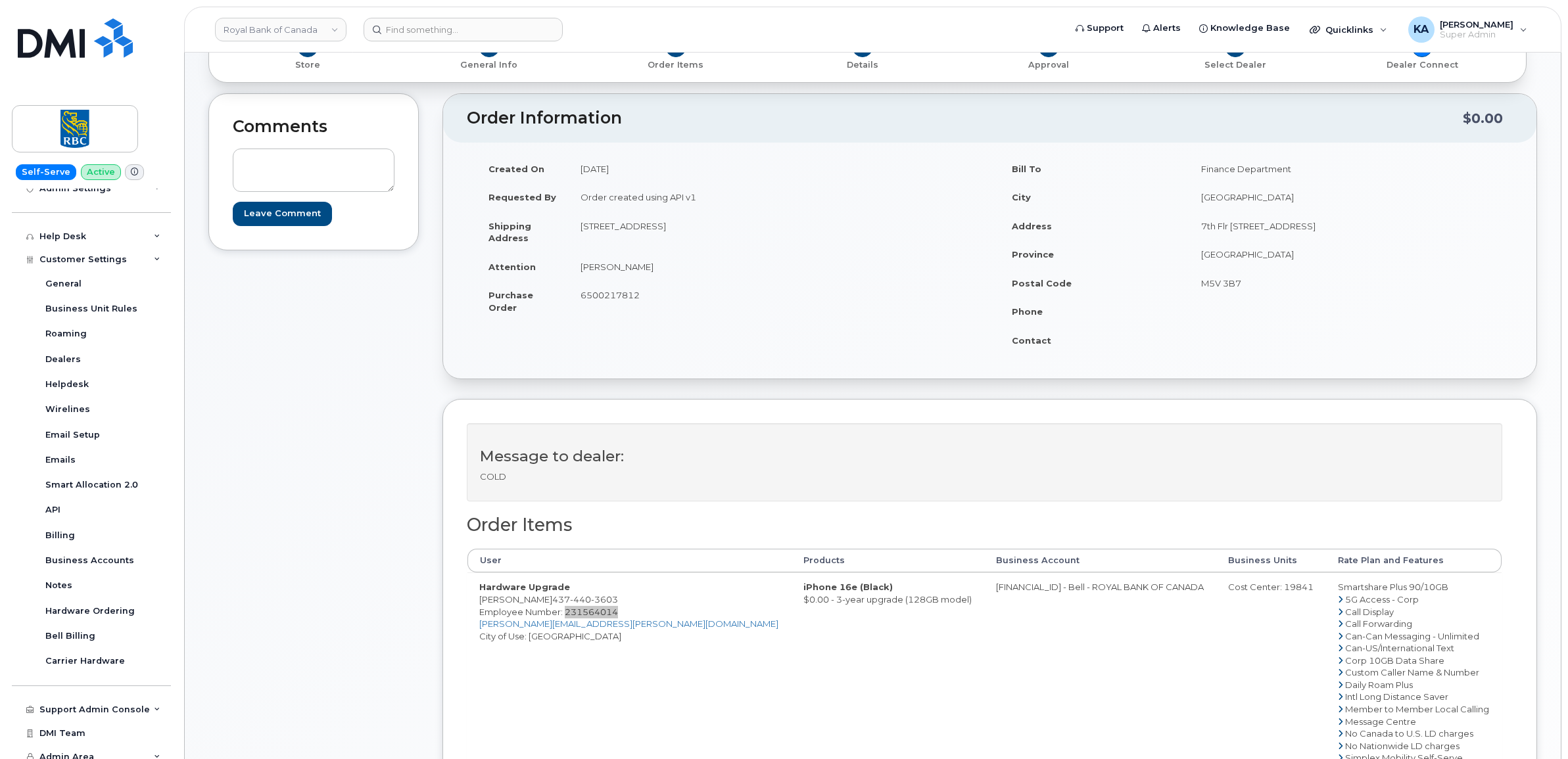
scroll to position [0, 0]
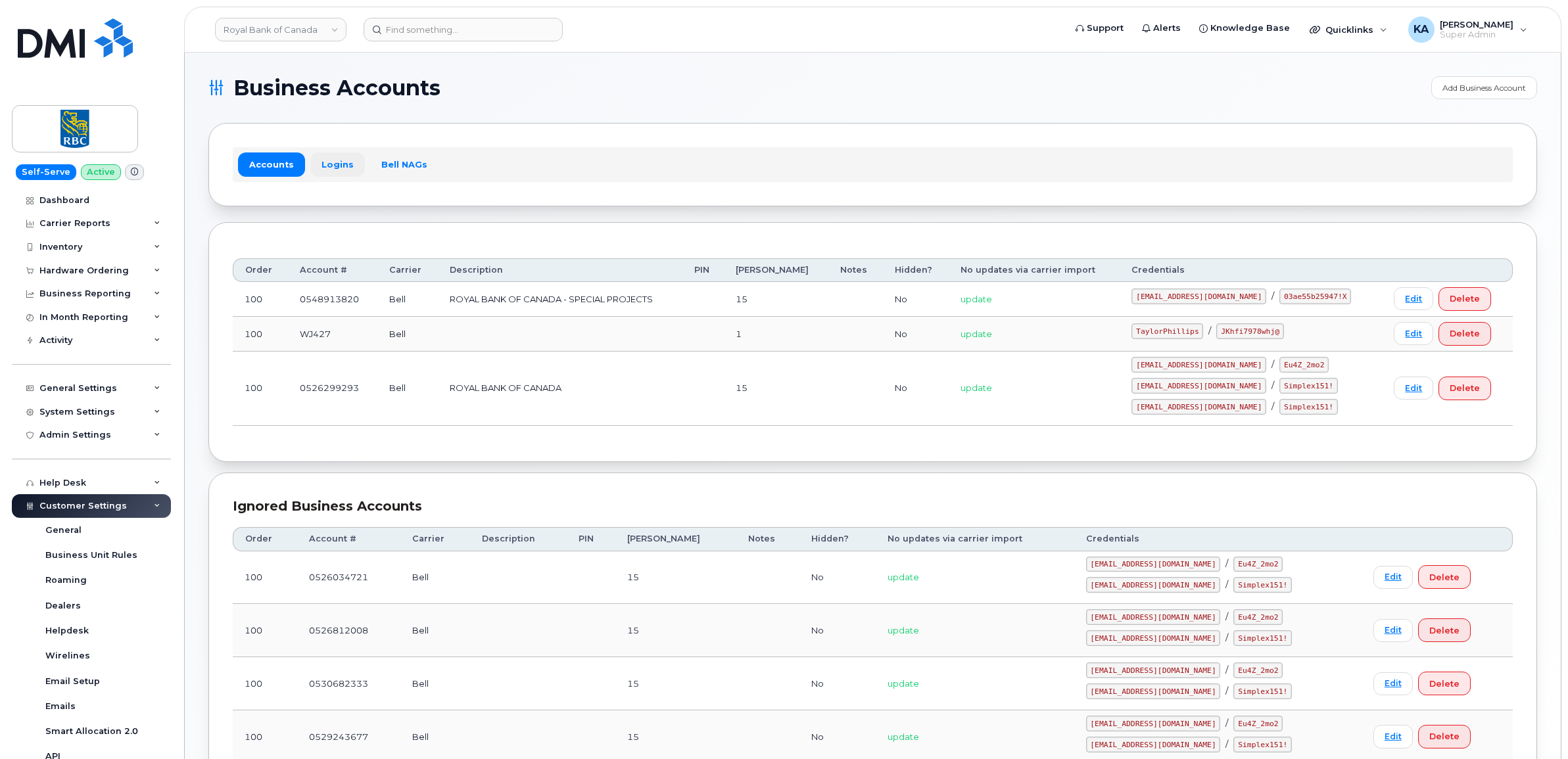
click at [330, 164] on link "Logins" at bounding box center [338, 165] width 55 height 24
